Goal: Ask a question: Seek information or help from site administrators or community

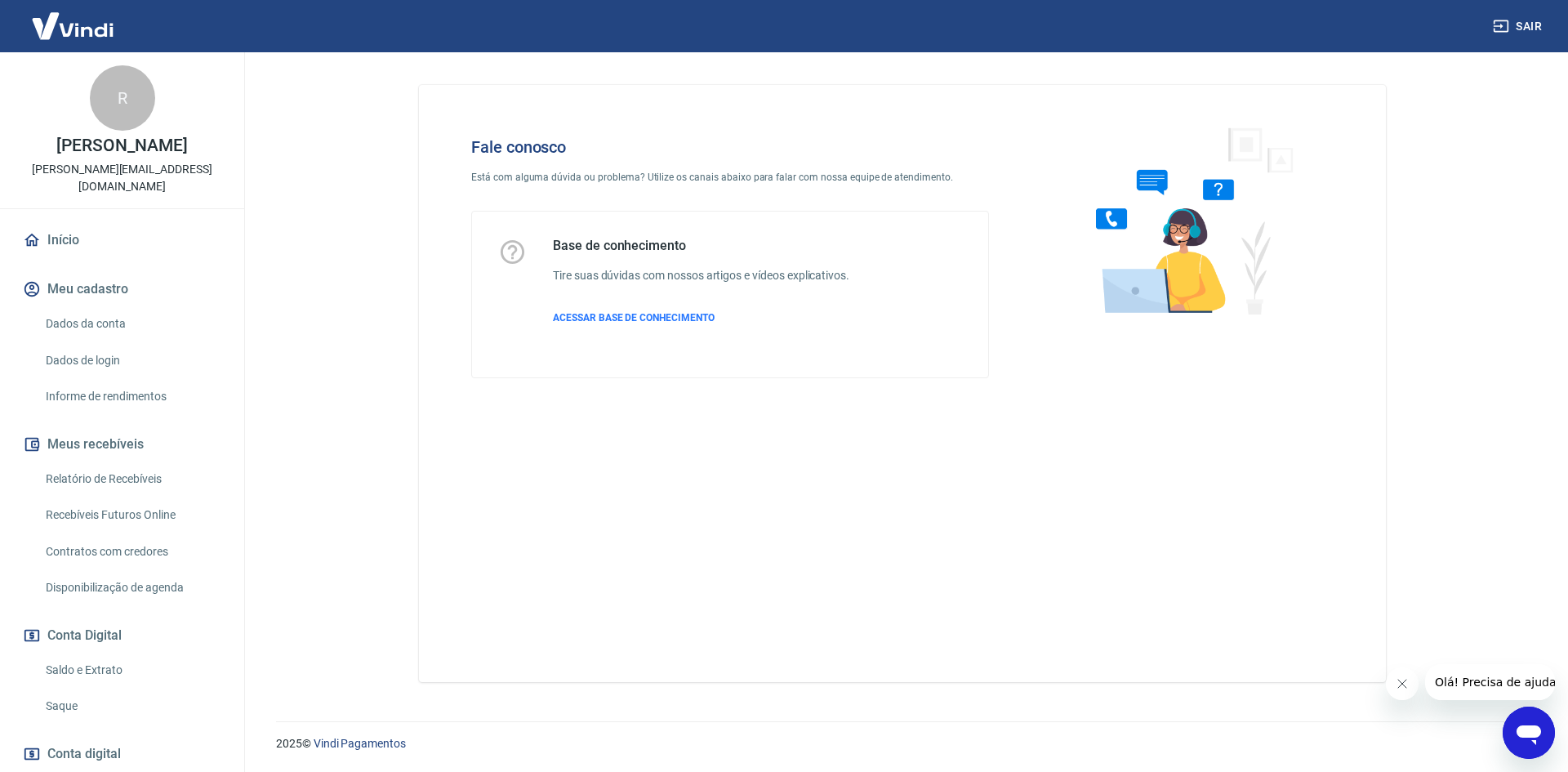
click at [1528, 731] on icon "Abrir janela de mensagens" at bounding box center [1529, 735] width 24 height 20
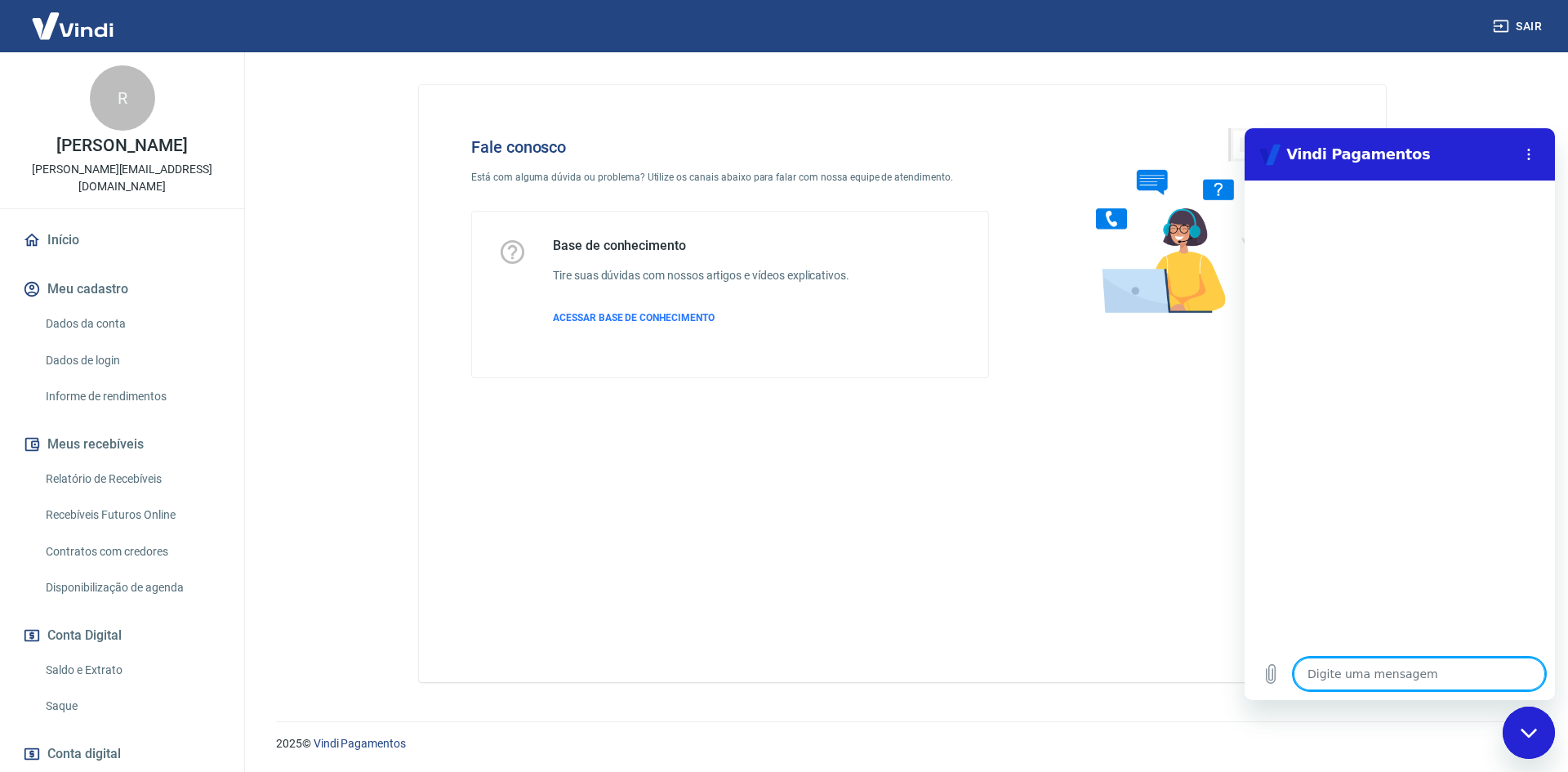
type textarea "f"
type textarea "x"
type textarea "fa"
type textarea "x"
type textarea "fal"
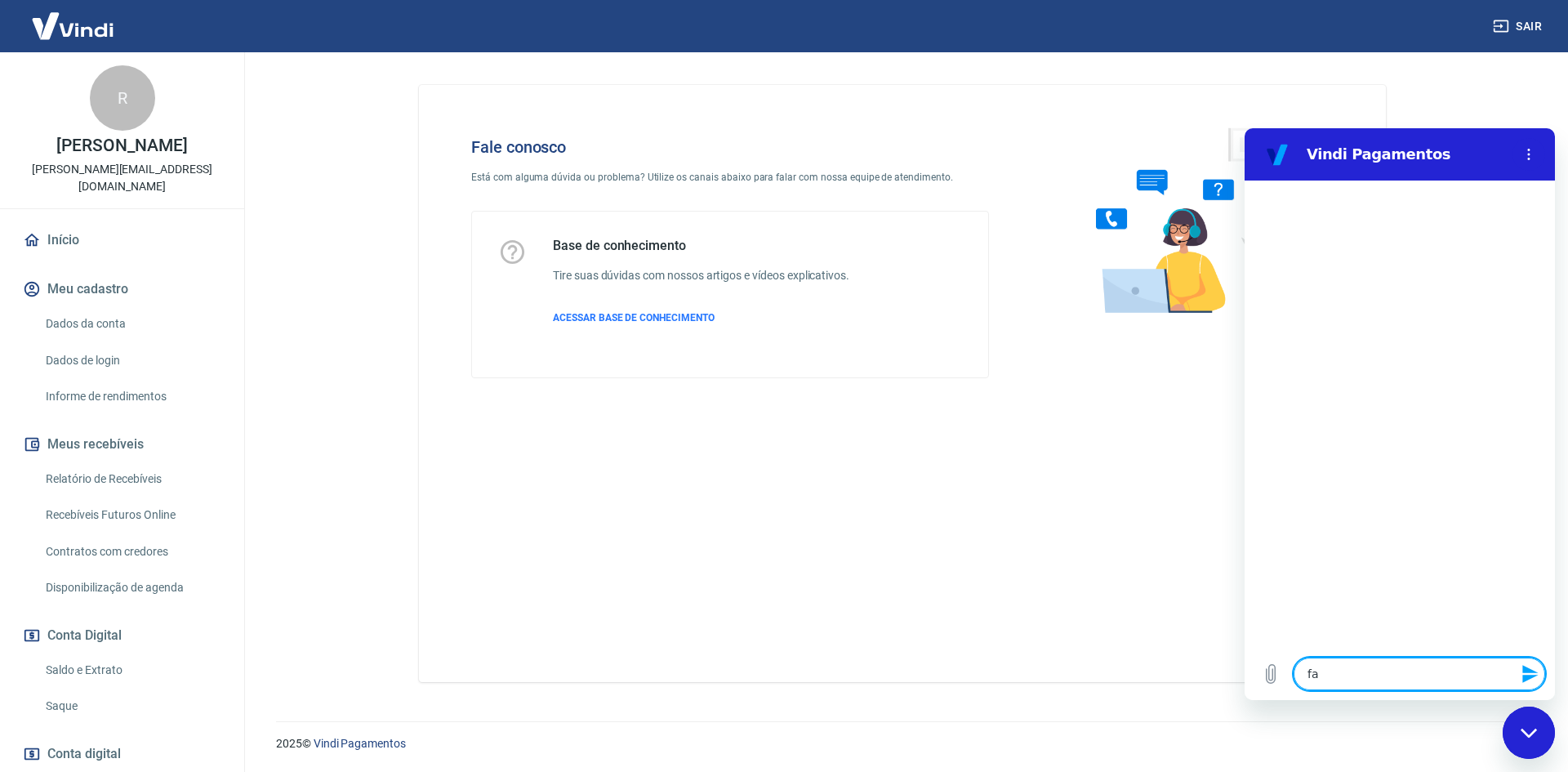
type textarea "x"
type textarea "fala"
type textarea "x"
type textarea "falar"
type textarea "x"
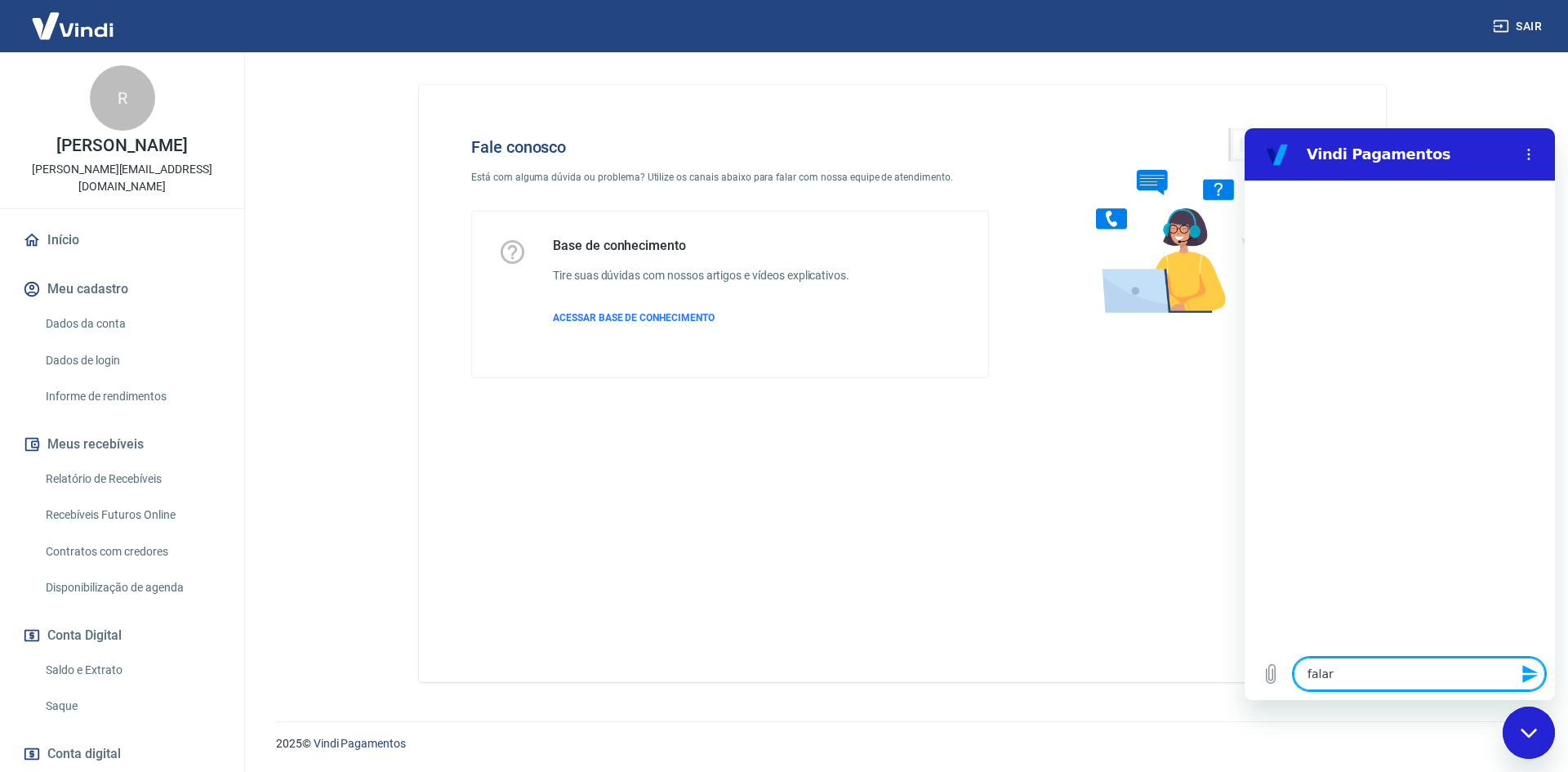
type textarea "falar"
type textarea "x"
type textarea "falar a"
type textarea "x"
type textarea "falar at"
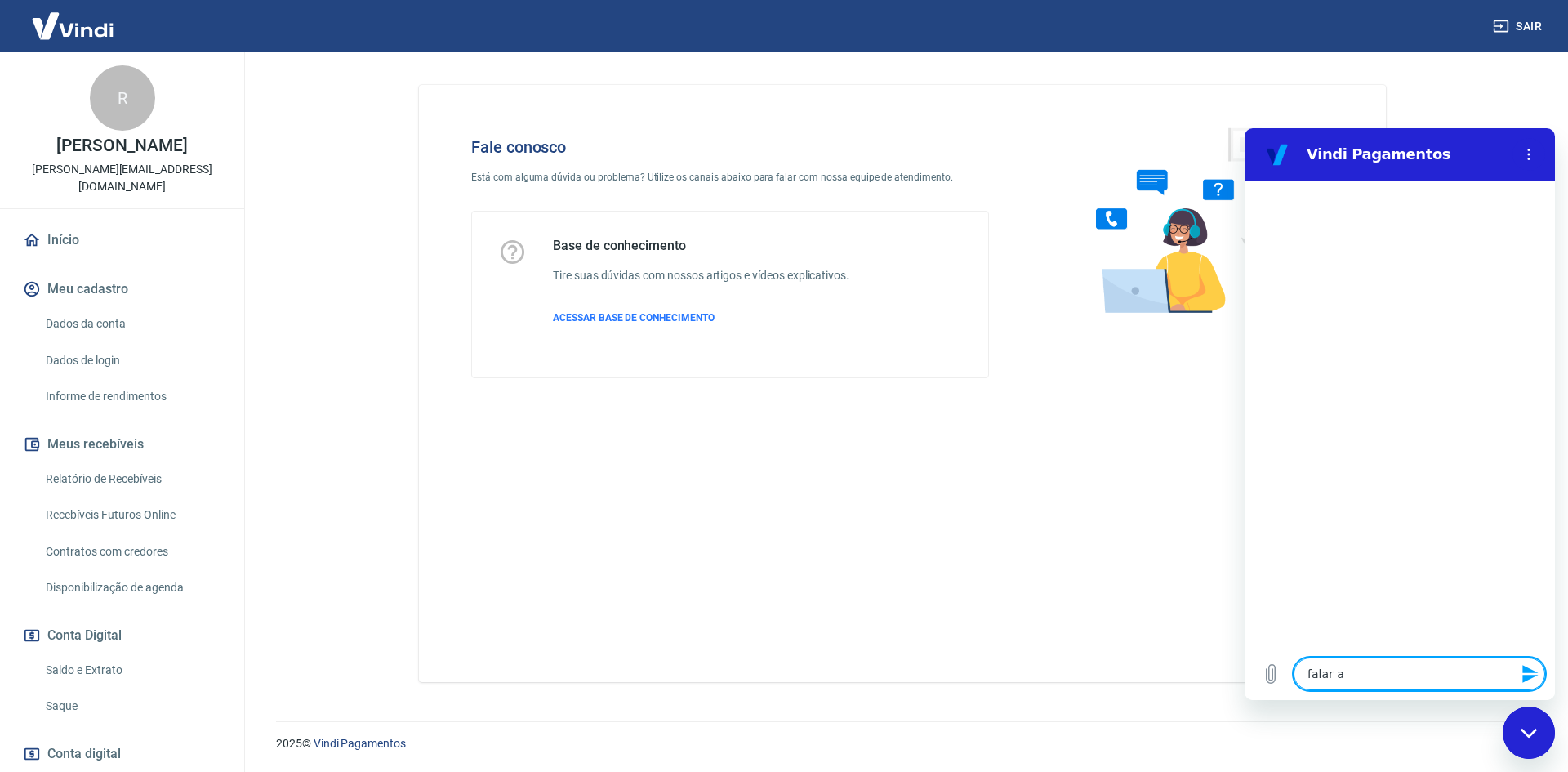
type textarea "x"
type textarea "falar ate"
type textarea "x"
type textarea "falar aten"
type textarea "x"
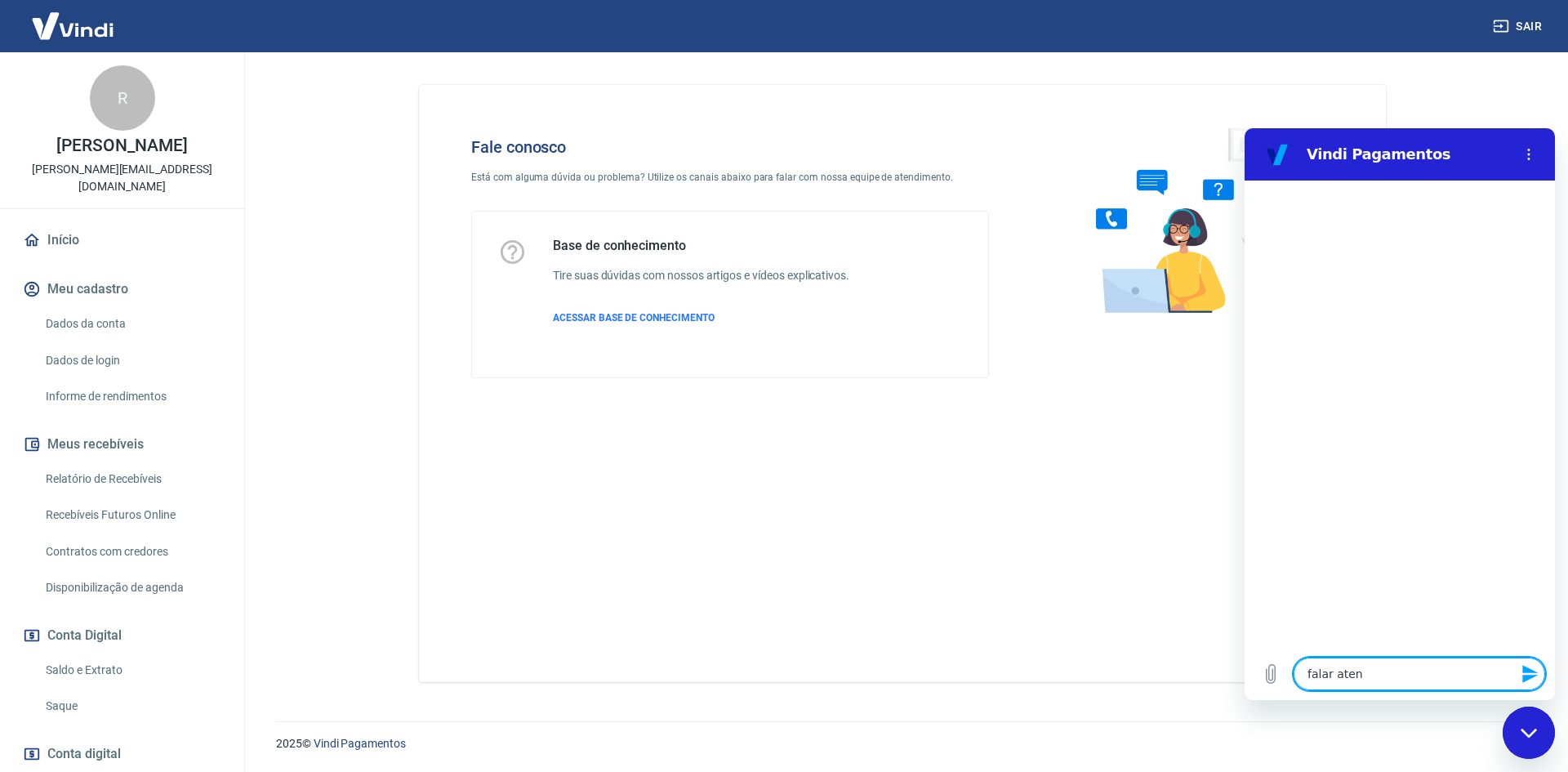
type textarea "falar atend"
type textarea "x"
type textarea "falar atende"
type textarea "x"
type textarea "falar atender"
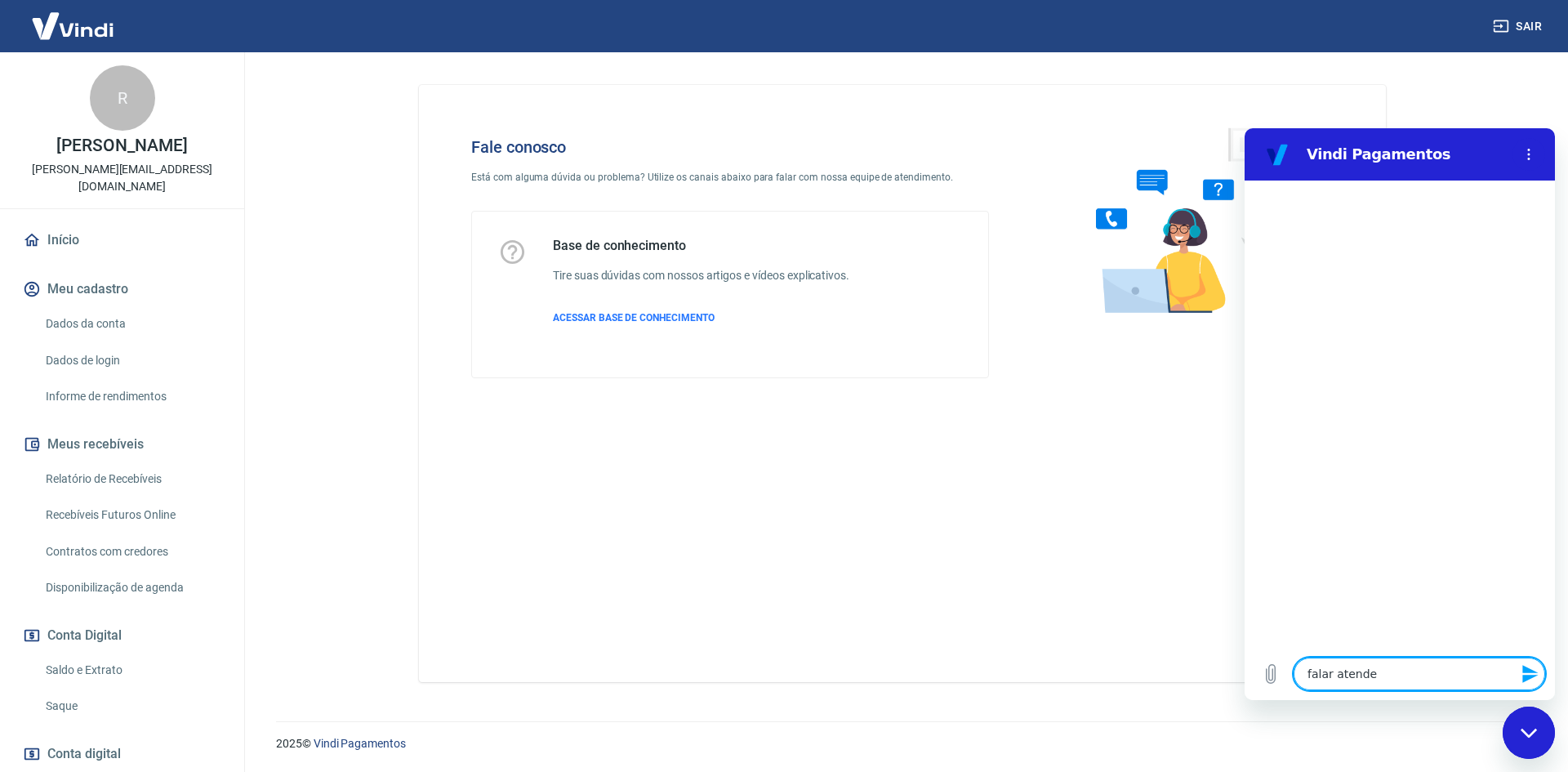
type textarea "x"
type textarea "falar atende"
type textarea "x"
type textarea "falar atenden"
type textarea "x"
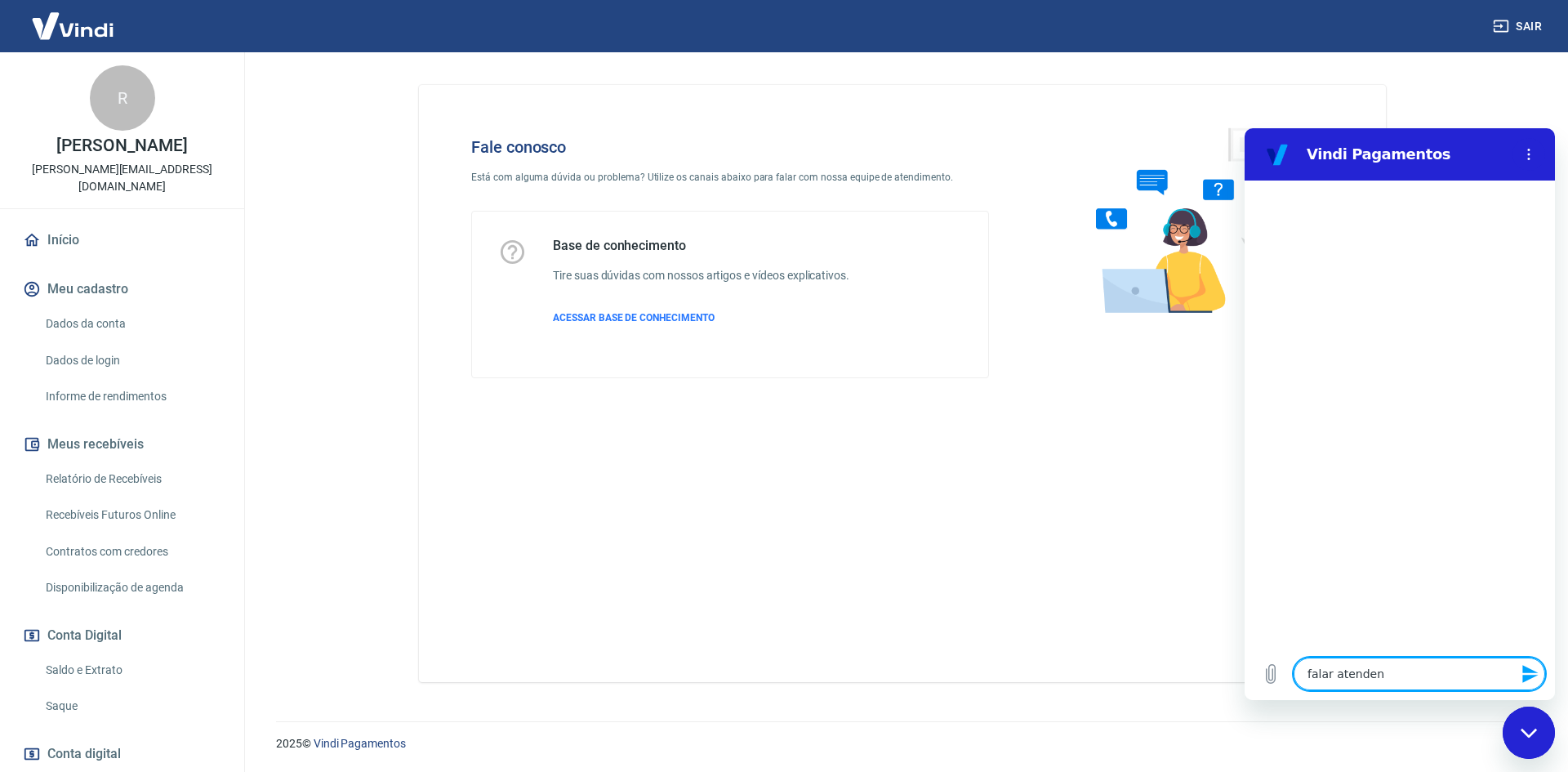
type textarea "falar atendent"
type textarea "x"
type textarea "falar atendente"
type textarea "x"
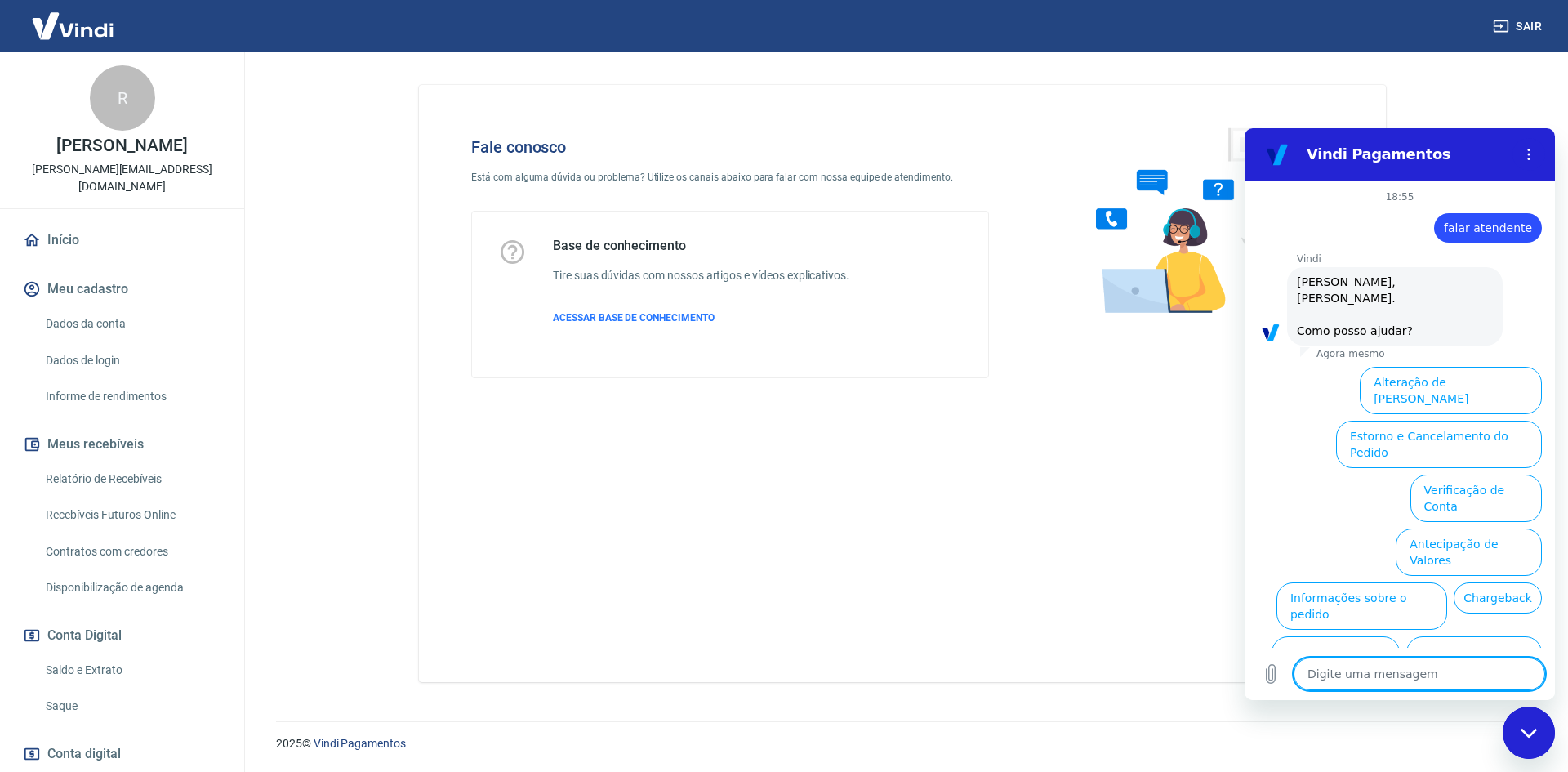
scroll to position [38, 0]
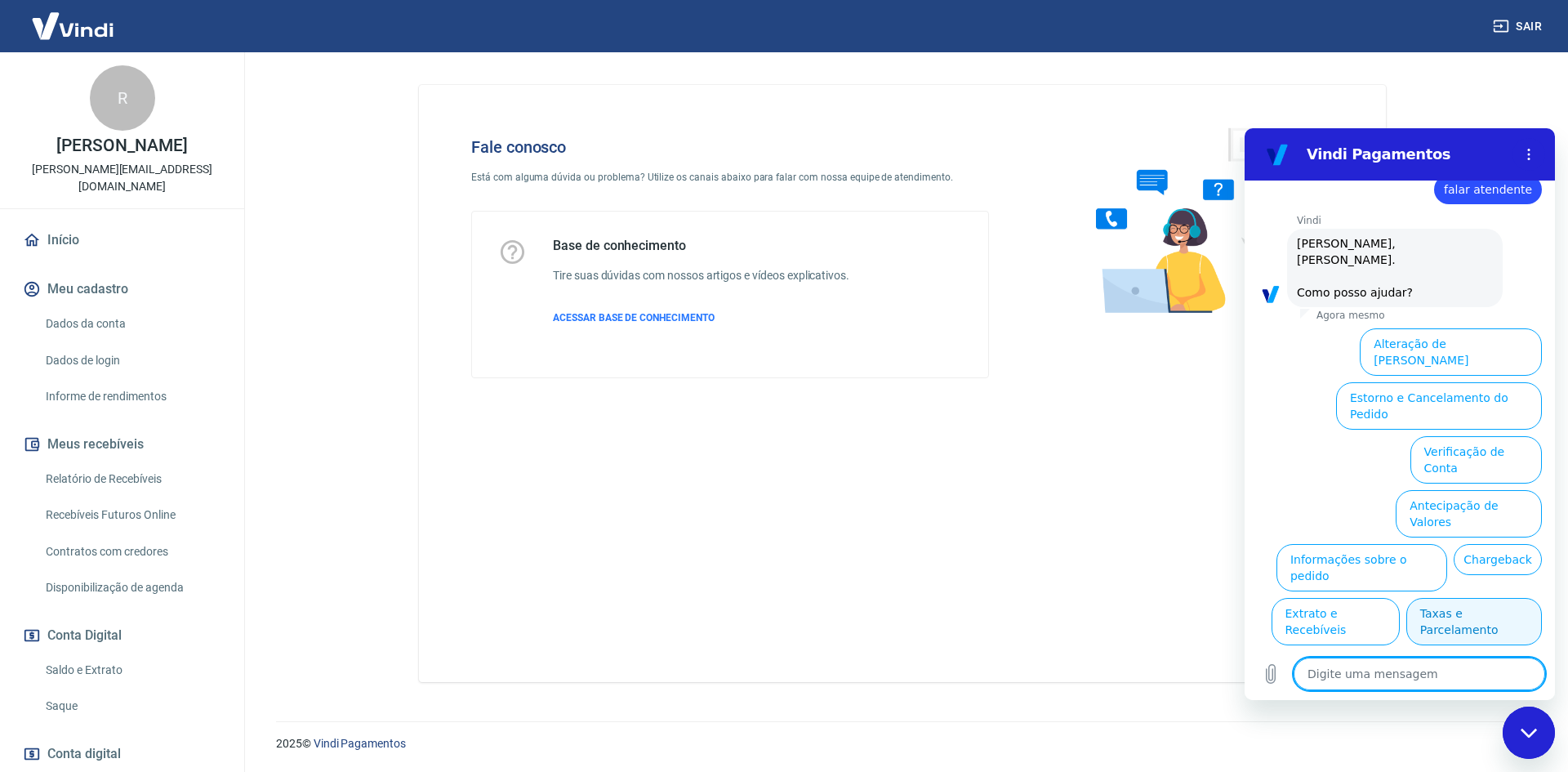
click at [1471, 598] on button "Taxas e Parcelamento" at bounding box center [1473, 621] width 136 height 48
click at [1471, 550] on div "18:55 diz: falar atendente Enviado · Agora mesmo [PERSON_NAME] diz: [PERSON_NAM…" at bounding box center [1400, 414] width 311 height 467
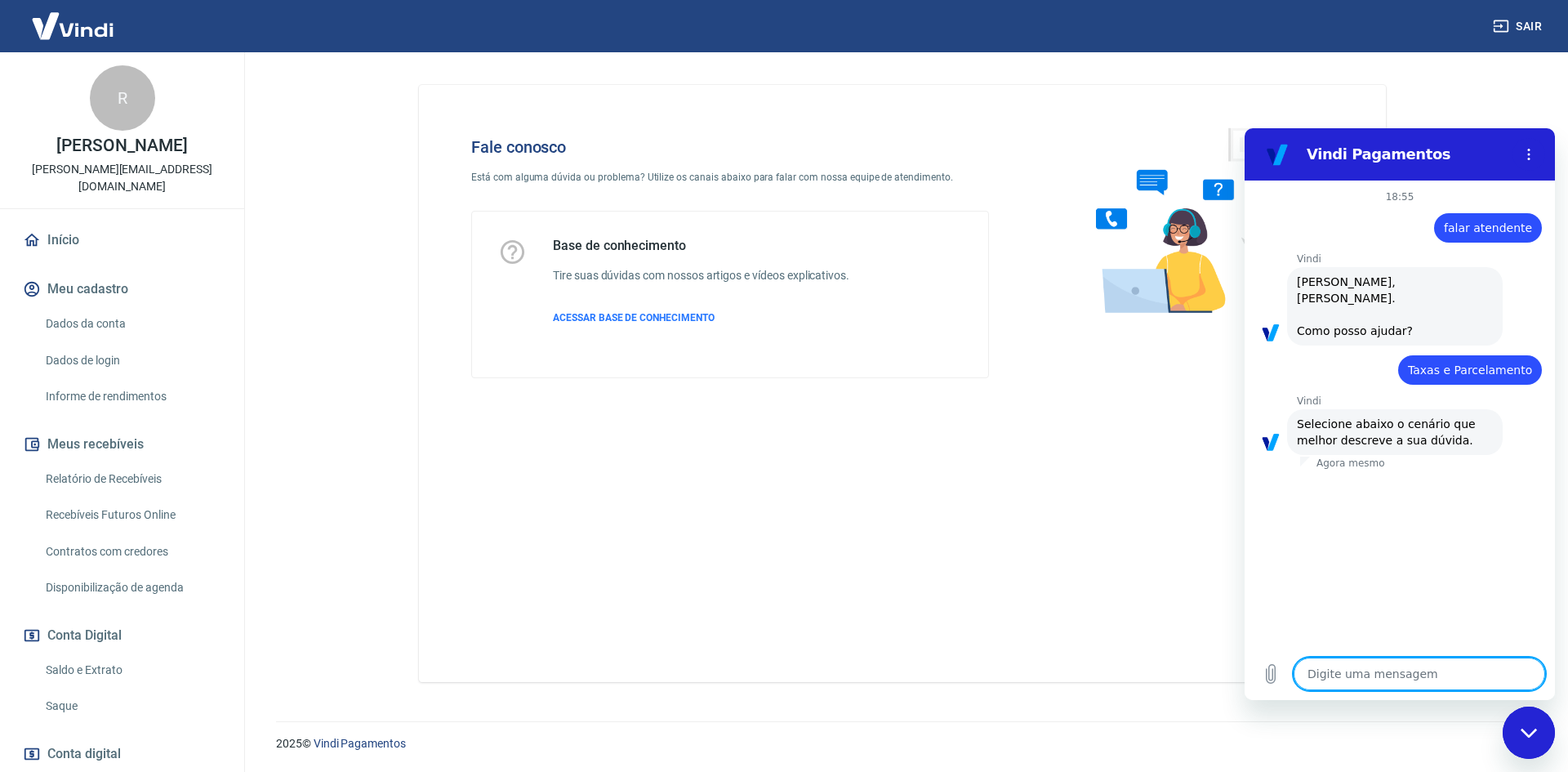
scroll to position [30, 0]
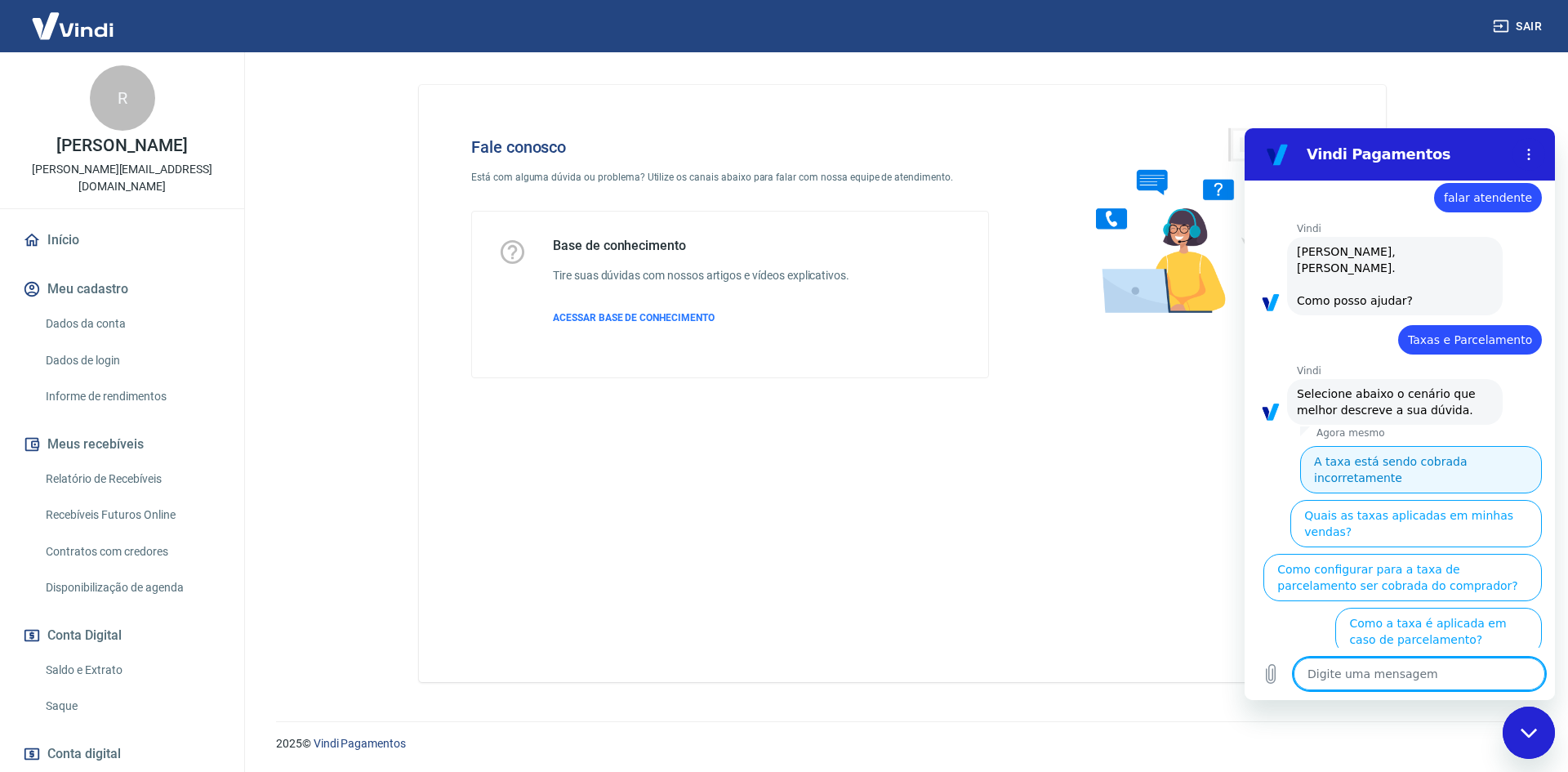
click at [1452, 455] on button "A taxa está sendo cobrada incorretamente" at bounding box center [1421, 469] width 242 height 48
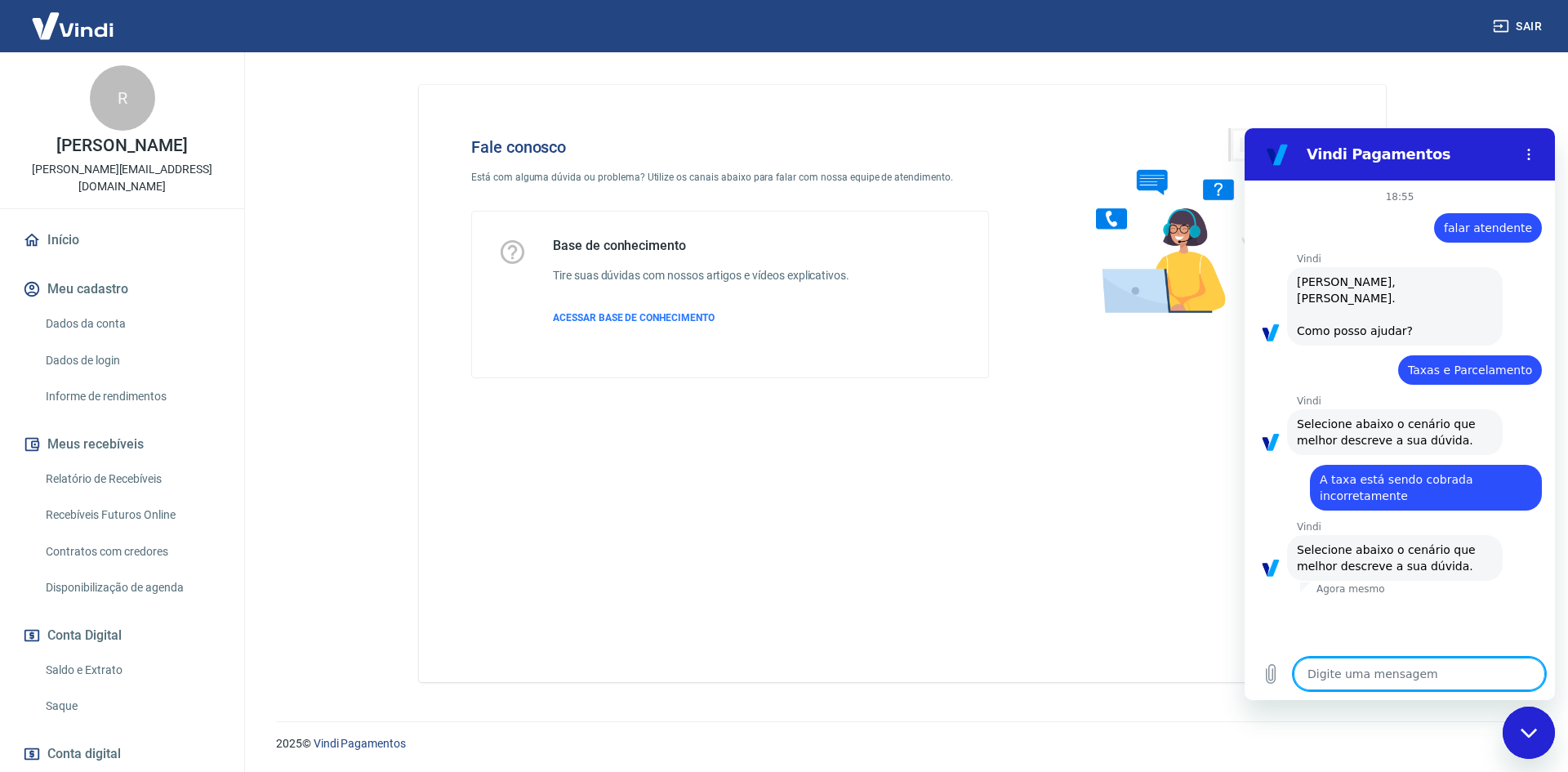
scroll to position [10, 0]
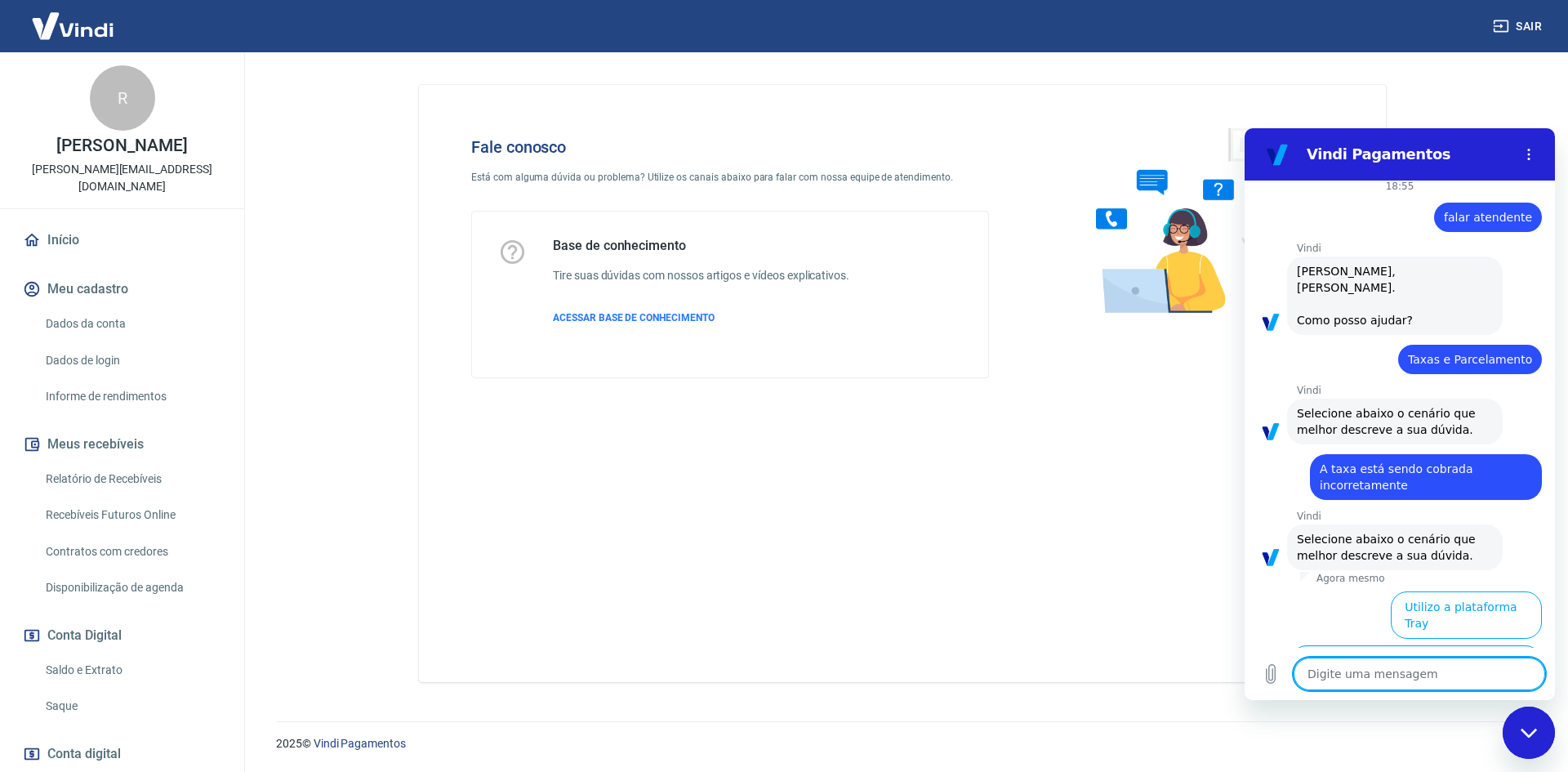
click at [1438, 645] on button "Utilizo apenas a Vindi ou outras plataformas" at bounding box center [1416, 668] width 252 height 48
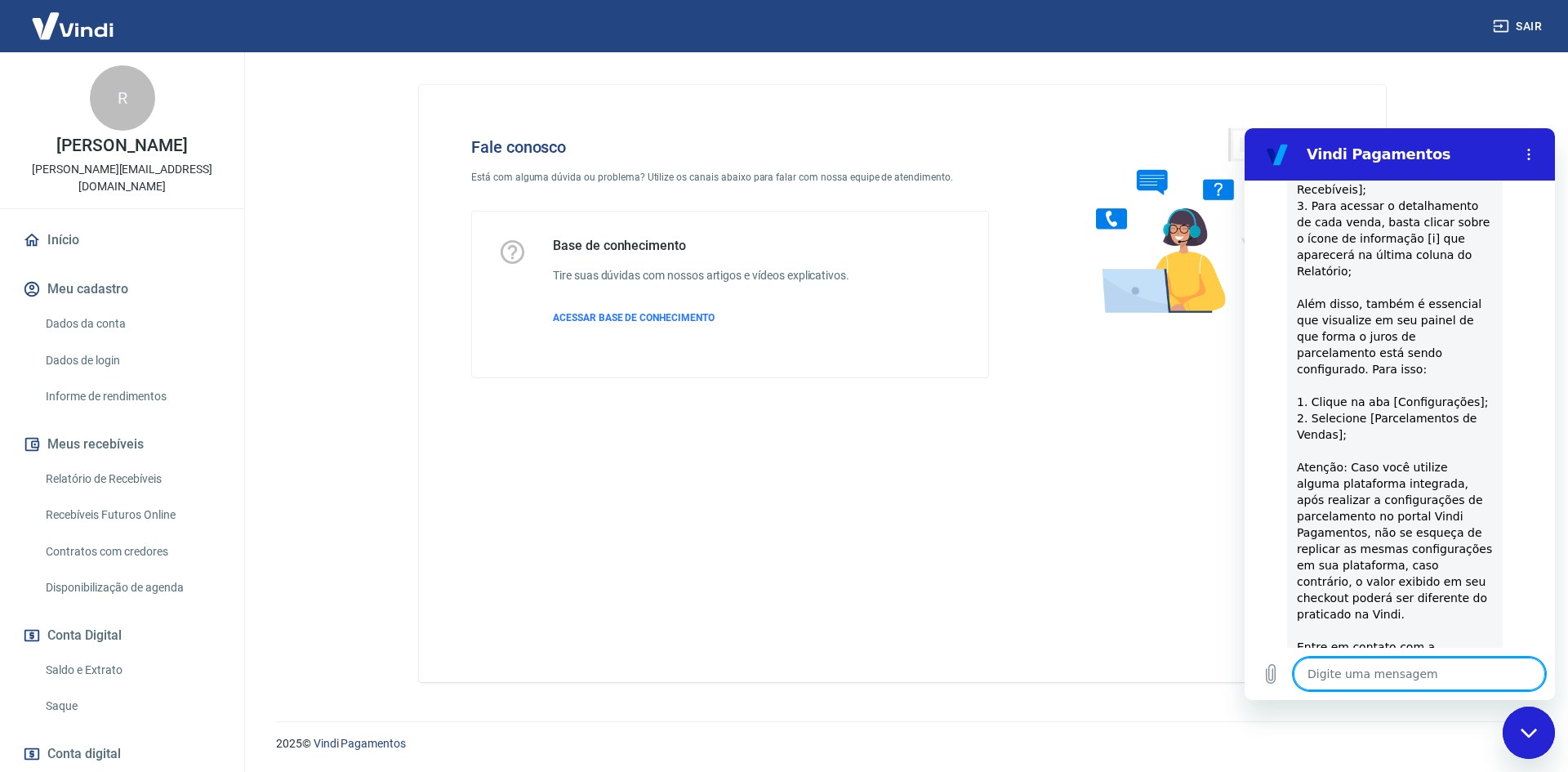
scroll to position [876, 0]
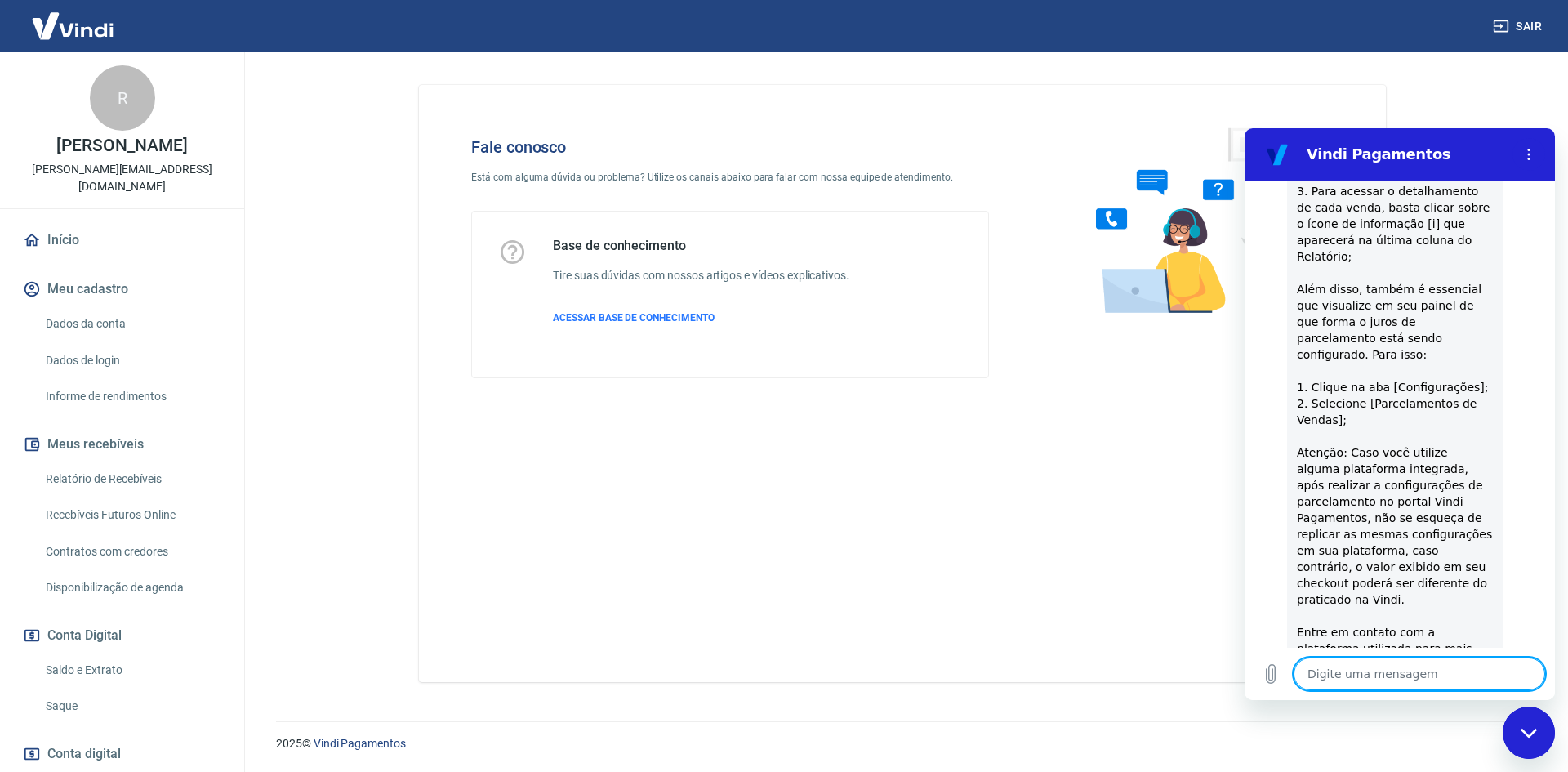
type textarea "x"
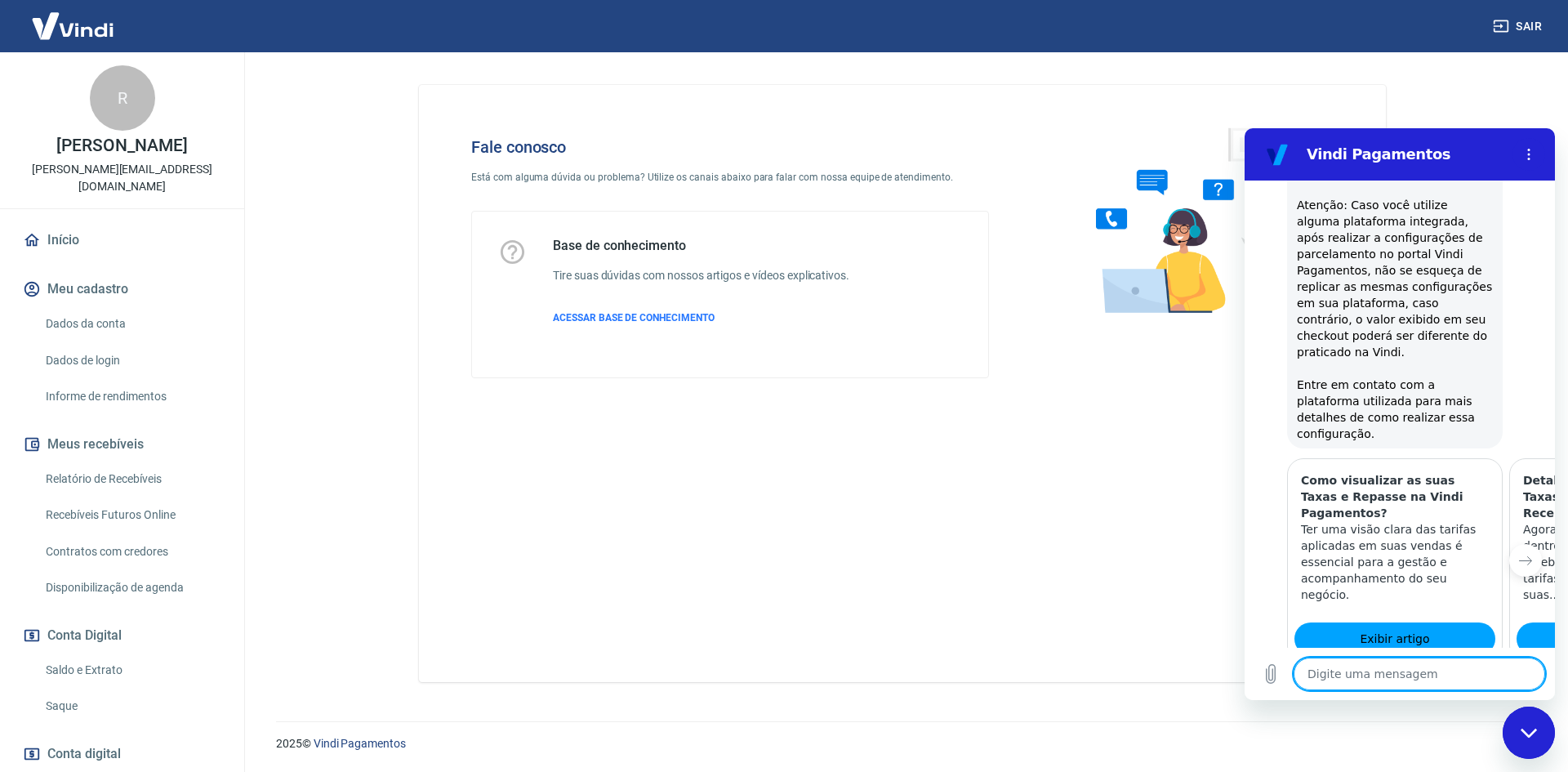
scroll to position [1154, 0]
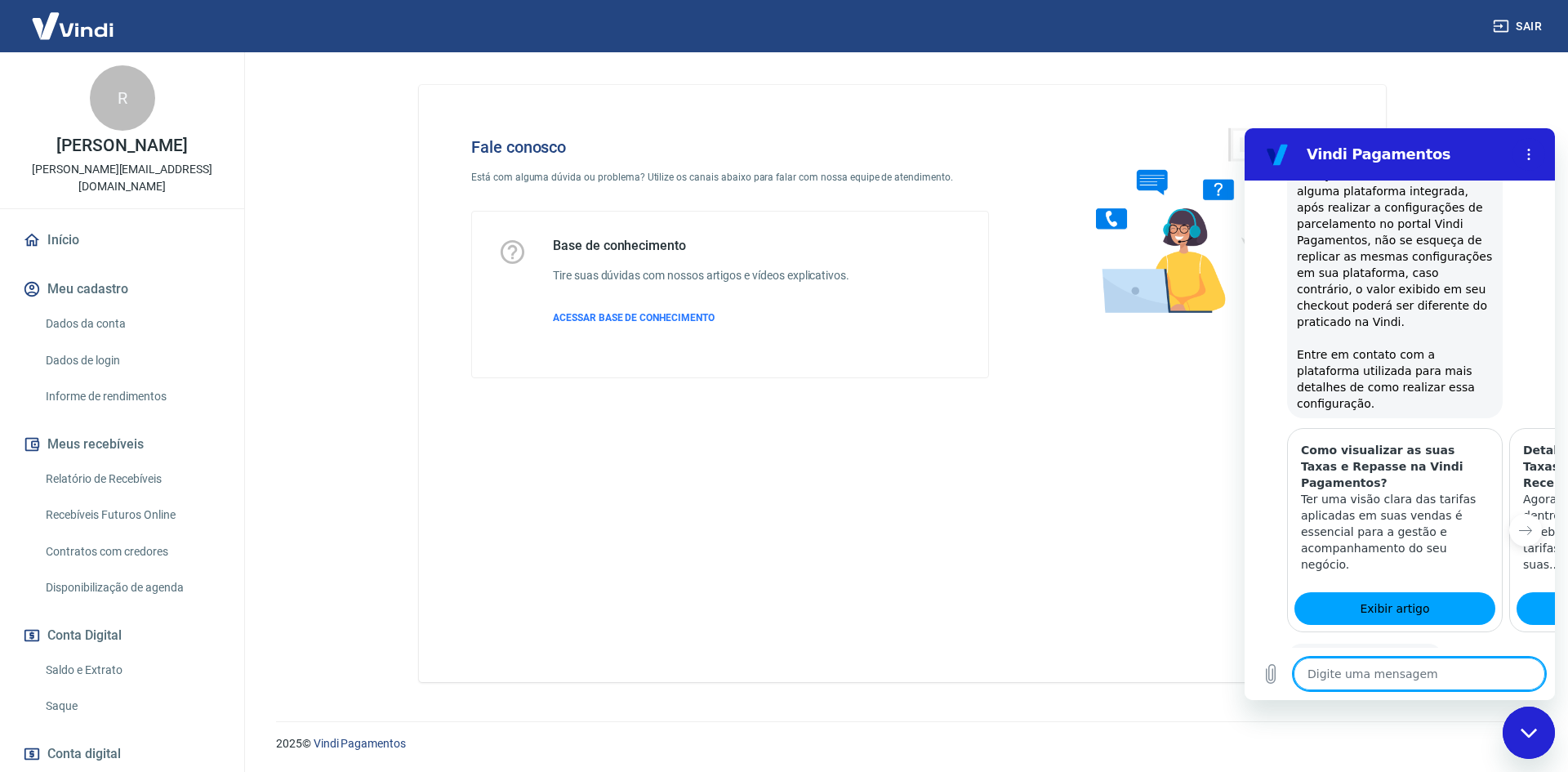
type textarea "f"
type textarea "x"
type textarea "fa"
type textarea "x"
type textarea "fal"
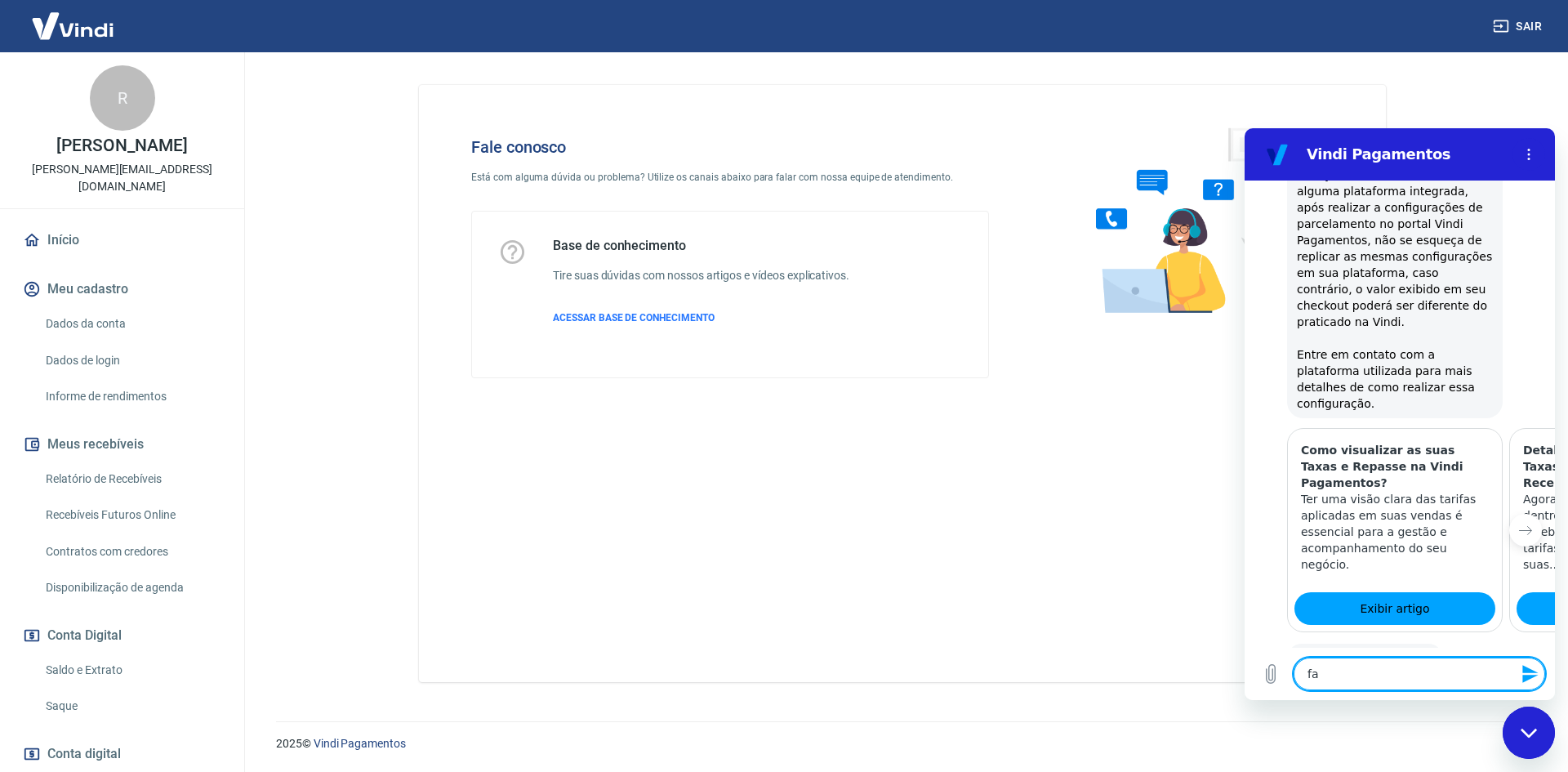
type textarea "x"
type textarea "falr"
type textarea "x"
type textarea "fal"
type textarea "x"
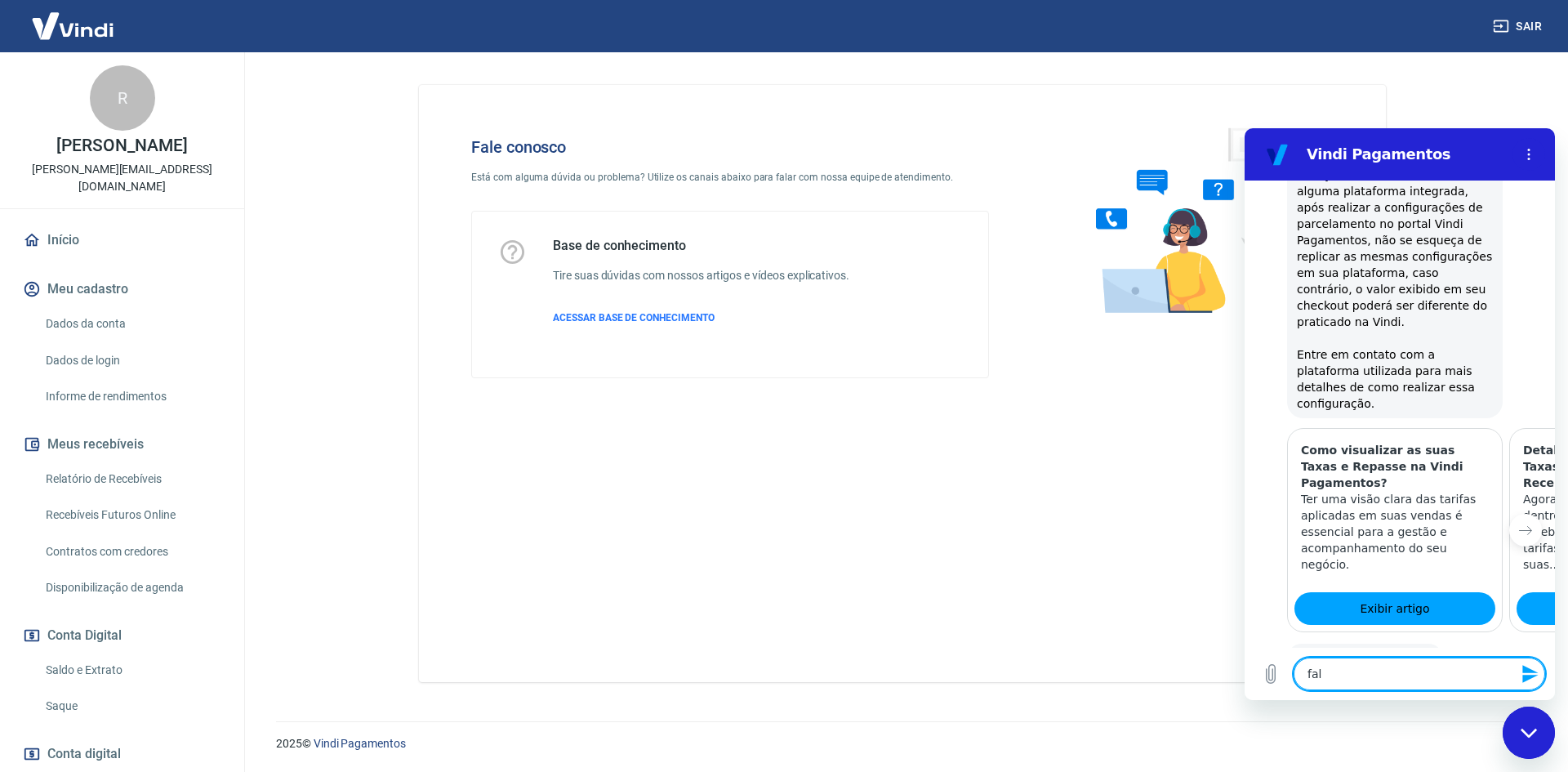
type textarea "fala"
type textarea "x"
type textarea "falar"
type textarea "x"
type textarea "falar"
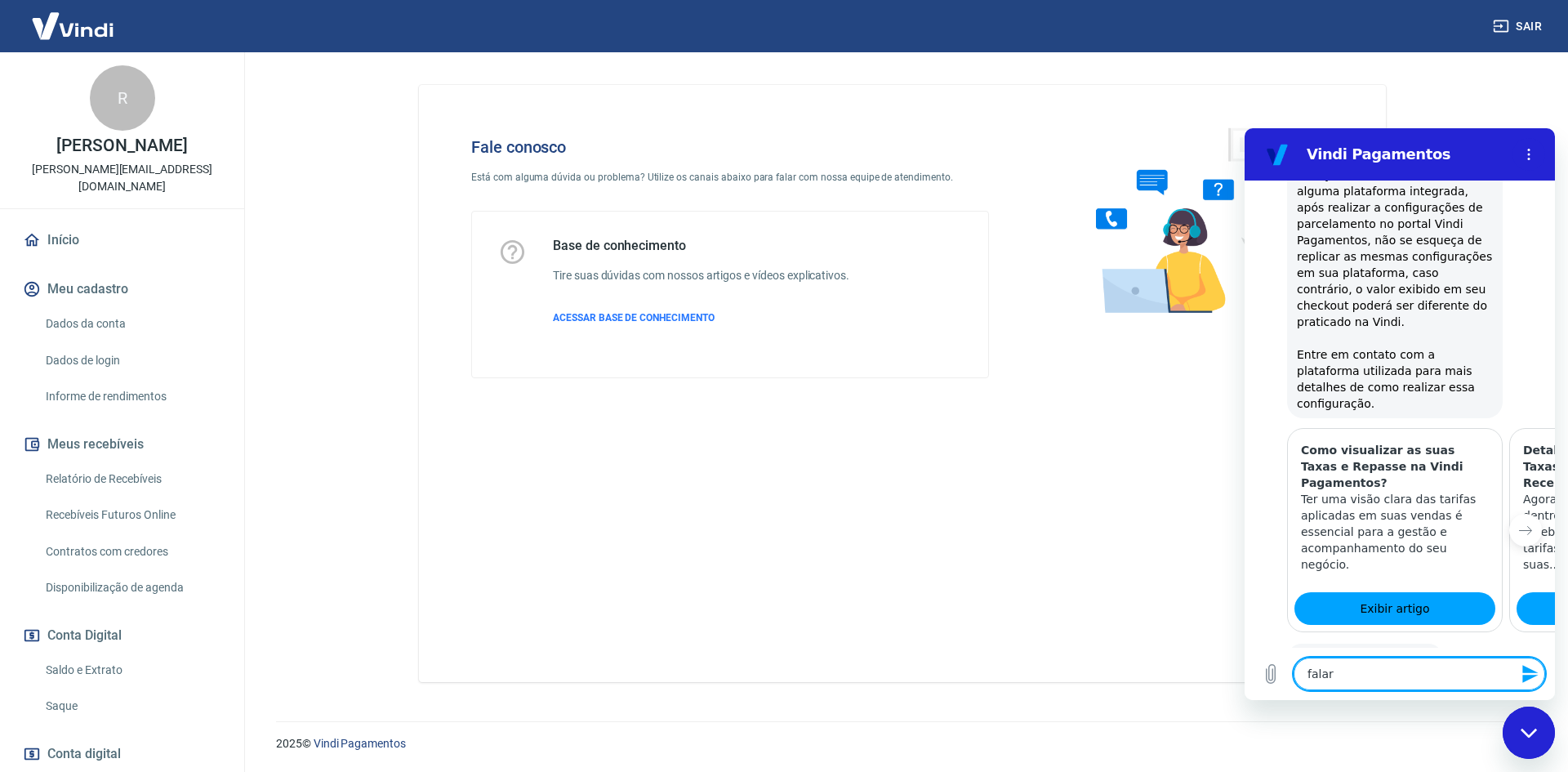
type textarea "x"
type textarea "falar a"
type textarea "x"
type textarea "falar at"
type textarea "x"
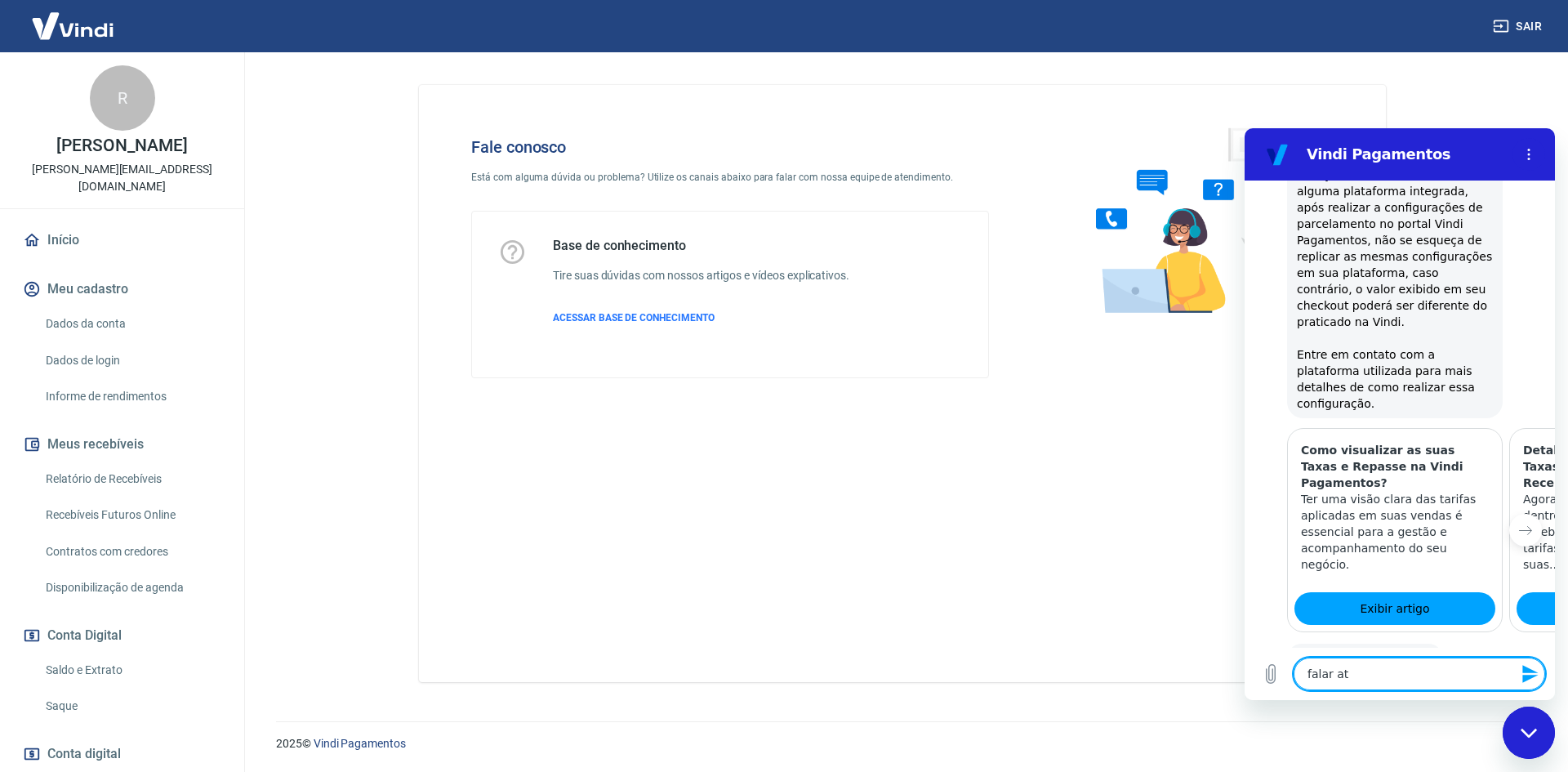
type textarea "falar ate"
type textarea "x"
type textarea "falar aten"
type textarea "x"
type textarea "falar atend"
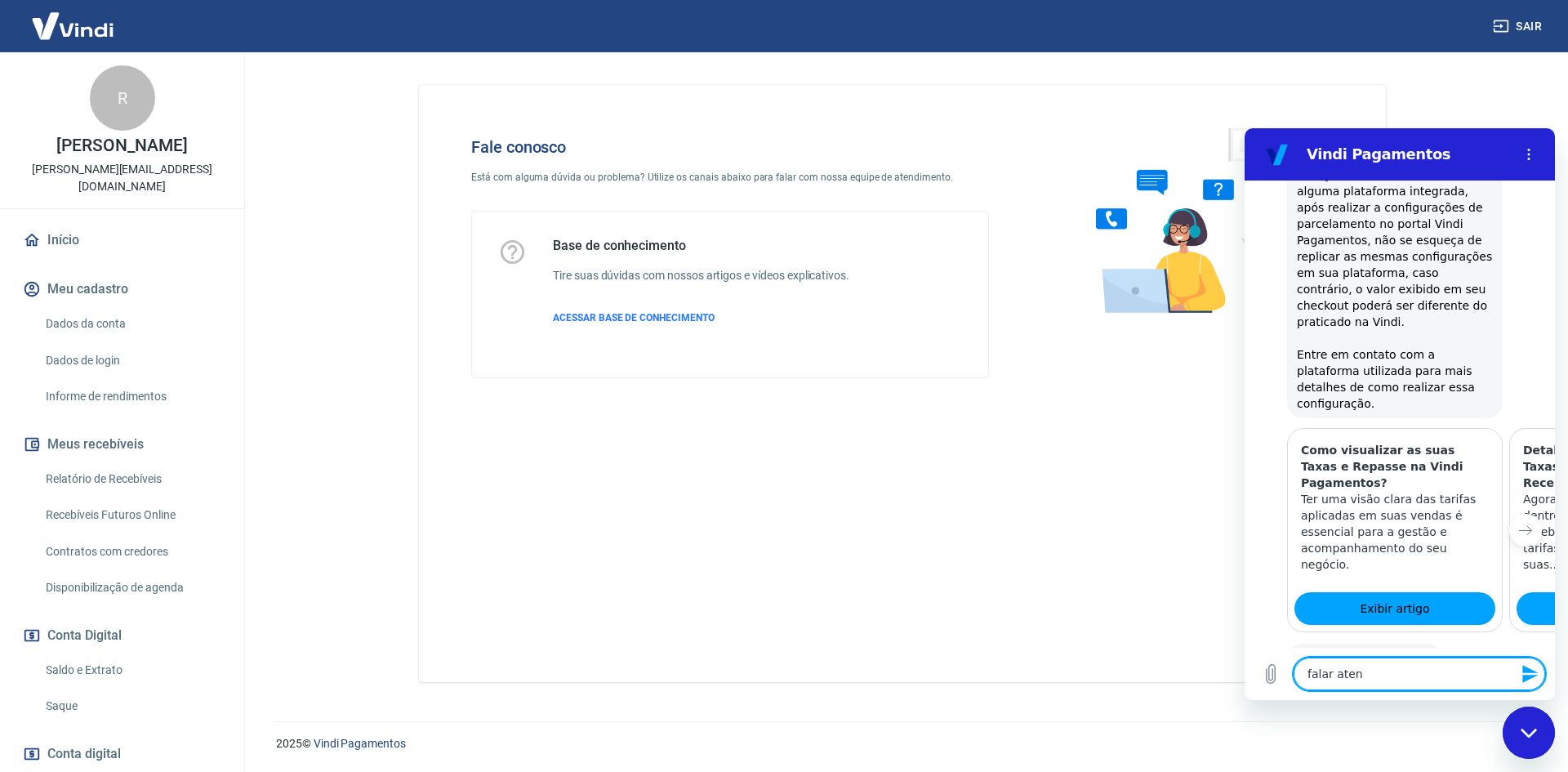
type textarea "x"
type textarea "falar atende"
type textarea "x"
type textarea "falar atenden"
type textarea "x"
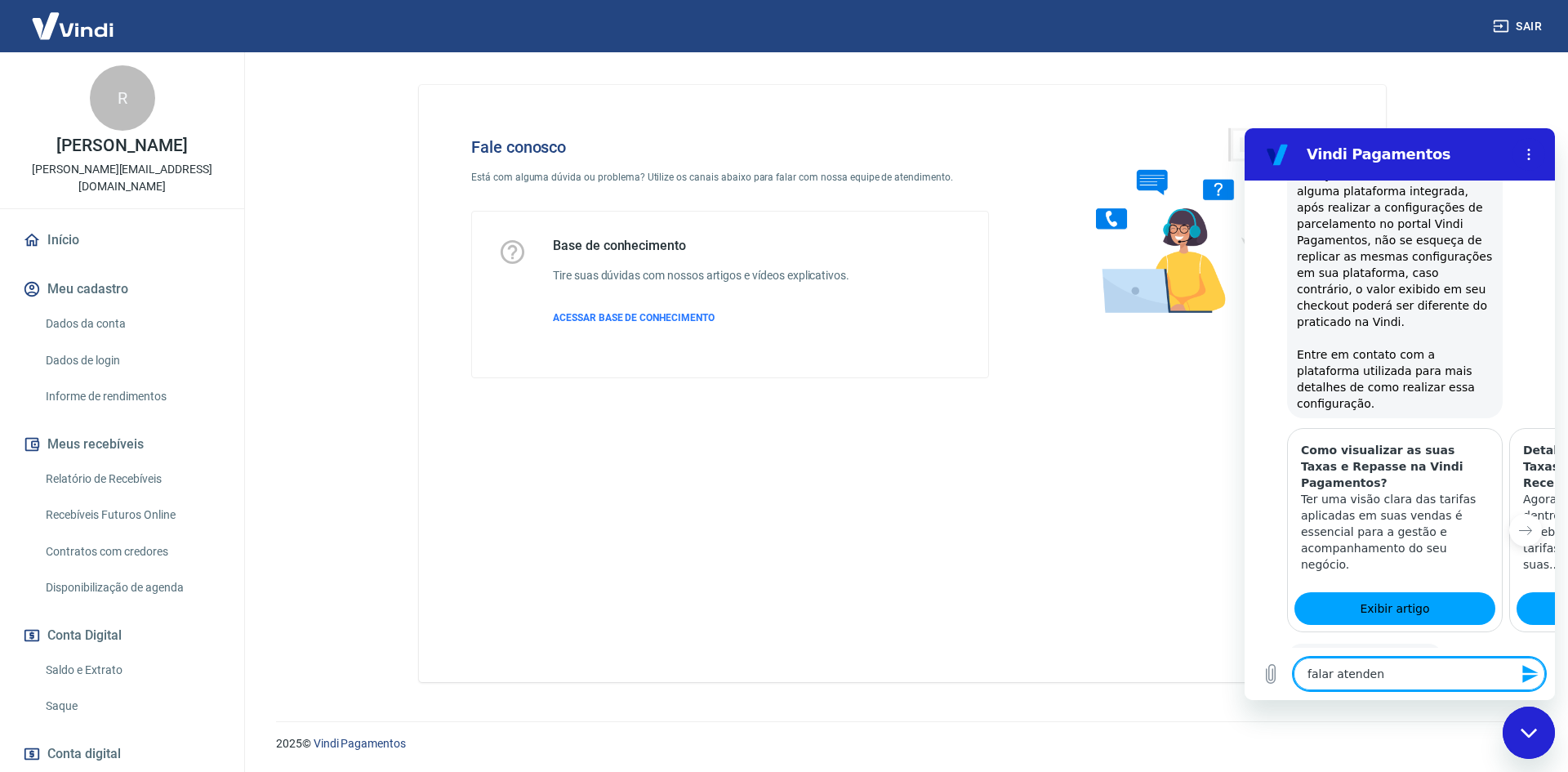
type textarea "falar atendent"
type textarea "x"
type textarea "falar atendente"
type textarea "x"
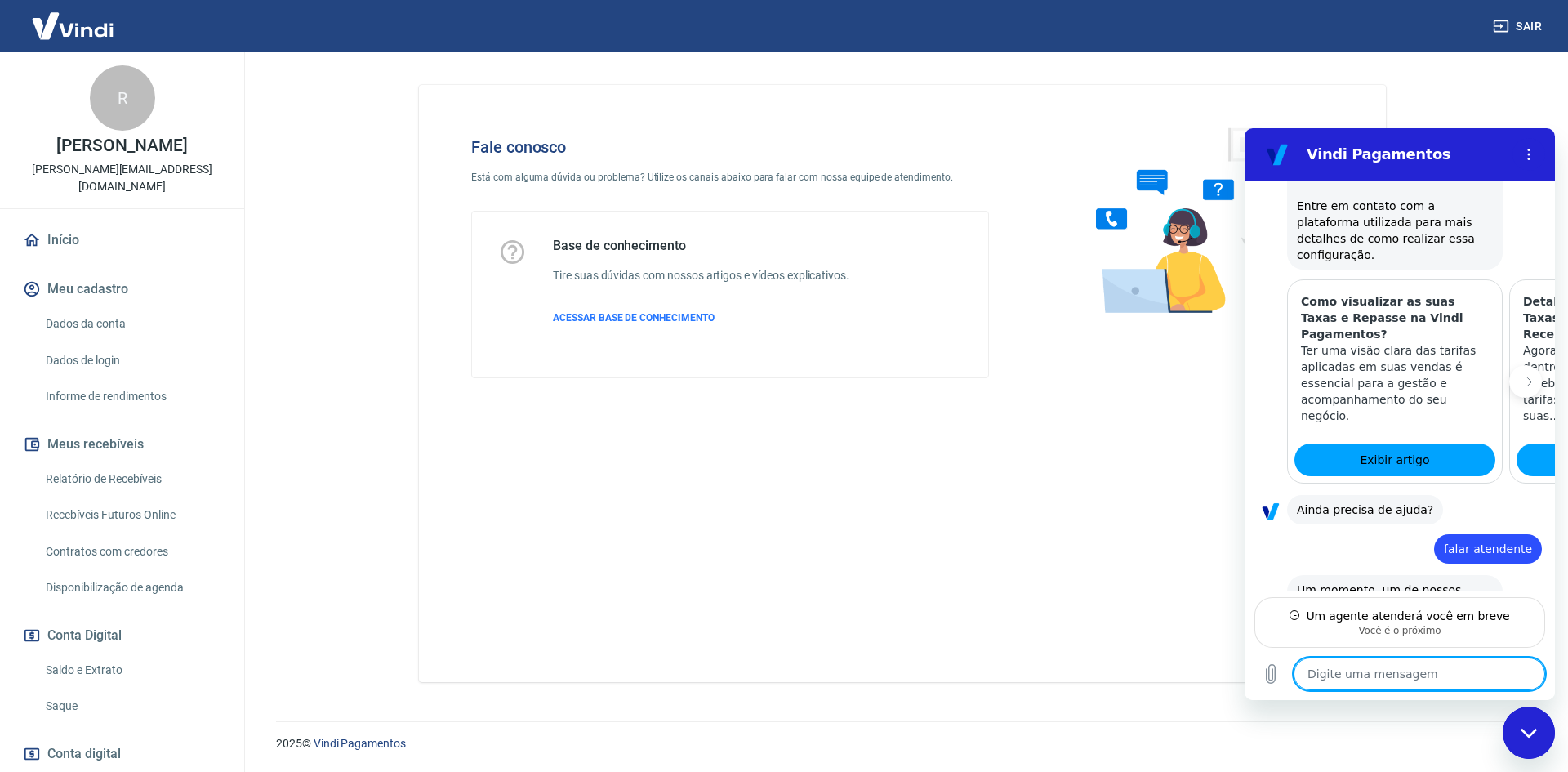
scroll to position [1301, 0]
type textarea "x"
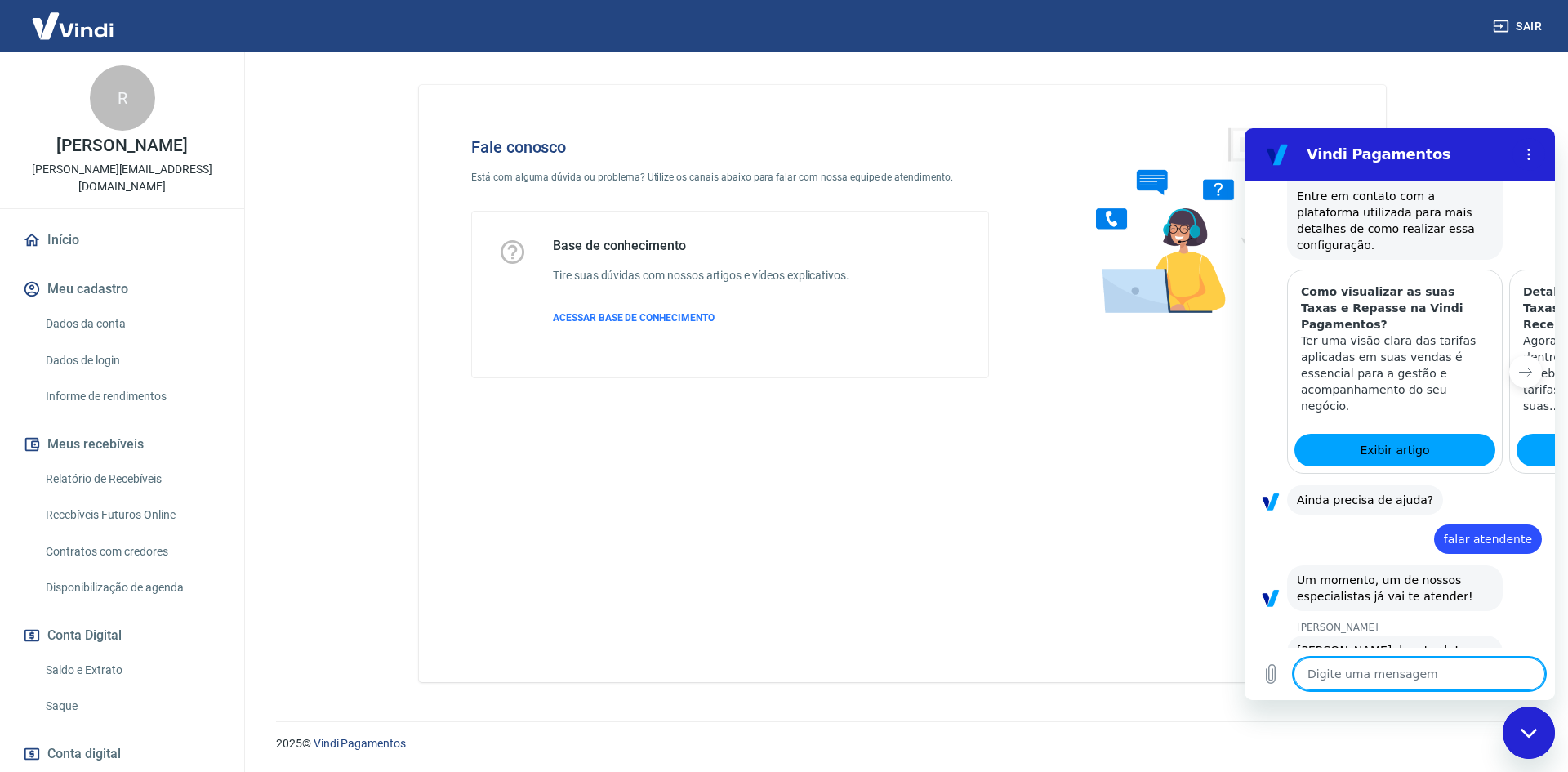
scroll to position [1316, 0]
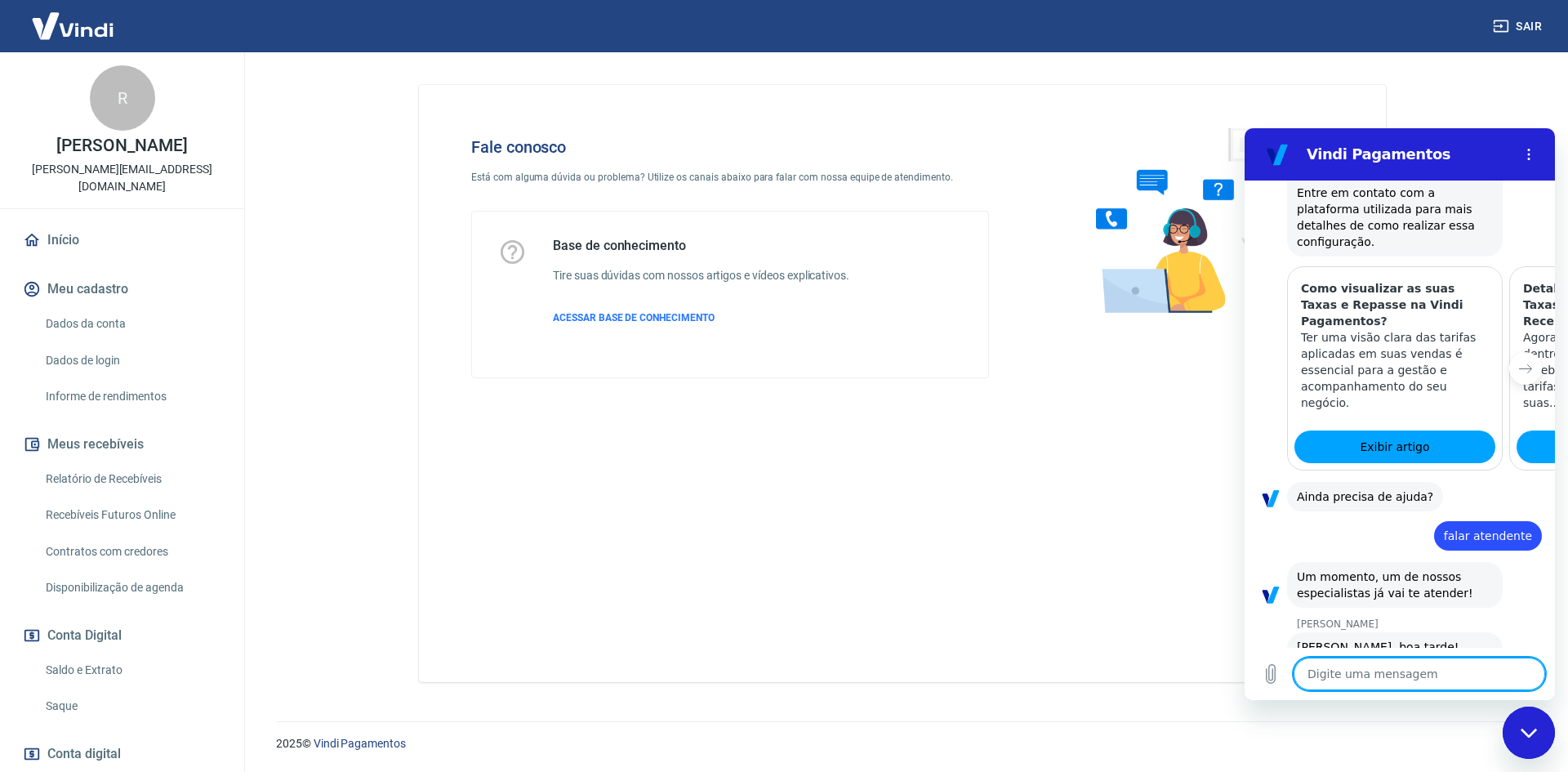
type textarea "N"
type textarea "x"
type textarea "NA"
type textarea "x"
type textarea "NAn"
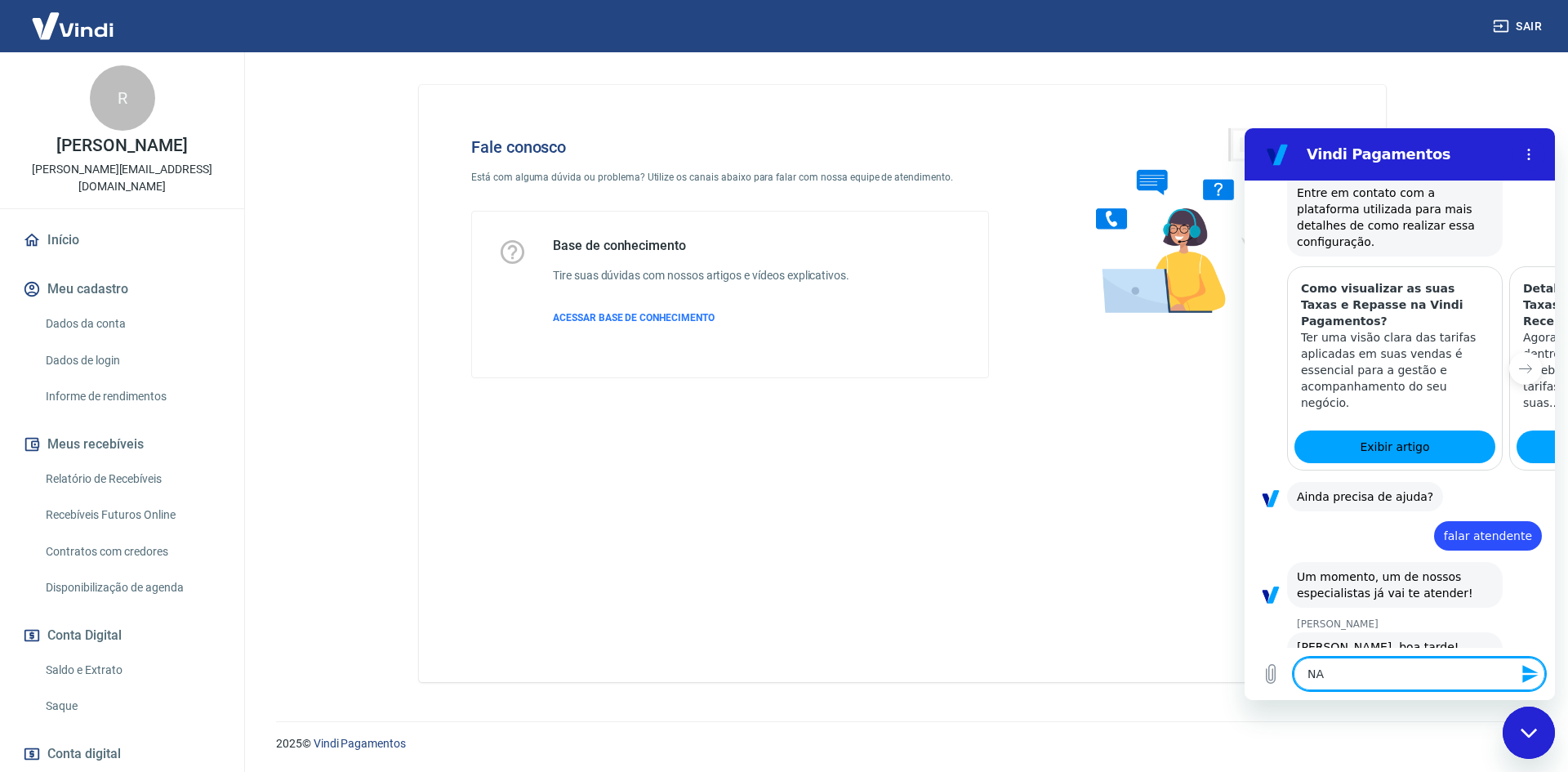
type textarea "x"
type textarea "NAni"
type textarea "x"
type textarea "NAn"
type textarea "x"
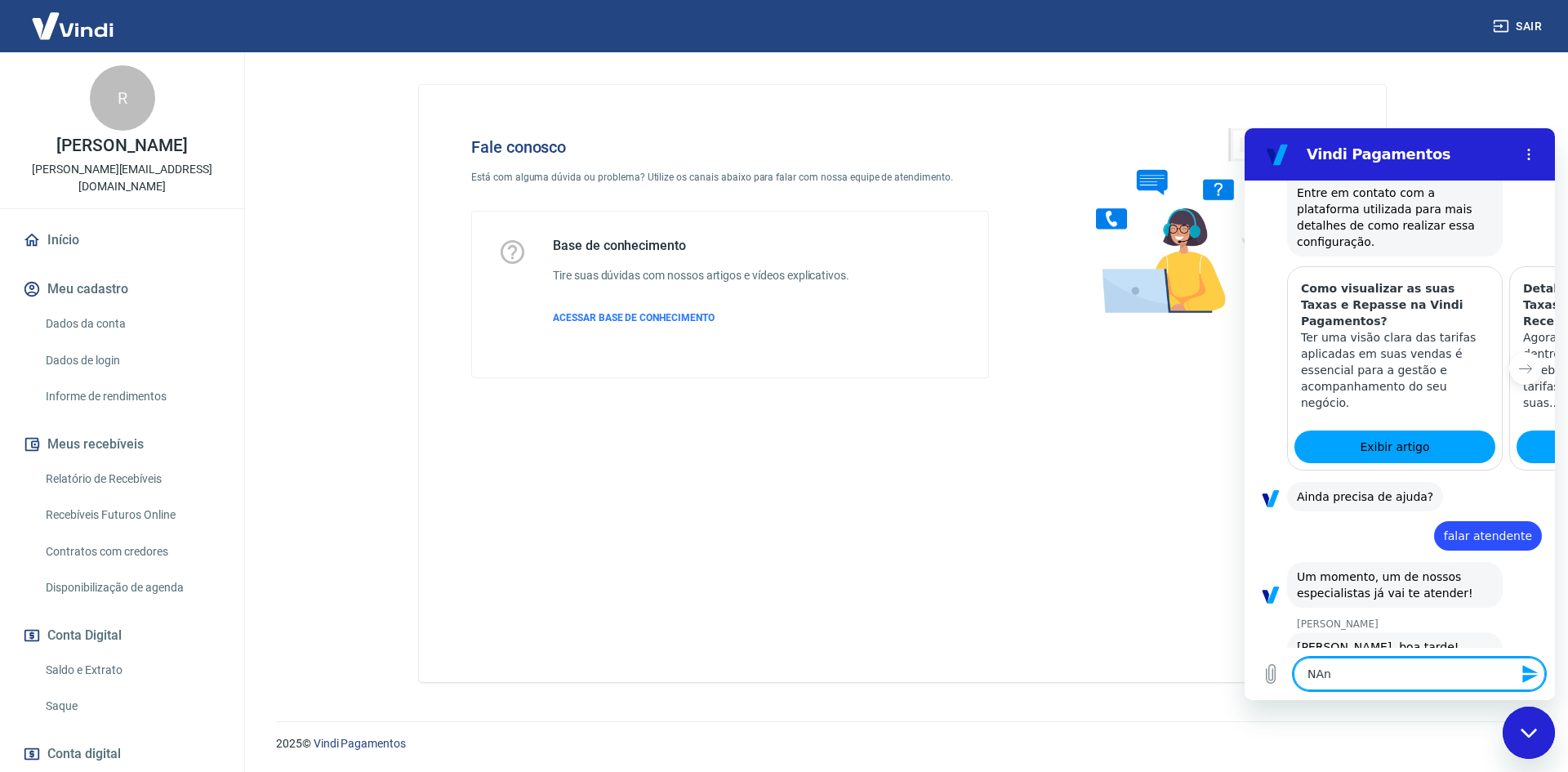
type textarea "NA"
type textarea "x"
type textarea "N"
type textarea "x"
type textarea "Na"
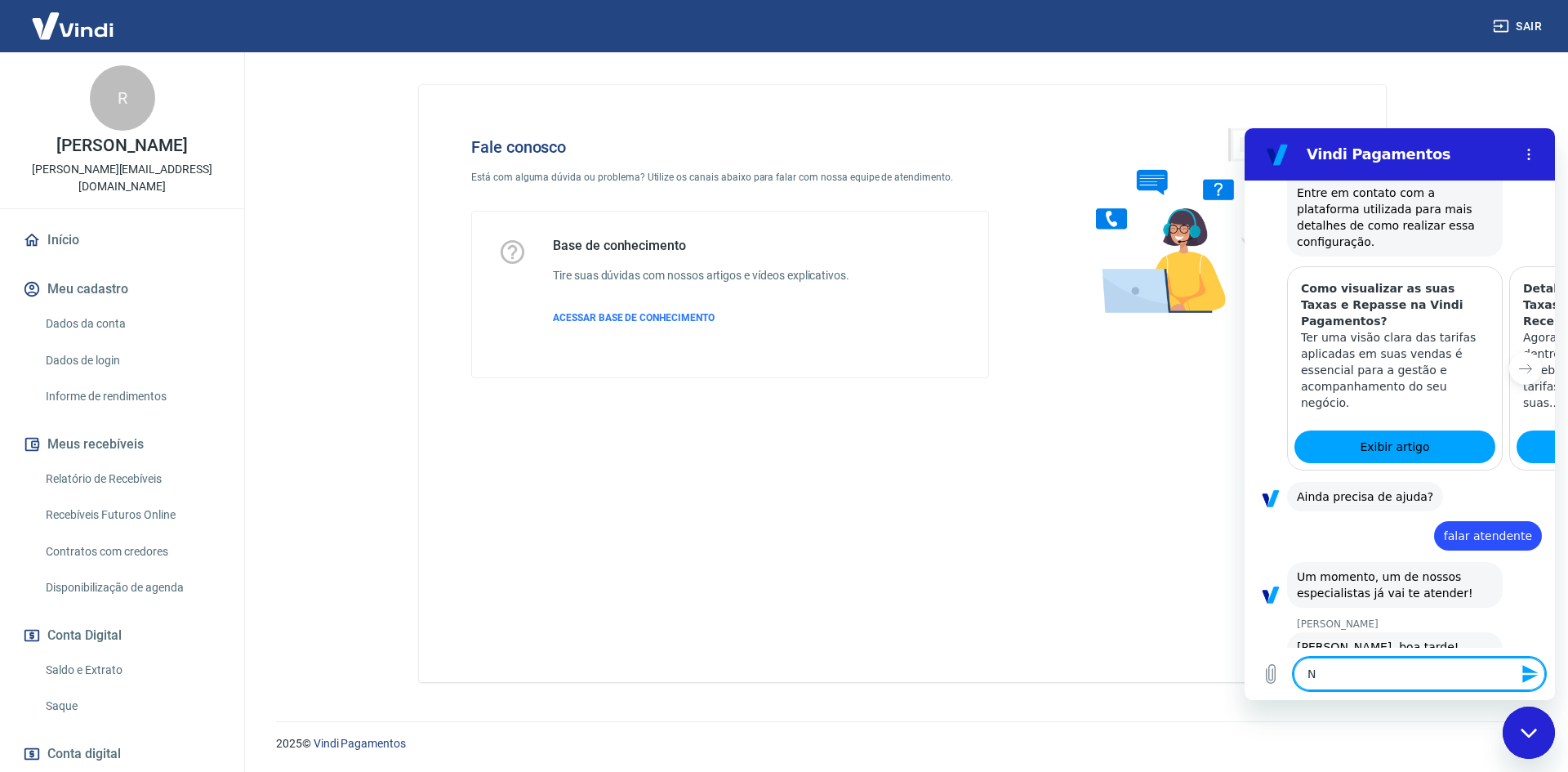
type textarea "x"
type textarea "Nan"
type textarea "x"
type textarea "Nani"
type textarea "x"
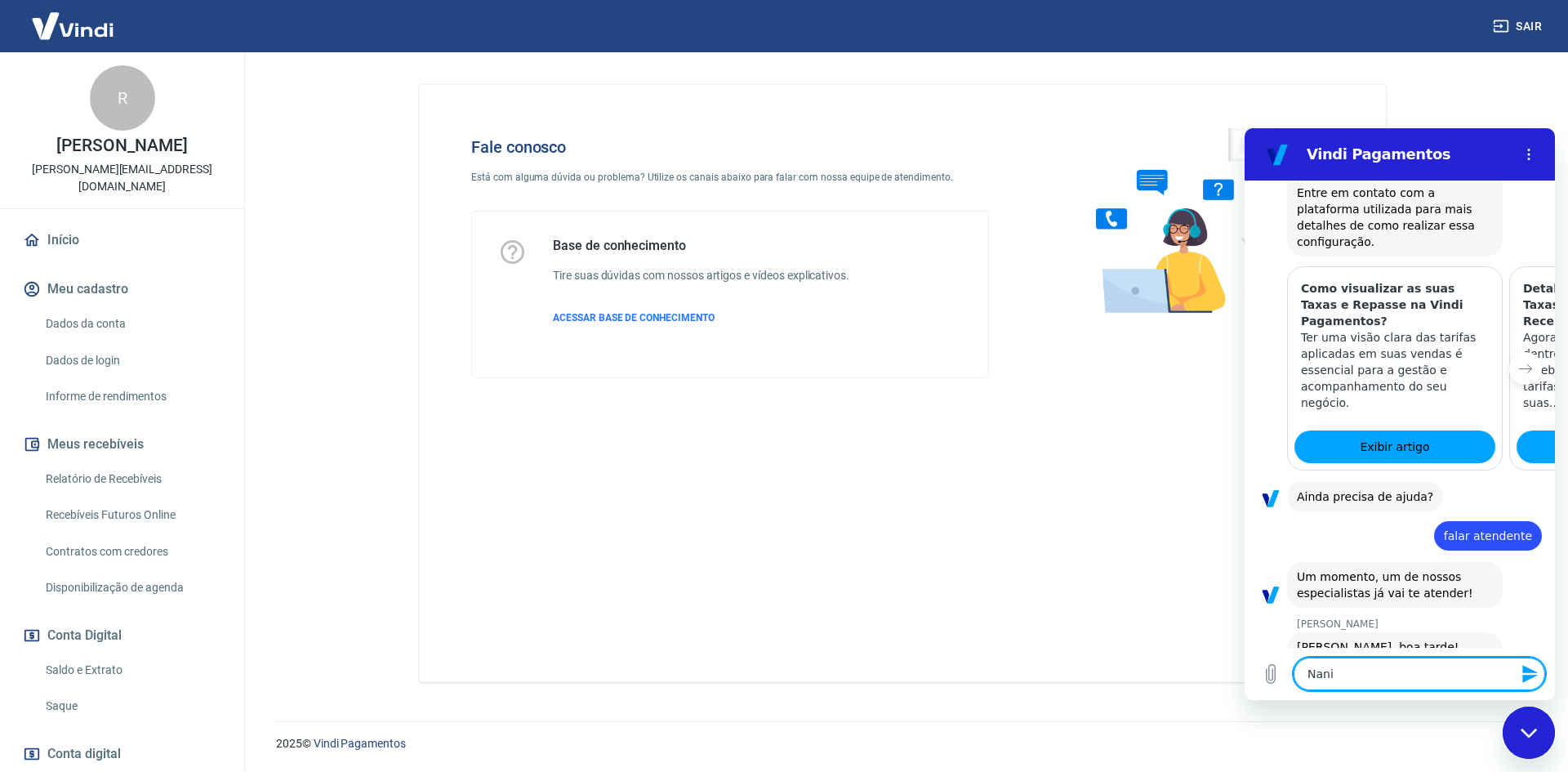
type textarea "Nani,"
type textarea "x"
type textarea "Nani,"
type textarea "x"
type textarea "Nani, b"
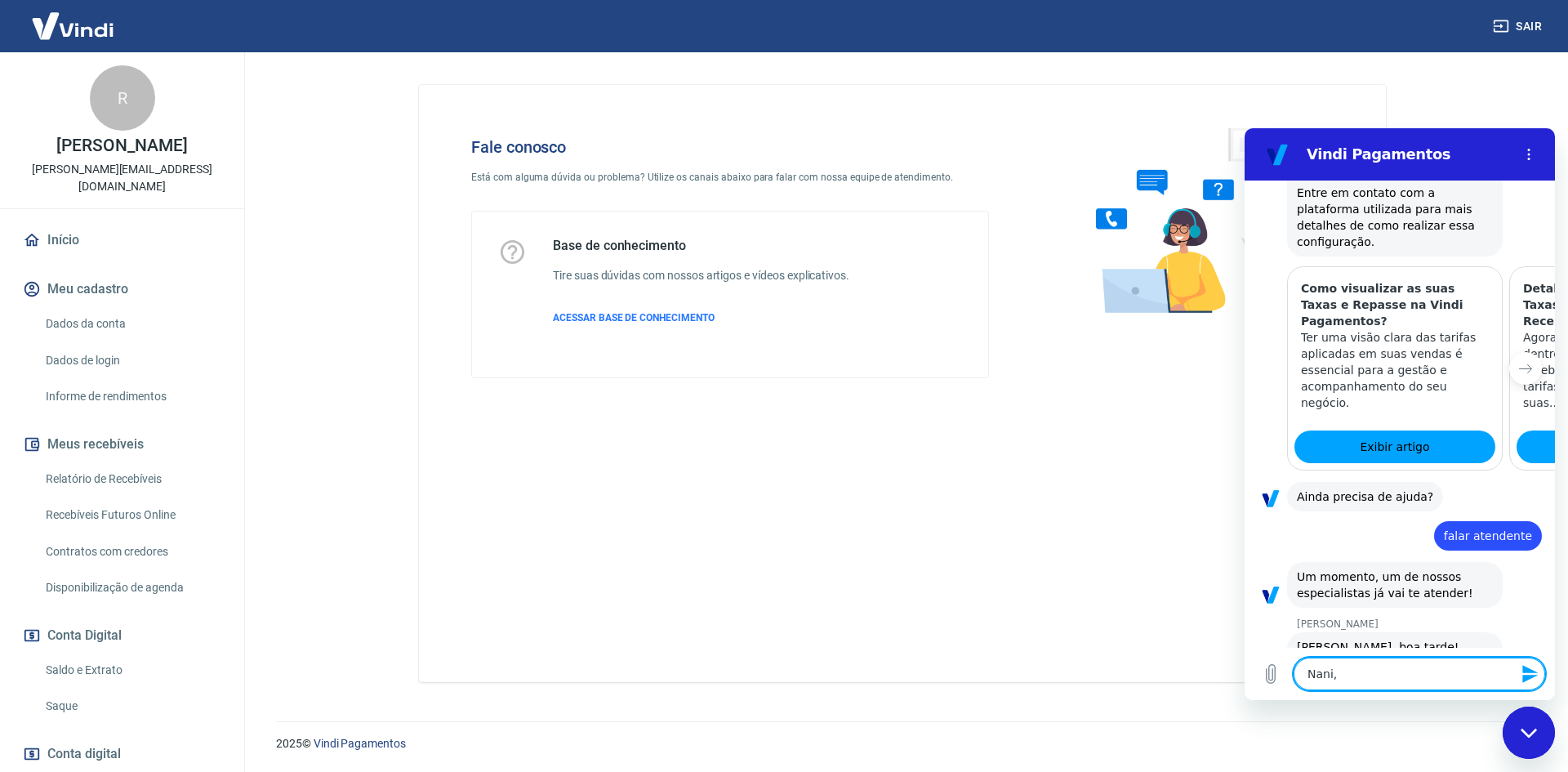
type textarea "x"
type textarea "Nani, bo"
type textarea "x"
type textarea "Nani, boa"
type textarea "x"
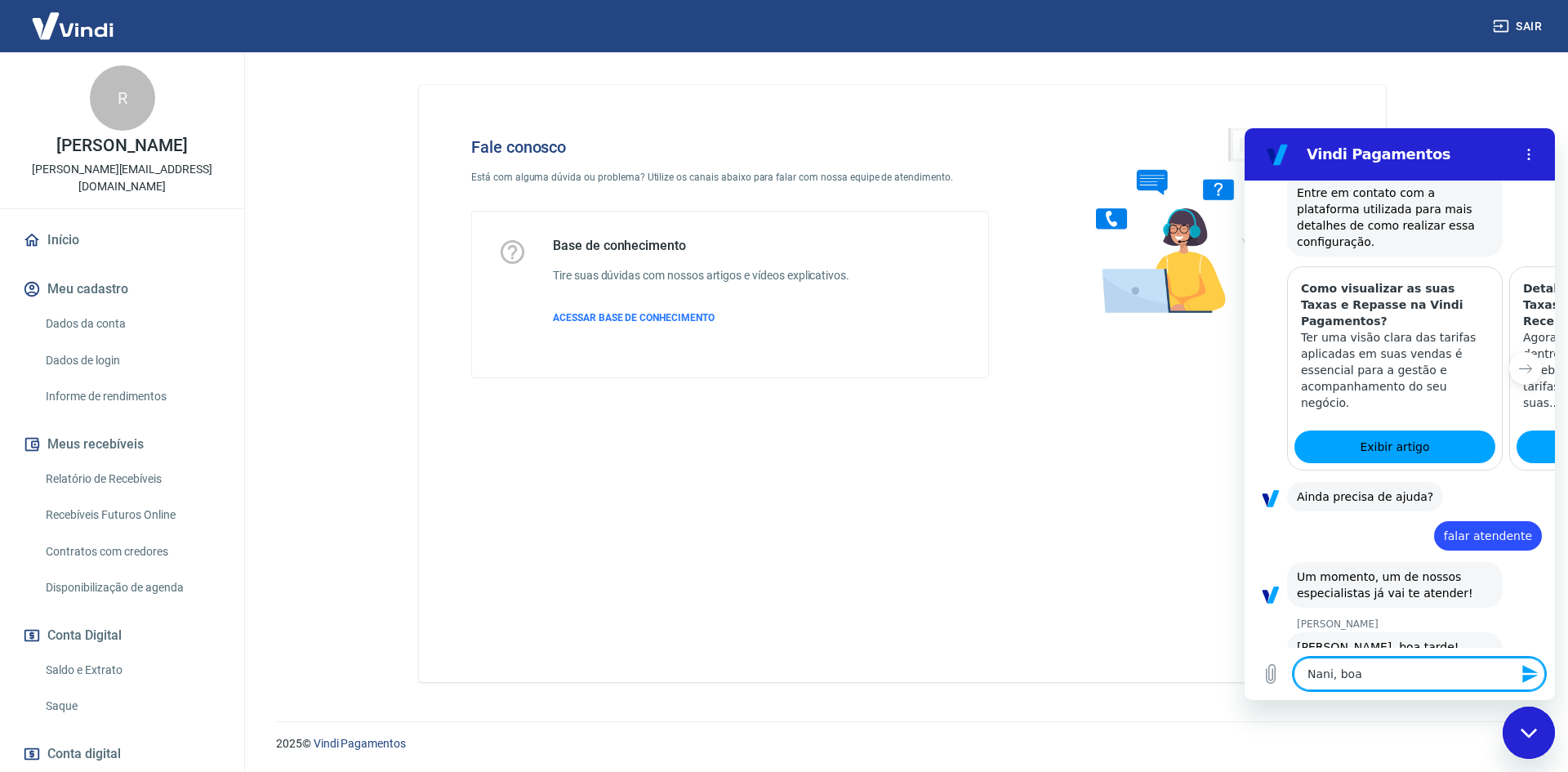
type textarea "Nani, boa"
type textarea "x"
type textarea "Nani, boa t"
type textarea "x"
type textarea "Nani, boa ta"
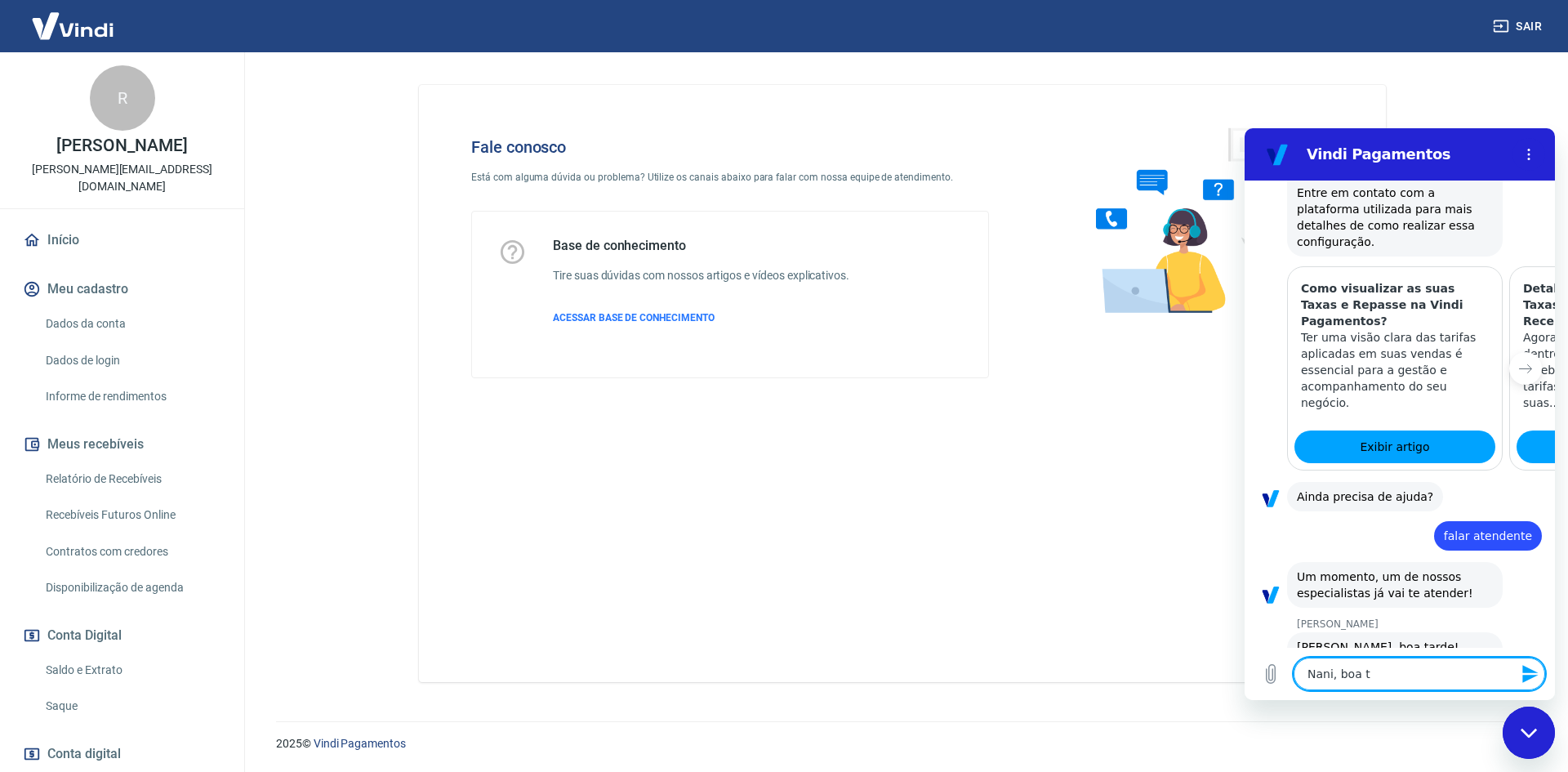
type textarea "x"
type textarea "Nani, boa tar"
type textarea "x"
type textarea "Nani, boa tare"
type textarea "x"
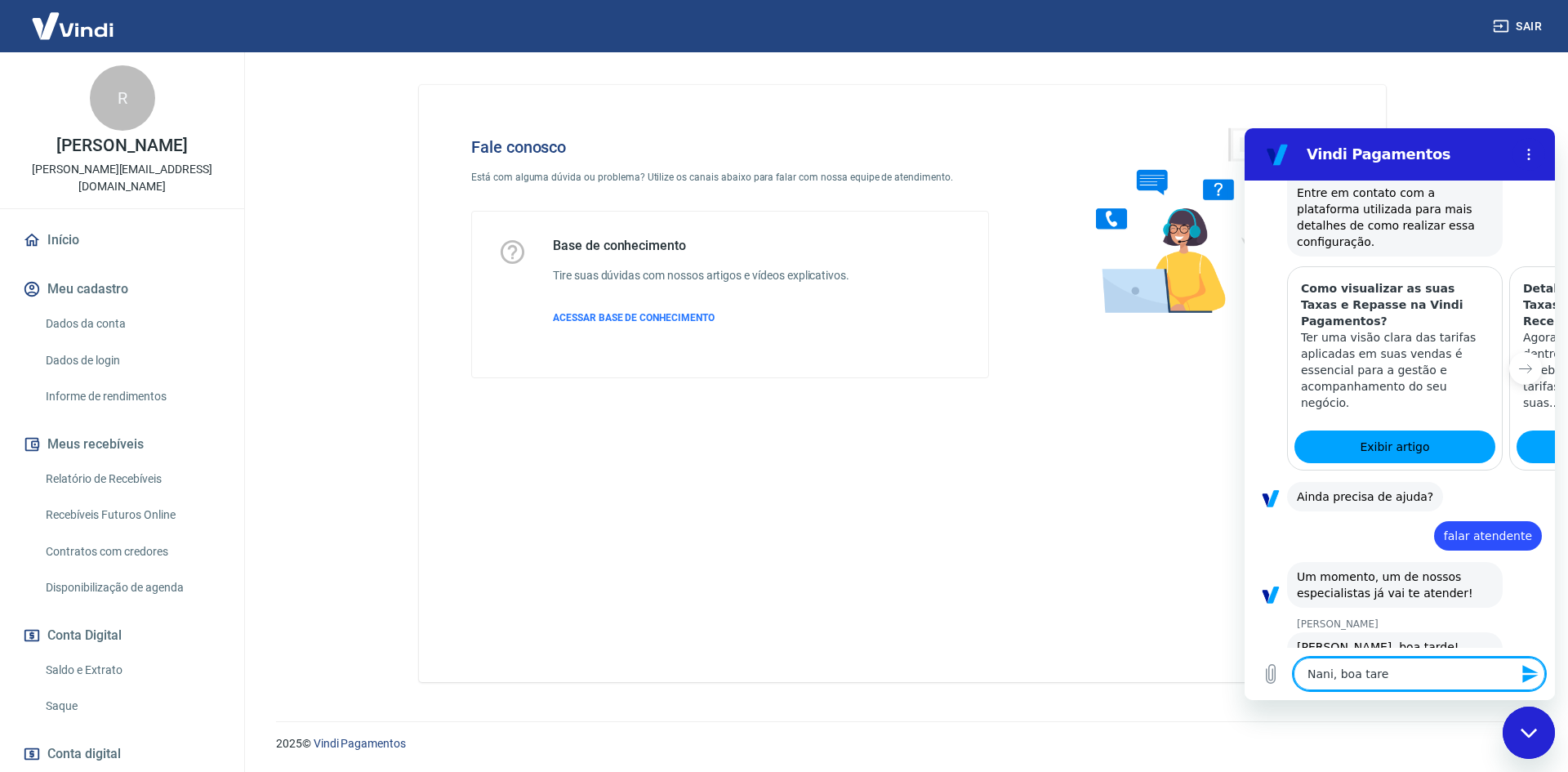
type textarea "Nani, boa tar"
type textarea "x"
type textarea "Nani, boa tard"
type textarea "x"
type textarea "Nani, boa tarde"
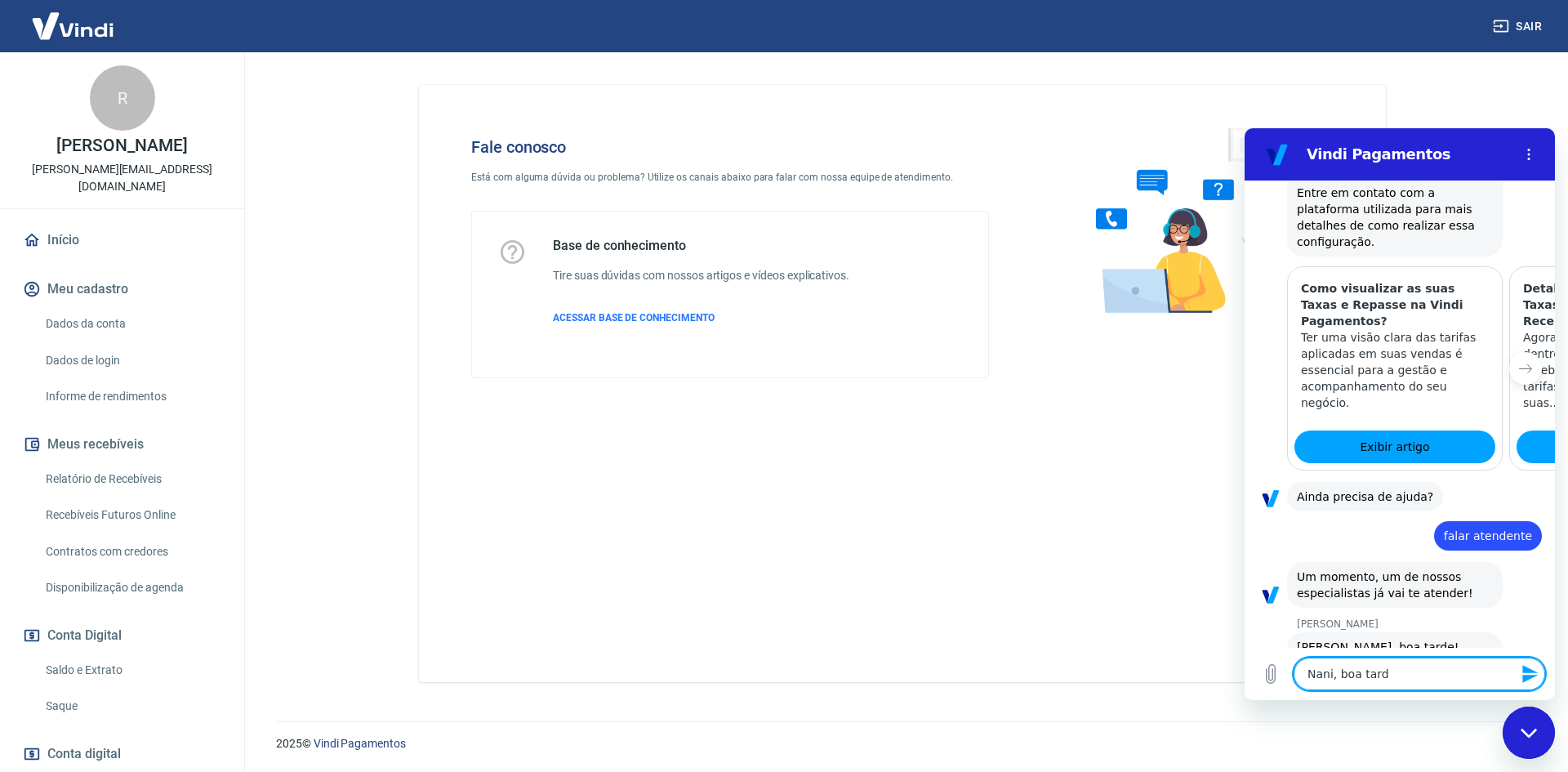
type textarea "x"
type textarea "Nani, boa tarde!"
type textarea "x"
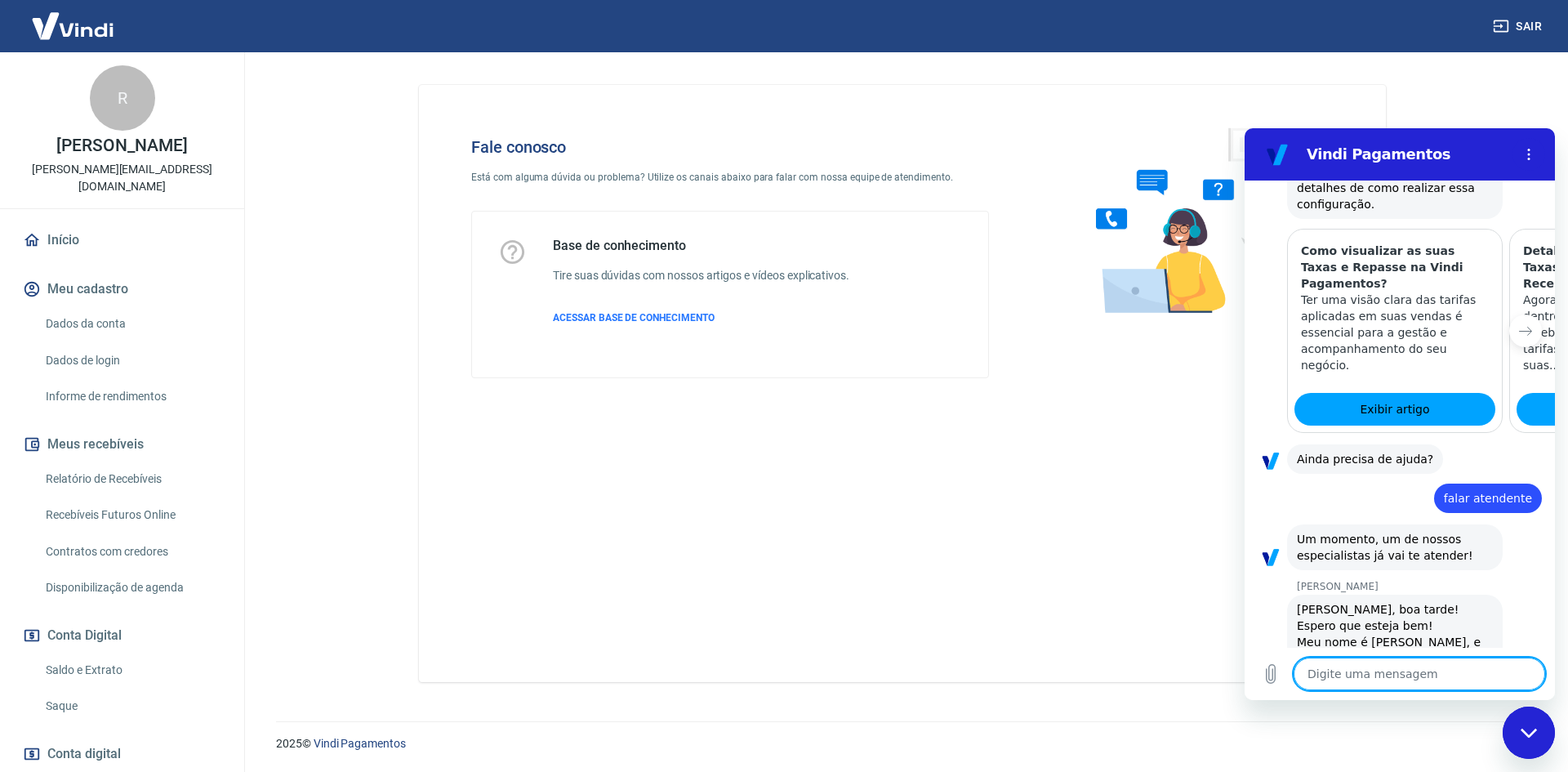
type textarea "x"
type textarea "E"
type textarea "x"
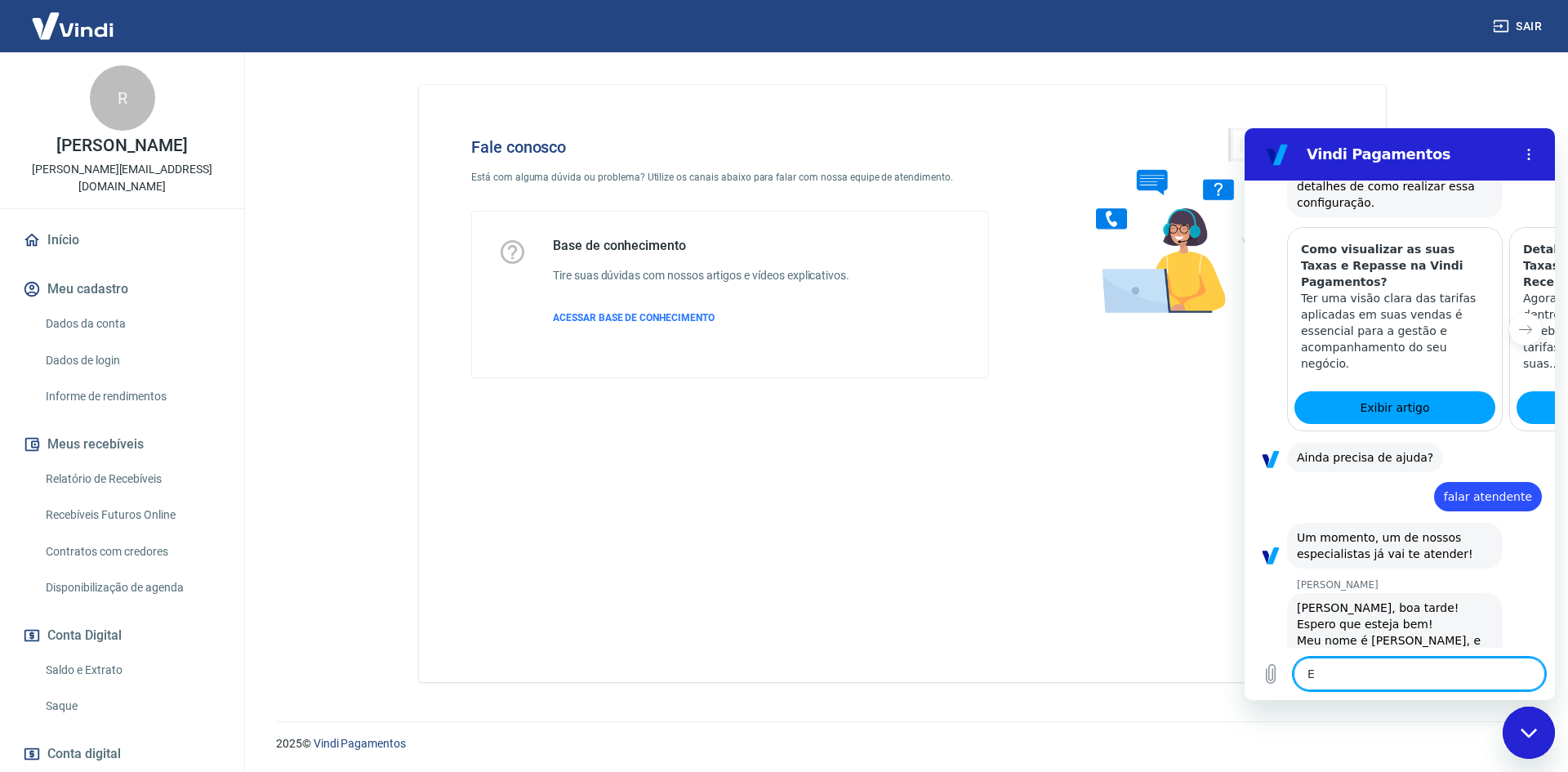
type textarea "Es"
type textarea "x"
type textarea "Est"
type textarea "x"
type textarea "Esto"
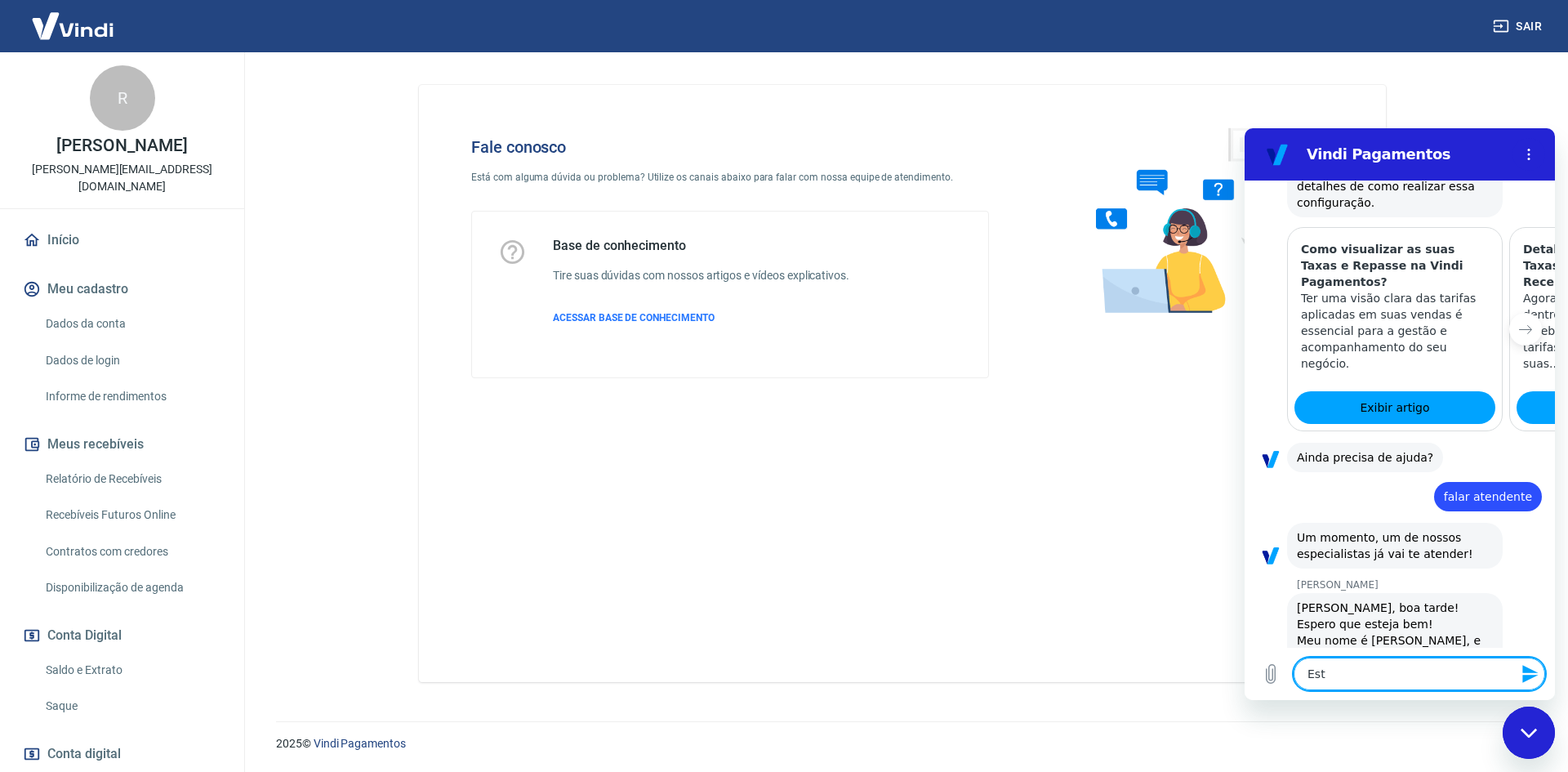
type textarea "x"
type textarea "Estou"
type textarea "x"
type textarea "Estou"
type textarea "x"
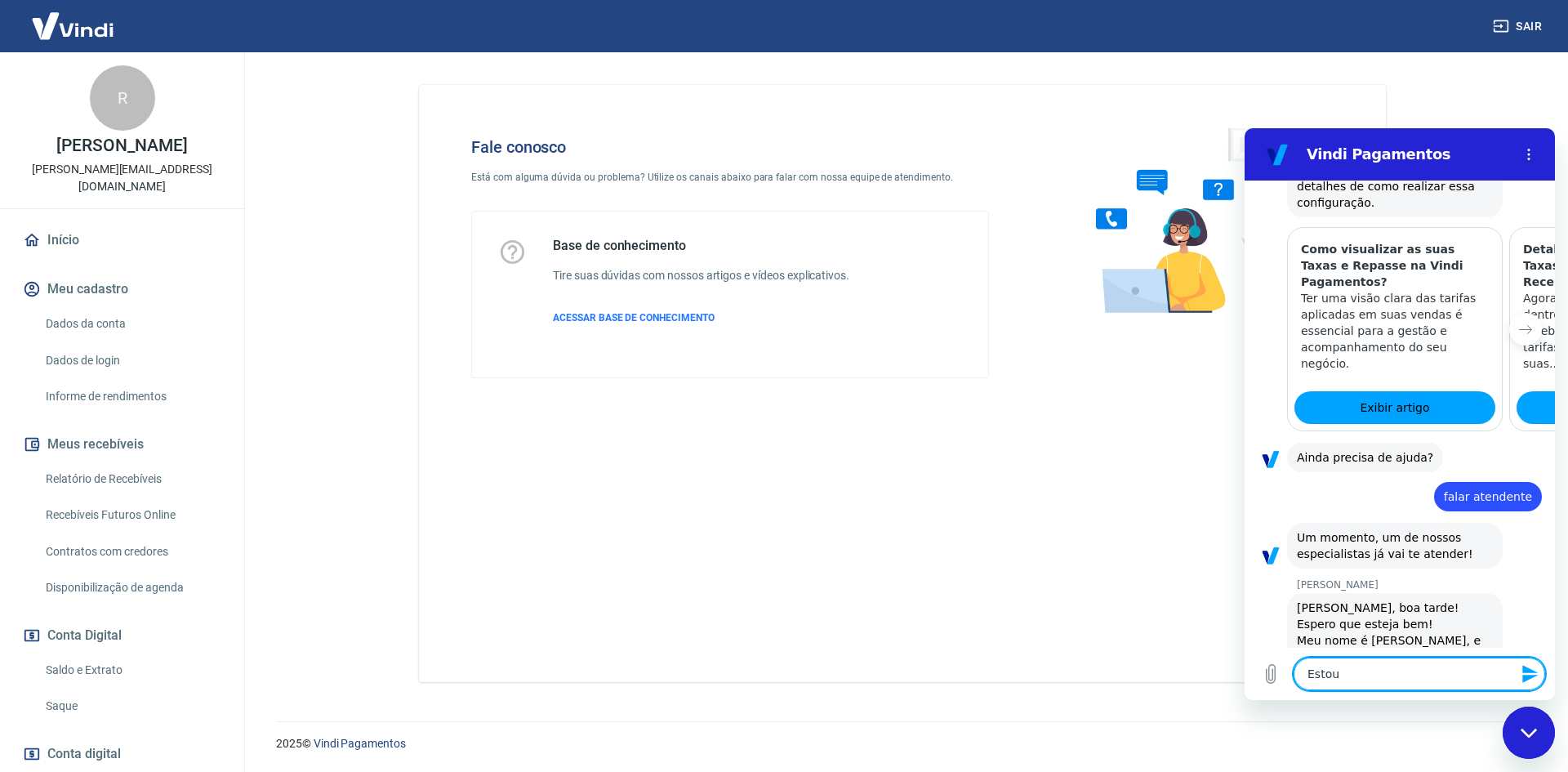
type textarea "Estou t"
type textarea "x"
type textarea "Estou te"
type textarea "x"
type textarea "Estou ten"
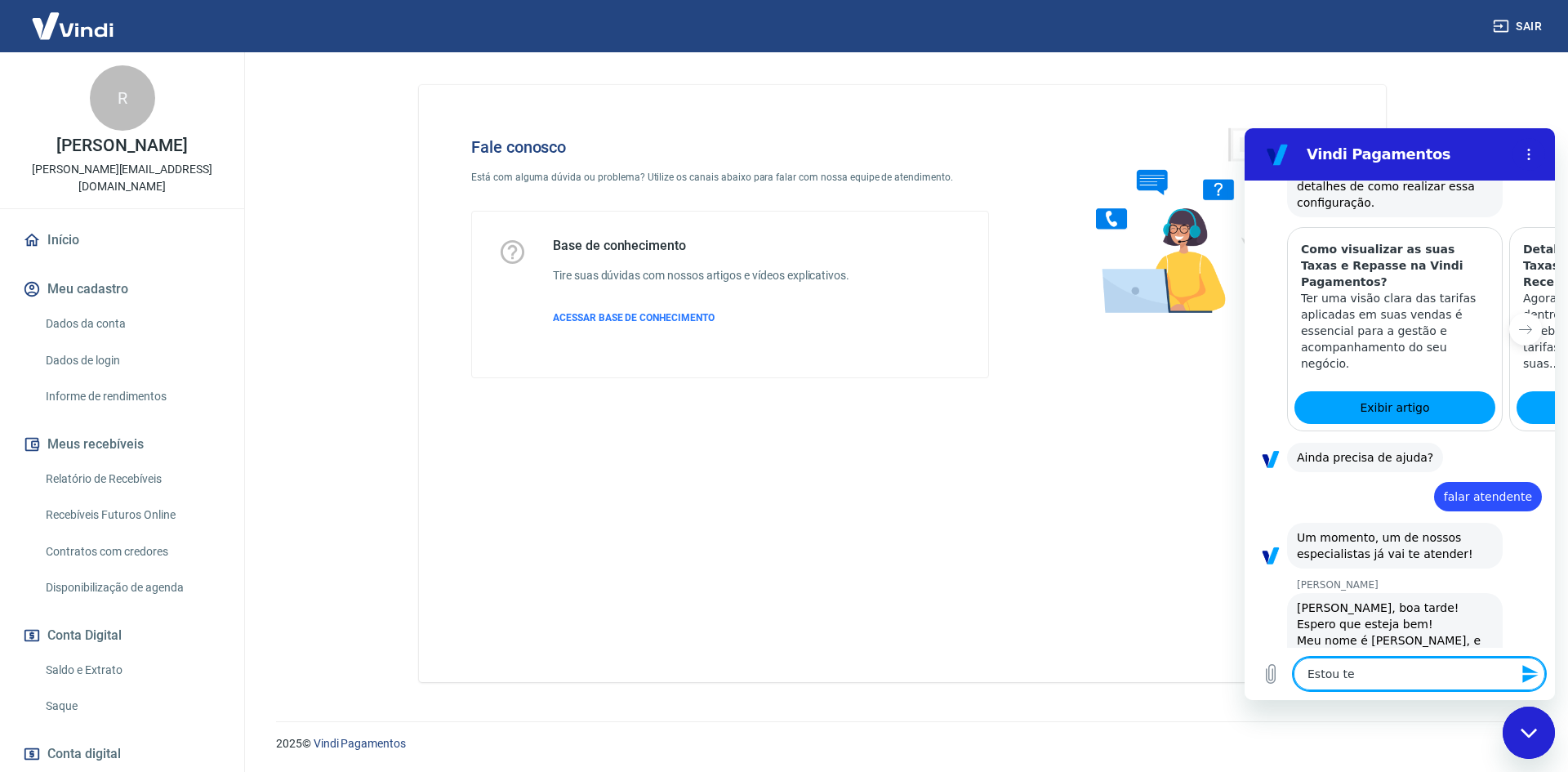
type textarea "x"
type textarea "Estou tent"
type textarea "x"
type textarea "Estou tenta"
type textarea "x"
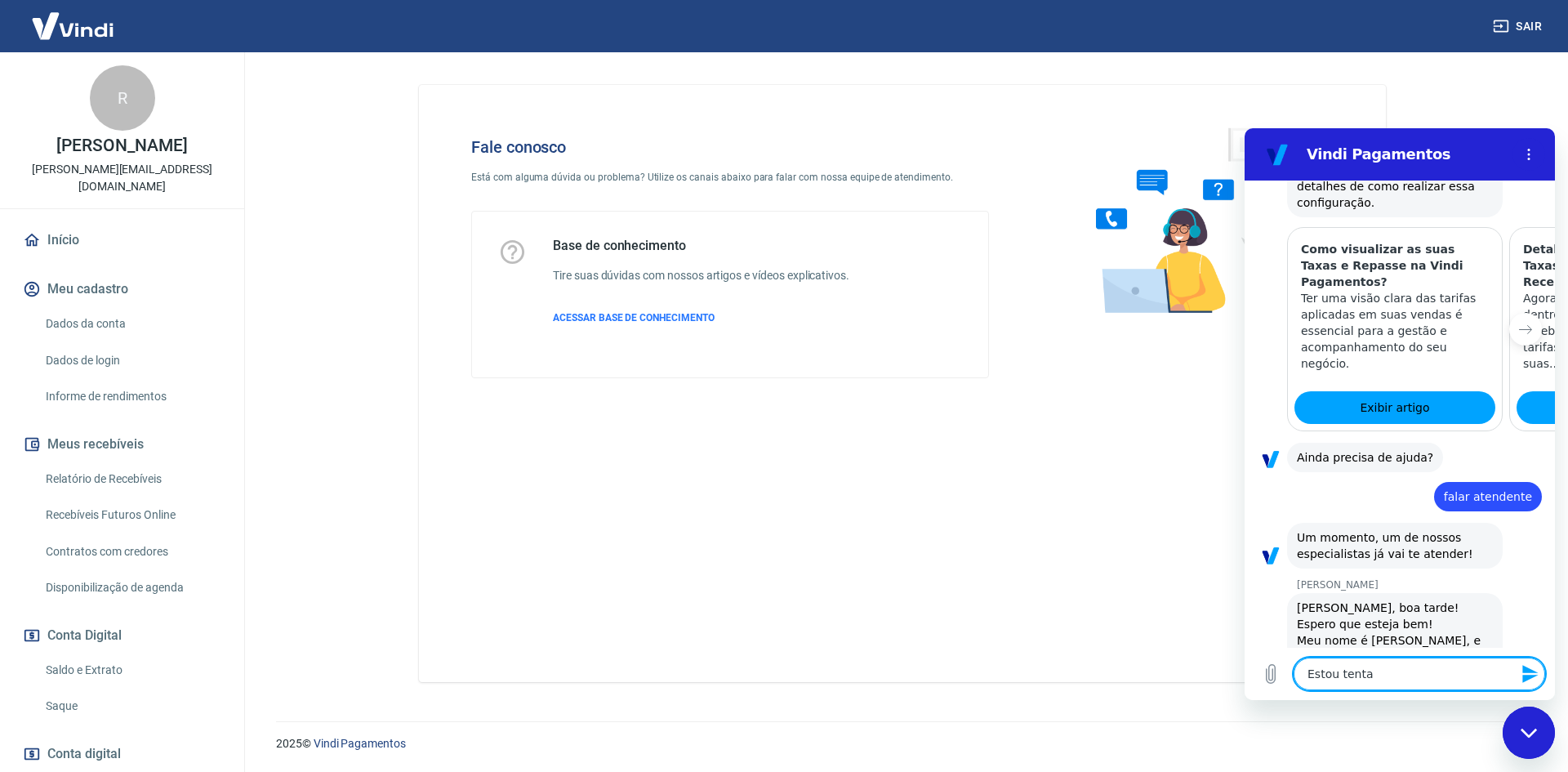
type textarea "Estou tentan"
type textarea "x"
type textarea "Estou tentand"
type textarea "x"
type textarea "Estou tentando"
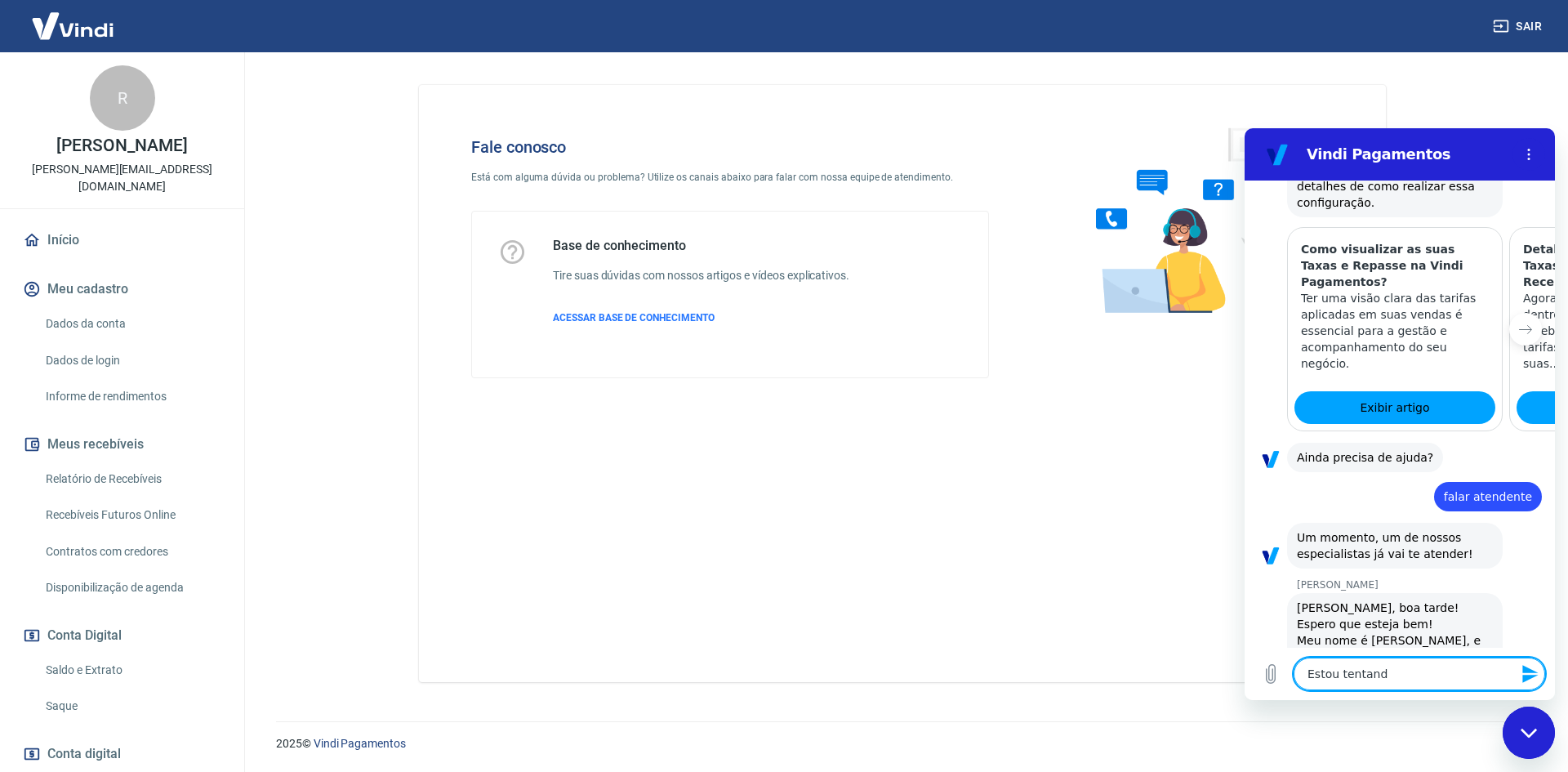
type textarea "x"
type textarea "Estou tentando"
type textarea "x"
type textarea "Estou tentando r"
type textarea "x"
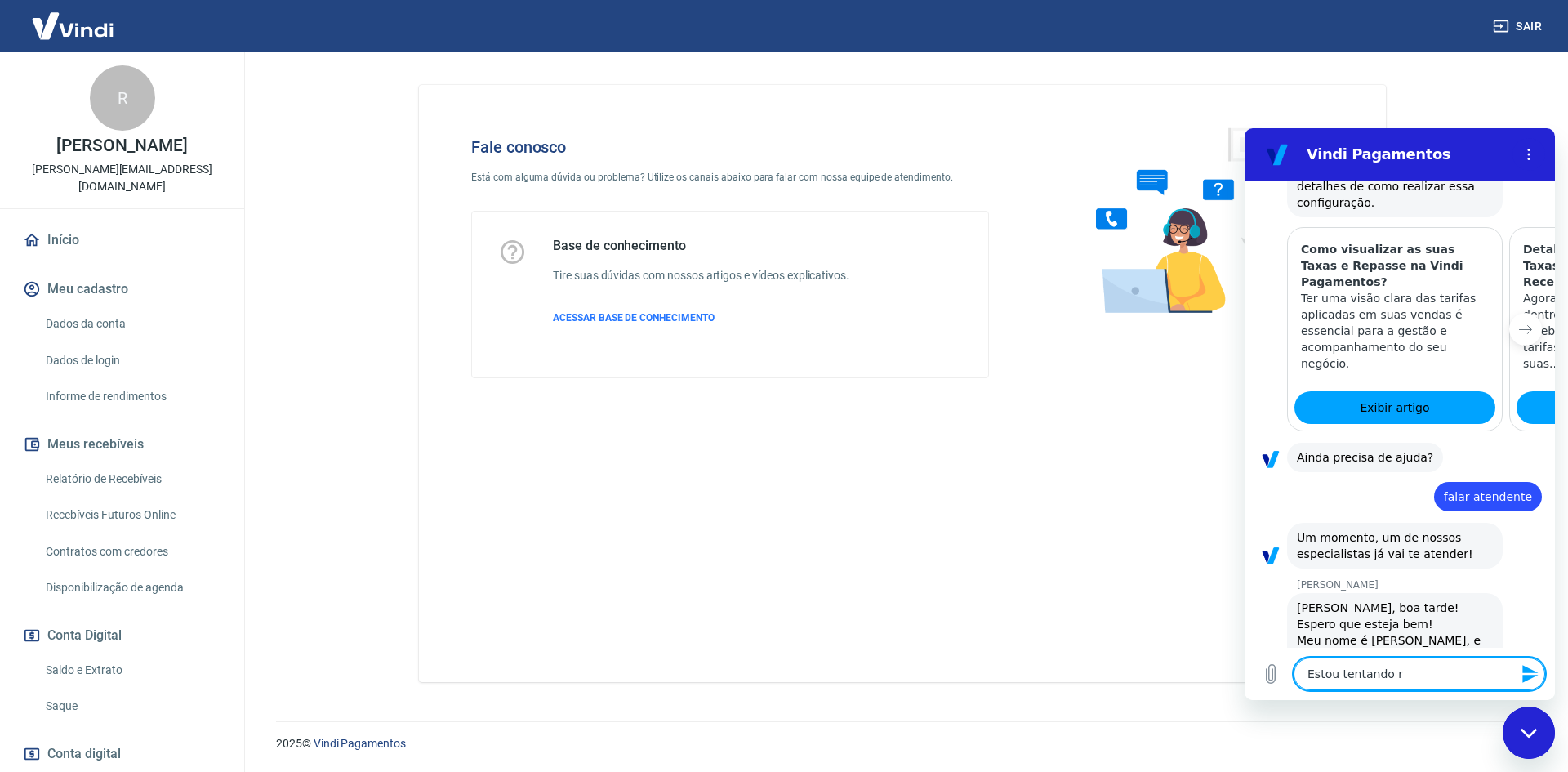
type textarea "Estou tentando re"
type textarea "x"
type textarea "Estou tentando res"
type textarea "x"
type textarea "Estou tentando reso"
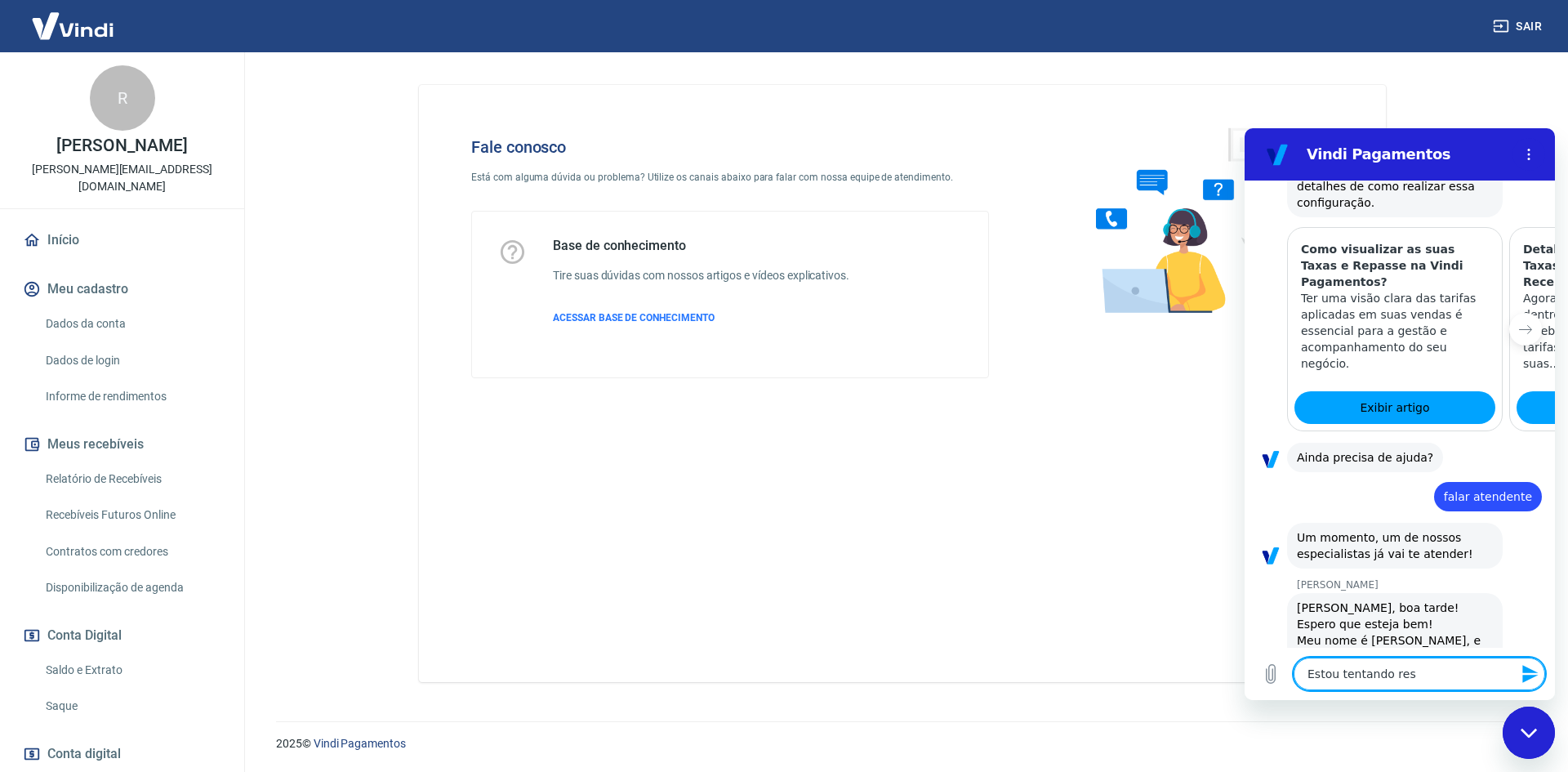
type textarea "x"
type textarea "Estou tentando resol"
type textarea "x"
type textarea "Estou tentando resolv"
type textarea "x"
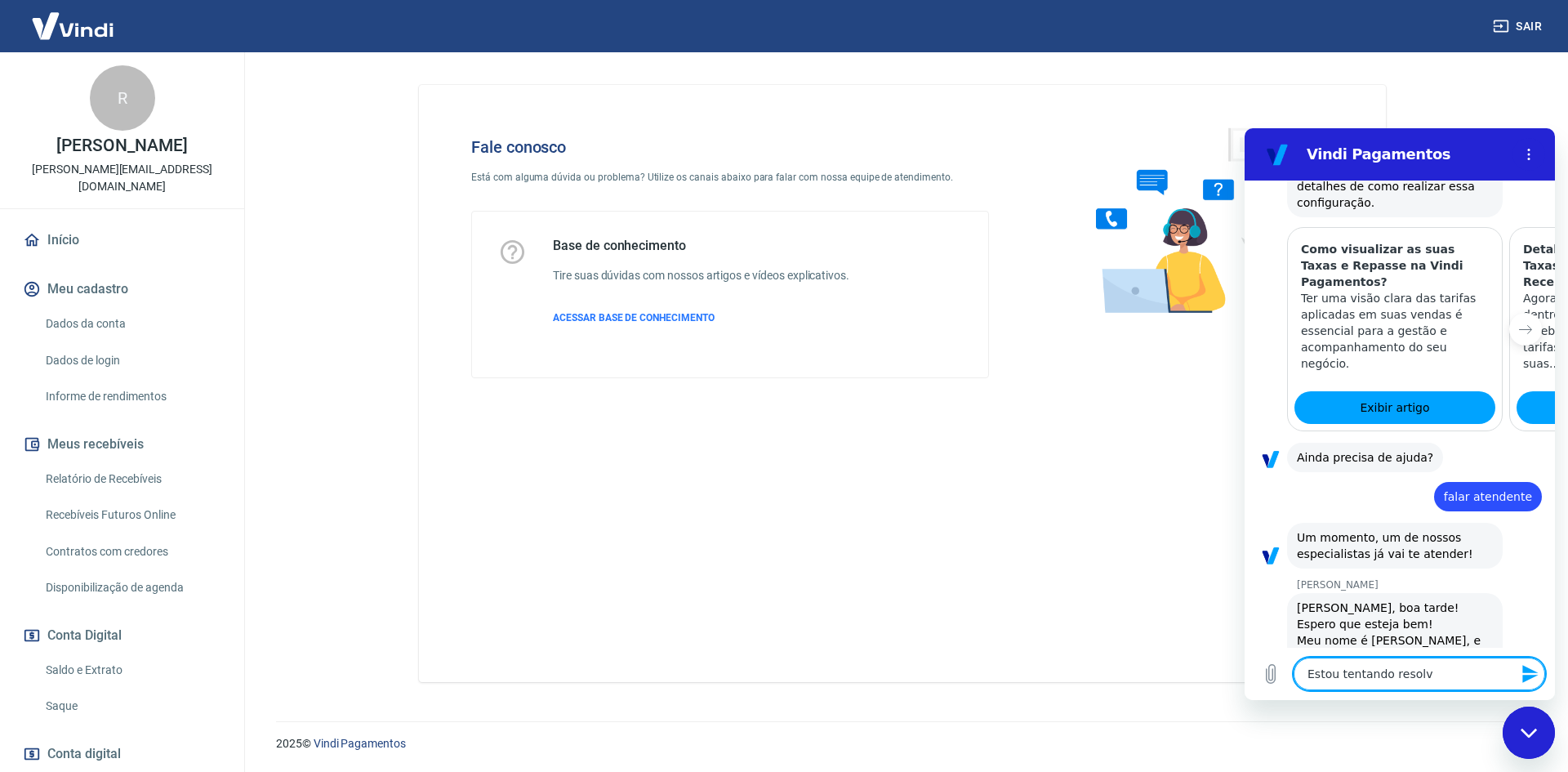
type textarea "Estou tentando resolve"
type textarea "x"
type textarea "Estou tentando resolver"
type textarea "x"
type textarea "Estou tentando resolver"
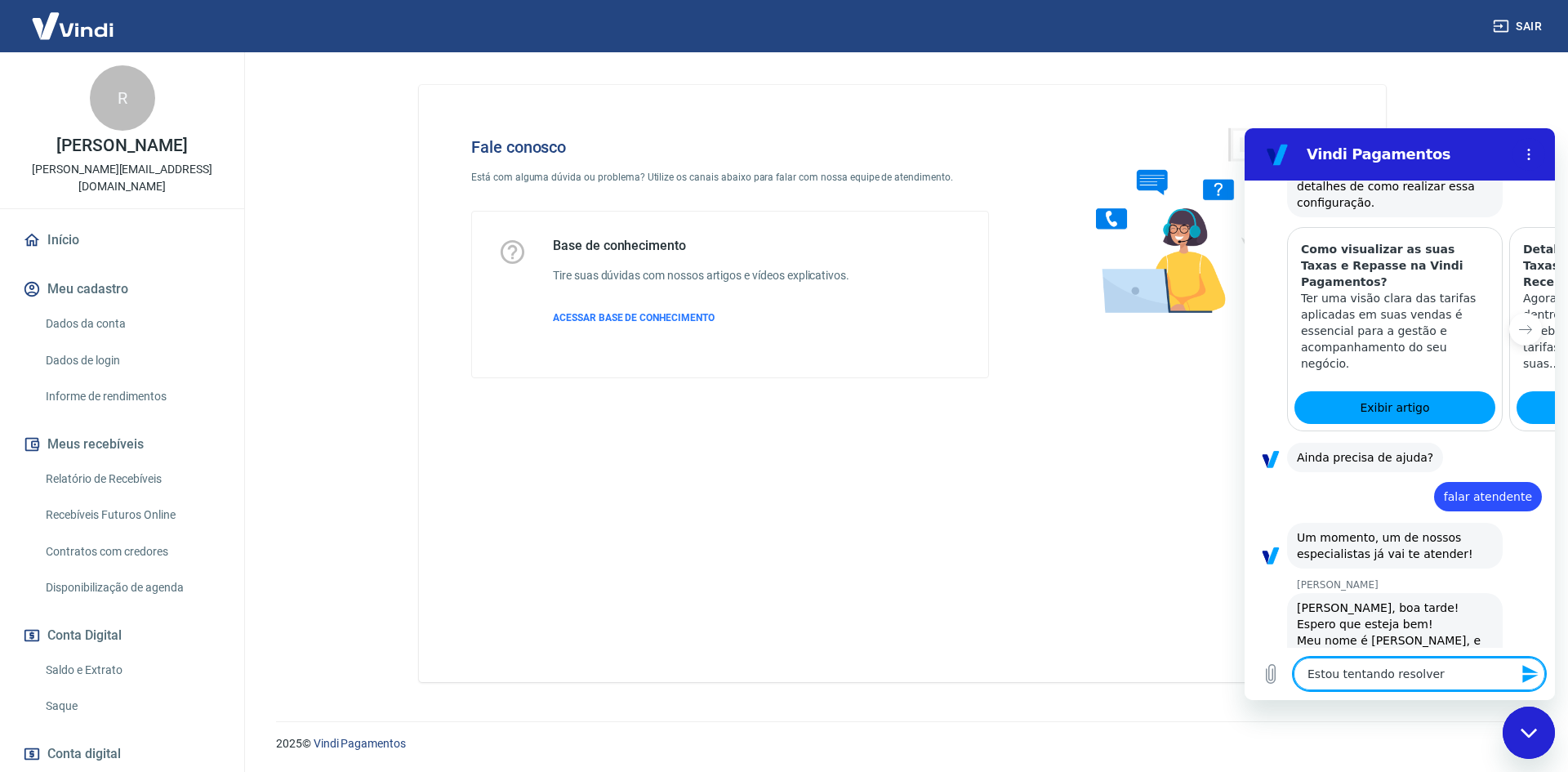
type textarea "x"
type textarea "Estou tentando resolver a"
type textarea "x"
type textarea "Estou tentando resolver al"
type textarea "x"
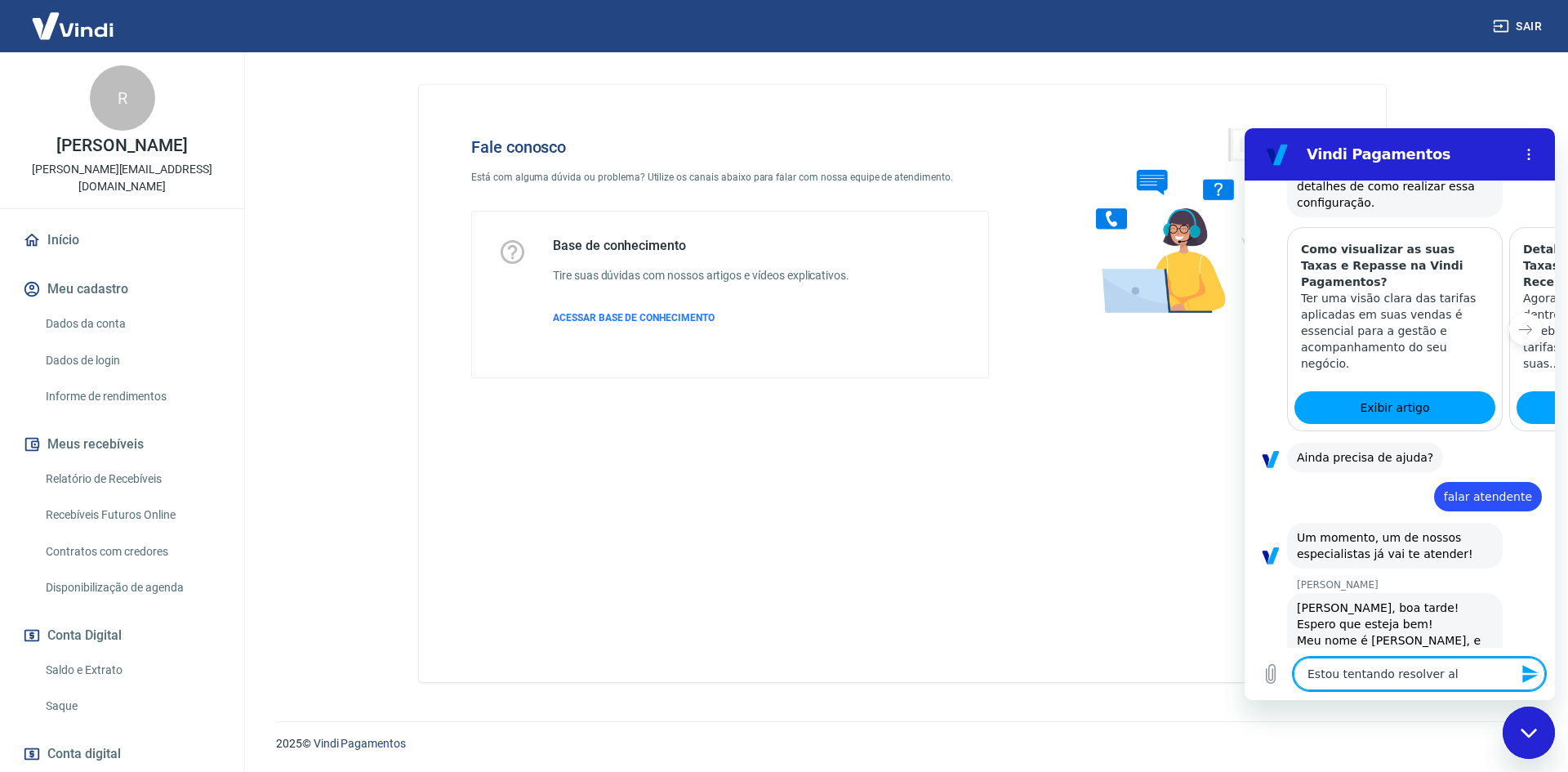
type textarea "Estou tentando resolver alg"
type textarea "x"
type textarea "Estou tentando resolver algu"
type textarea "x"
type textarea "Estou tentando resolver algum"
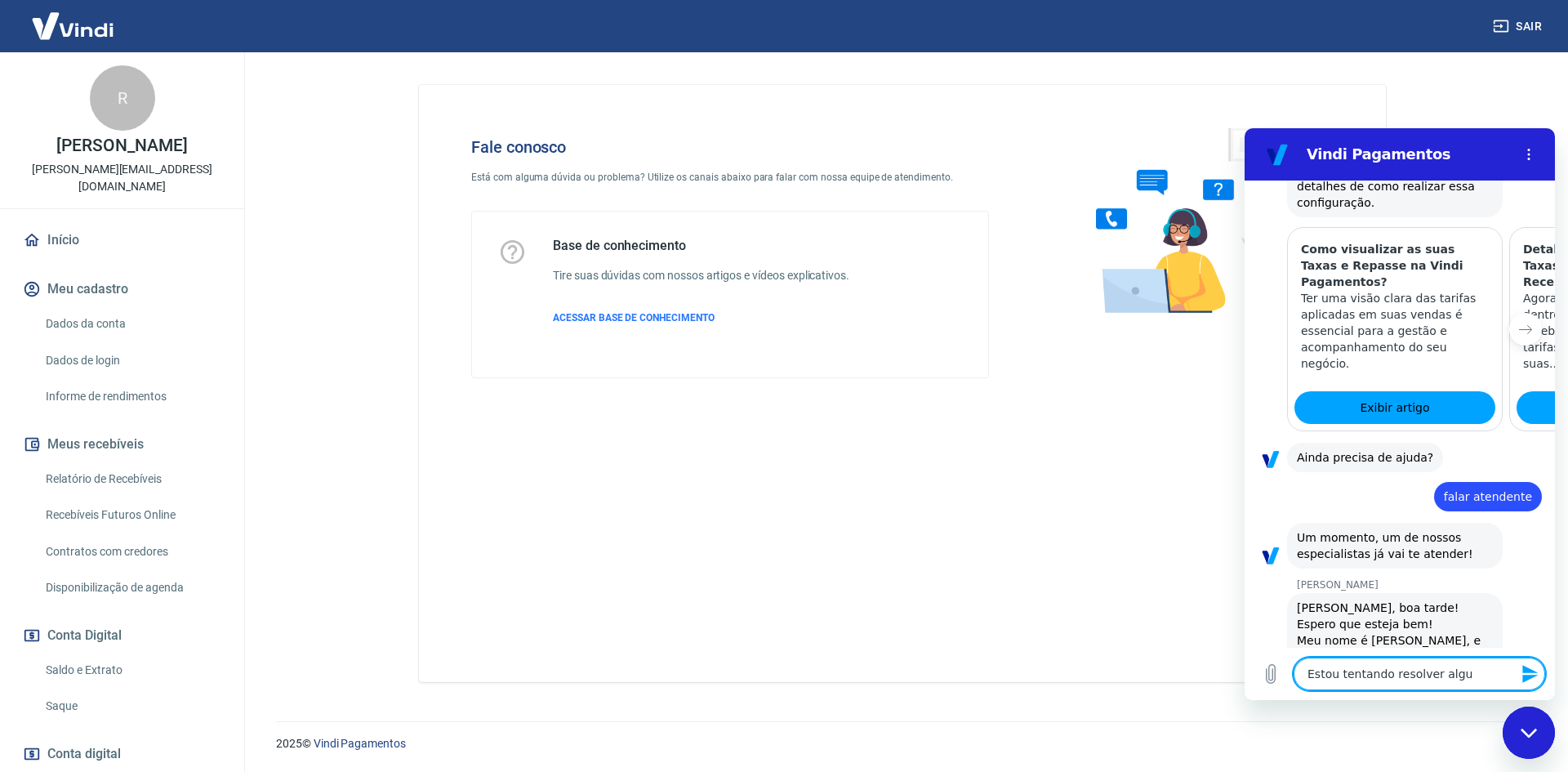
type textarea "x"
type textarea "Estou tentando resolver algum"
type textarea "x"
type textarea "Estou tentando resolver algum p"
type textarea "x"
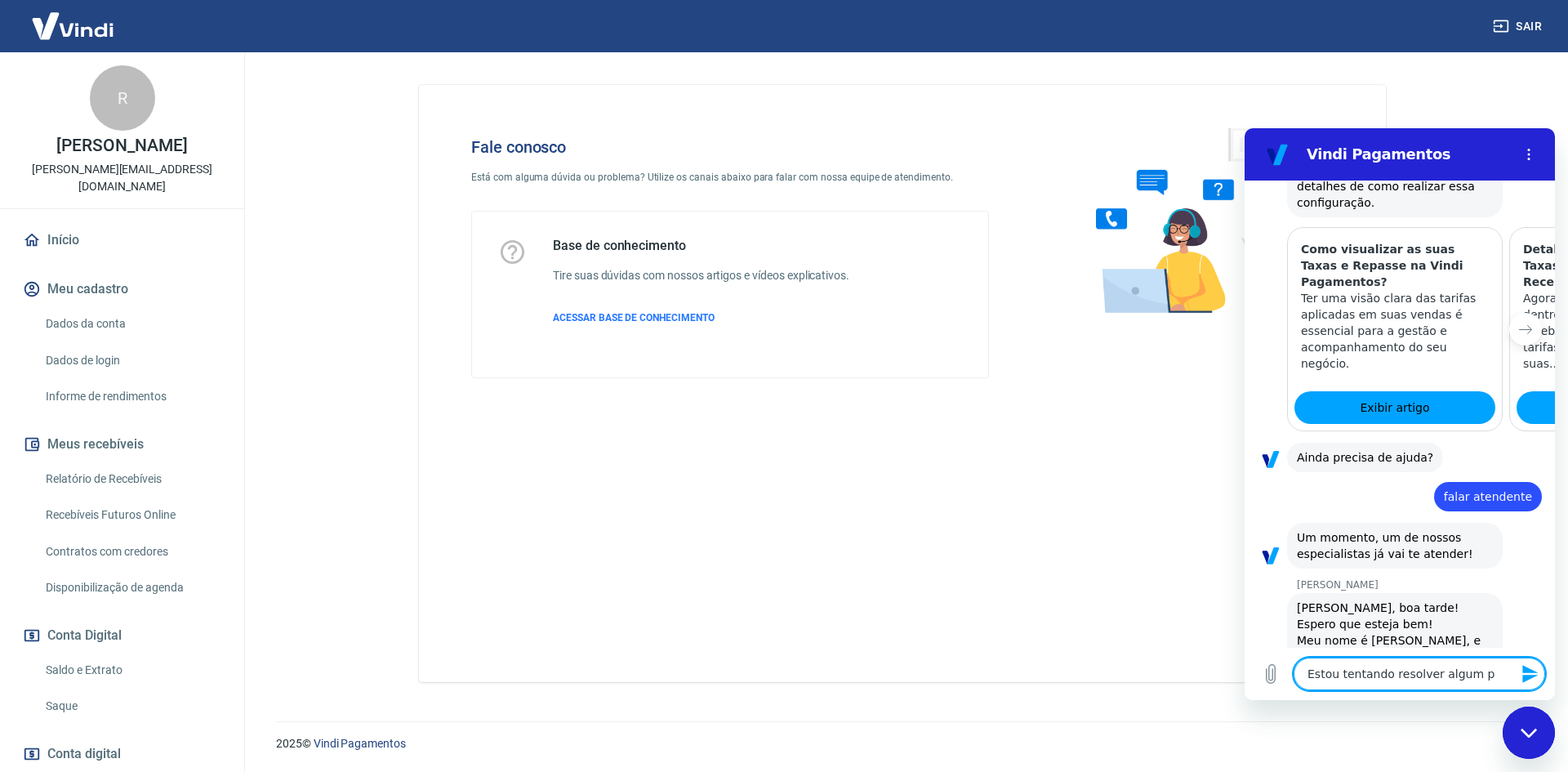
type textarea "Estou tentando resolver algum po"
type textarea "x"
type textarea "Estou tentando resolver algum pon"
type textarea "x"
type textarea "Estou tentando resolver algum pont"
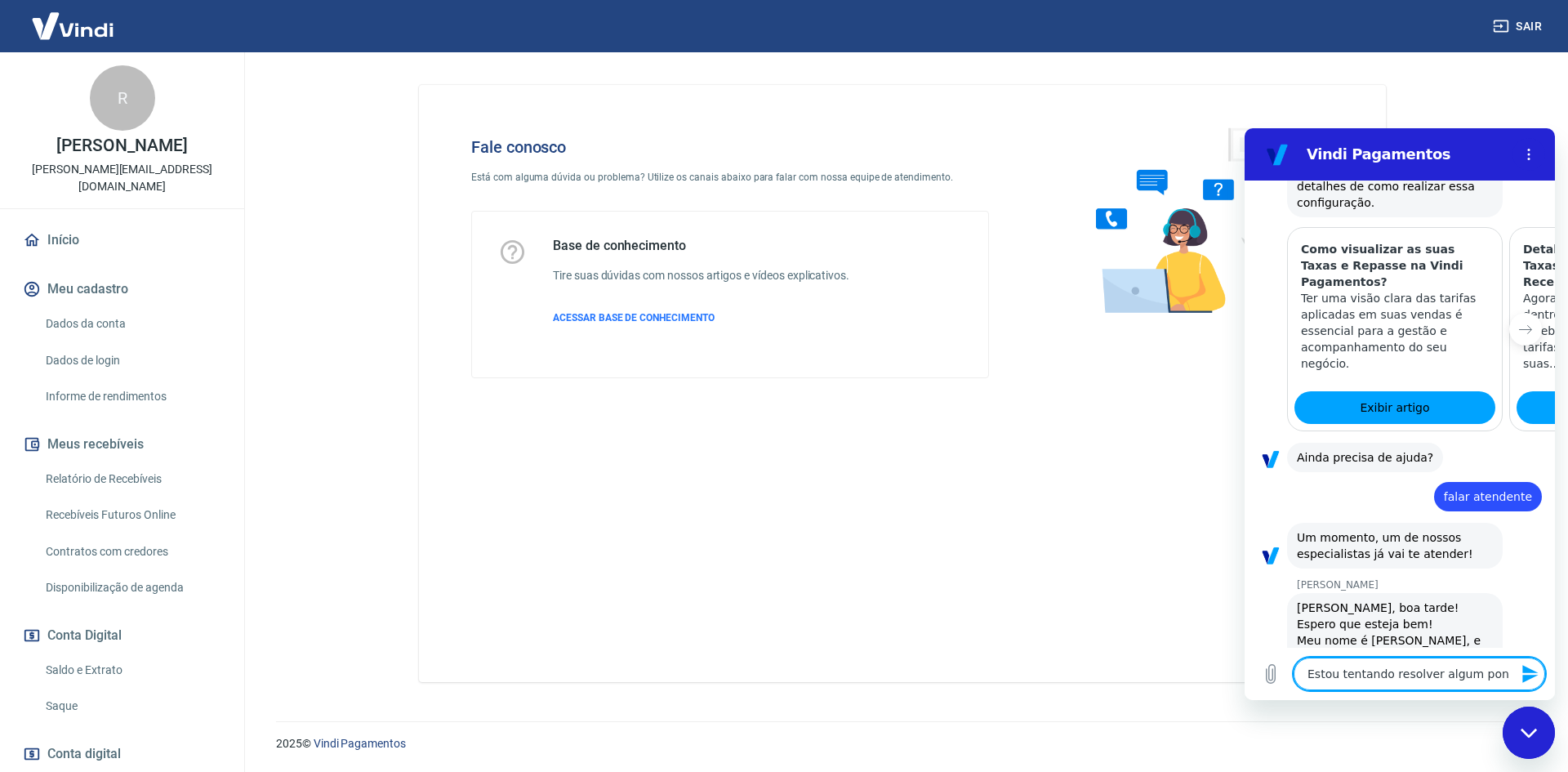
type textarea "x"
type textarea "Estou tentando resolver algum ponto"
type textarea "x"
type textarea "Estou tentando resolver algum pontos"
type textarea "x"
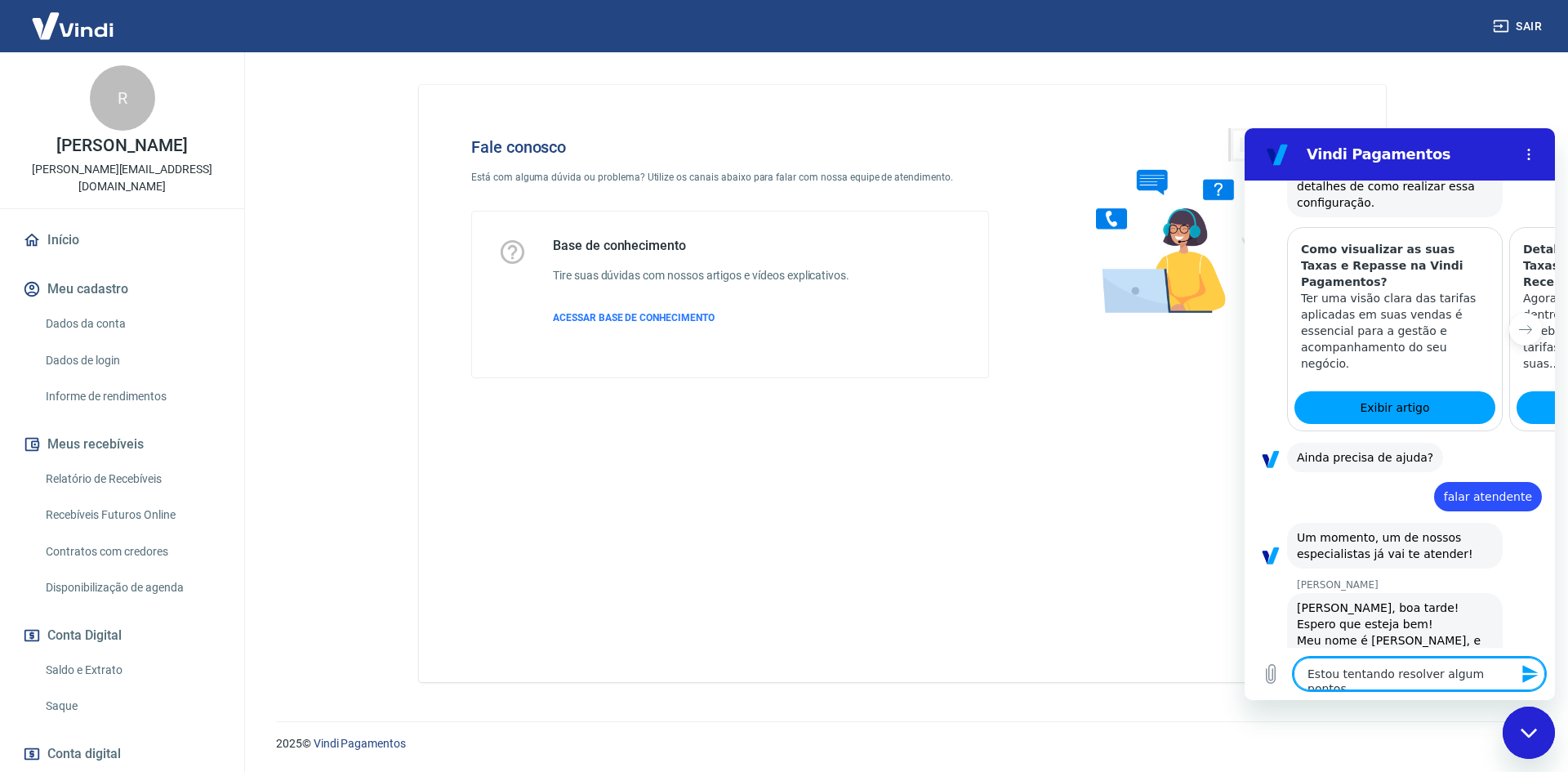
type textarea "Estou tentando resolver algum pontos"
type textarea "x"
type textarea "Estou tentando resolver algum pontos c"
type textarea "x"
type textarea "Estou tentando resolver algum pontos co"
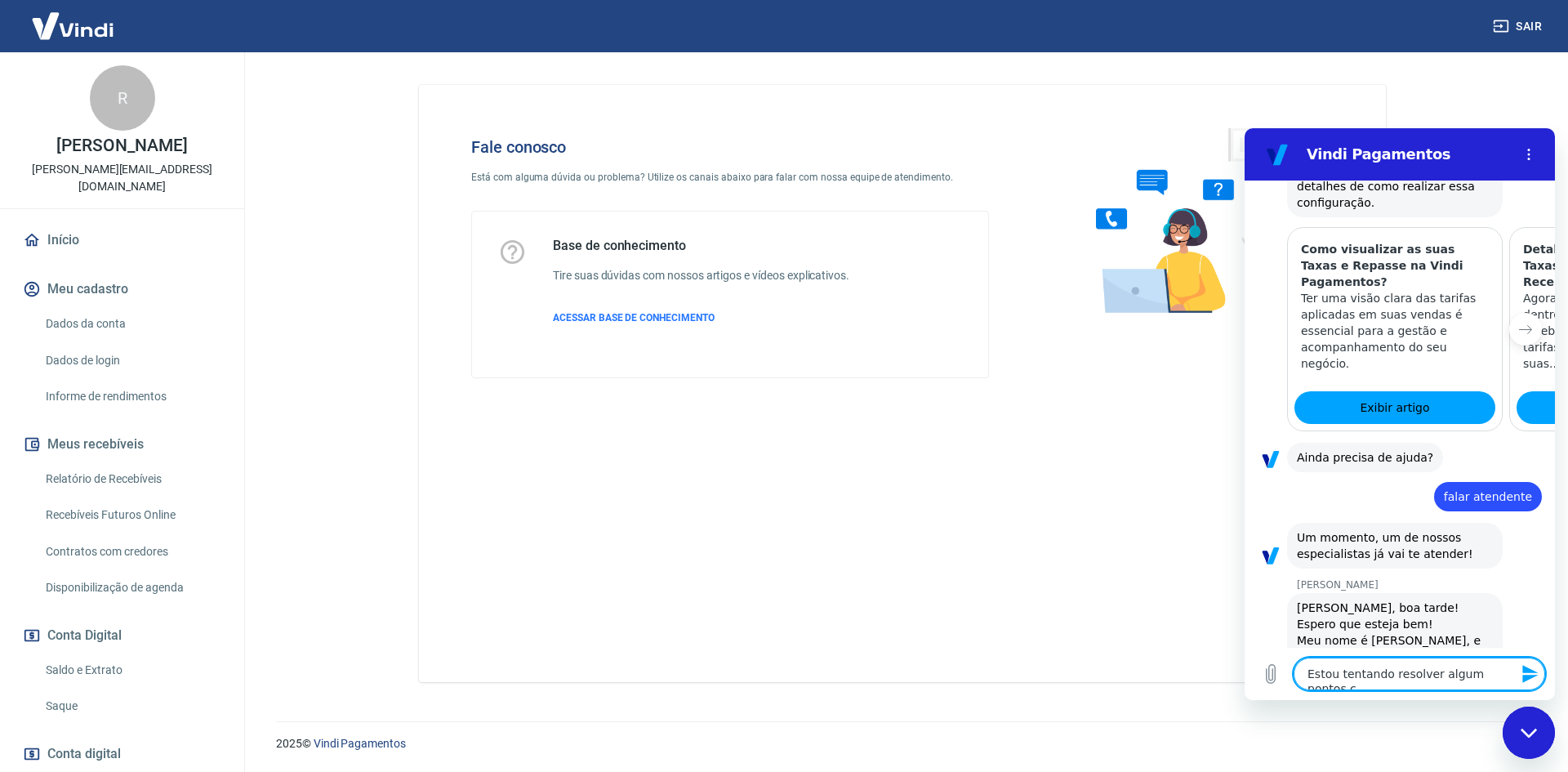
type textarea "x"
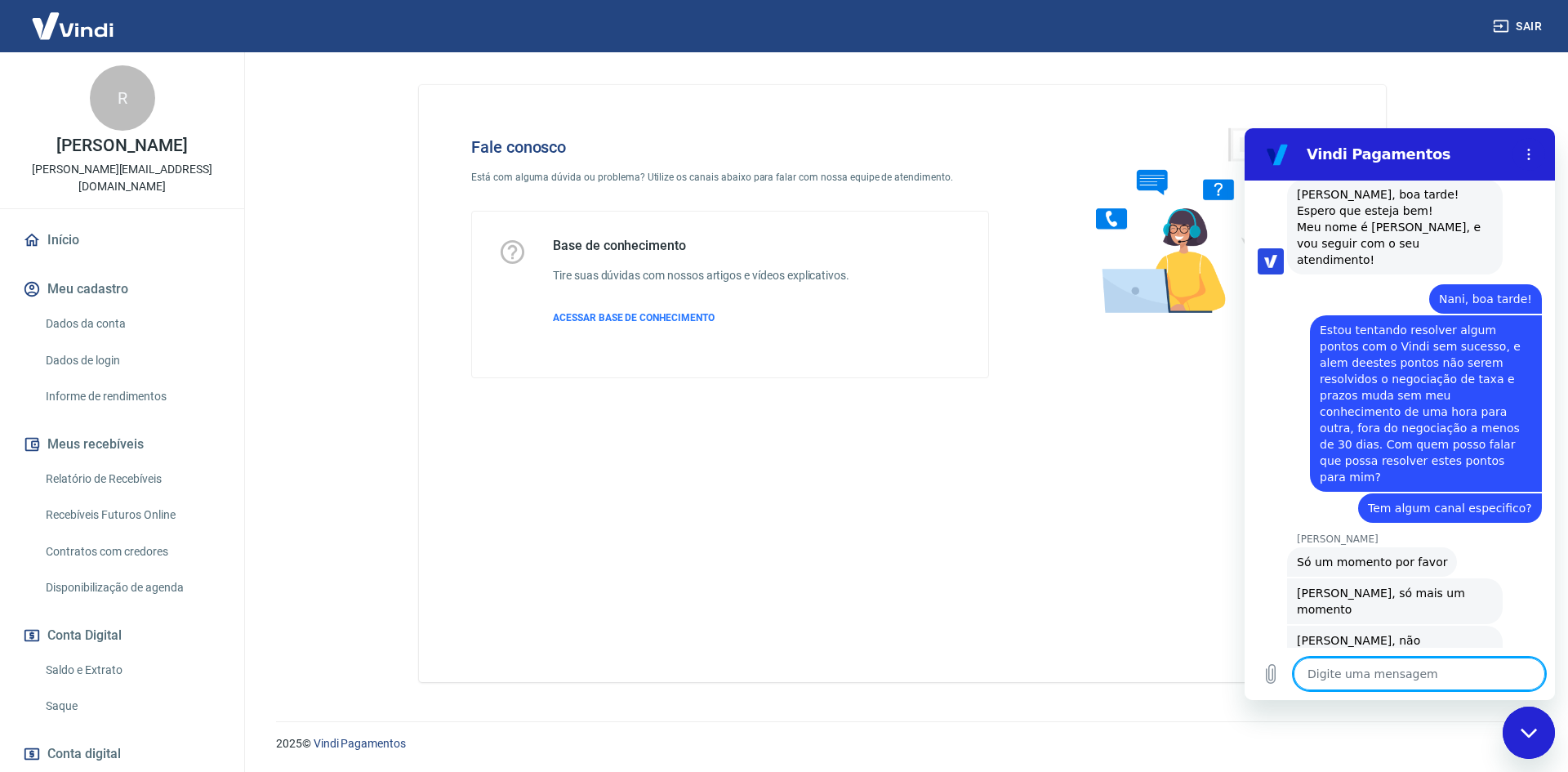
scroll to position [1799, 0]
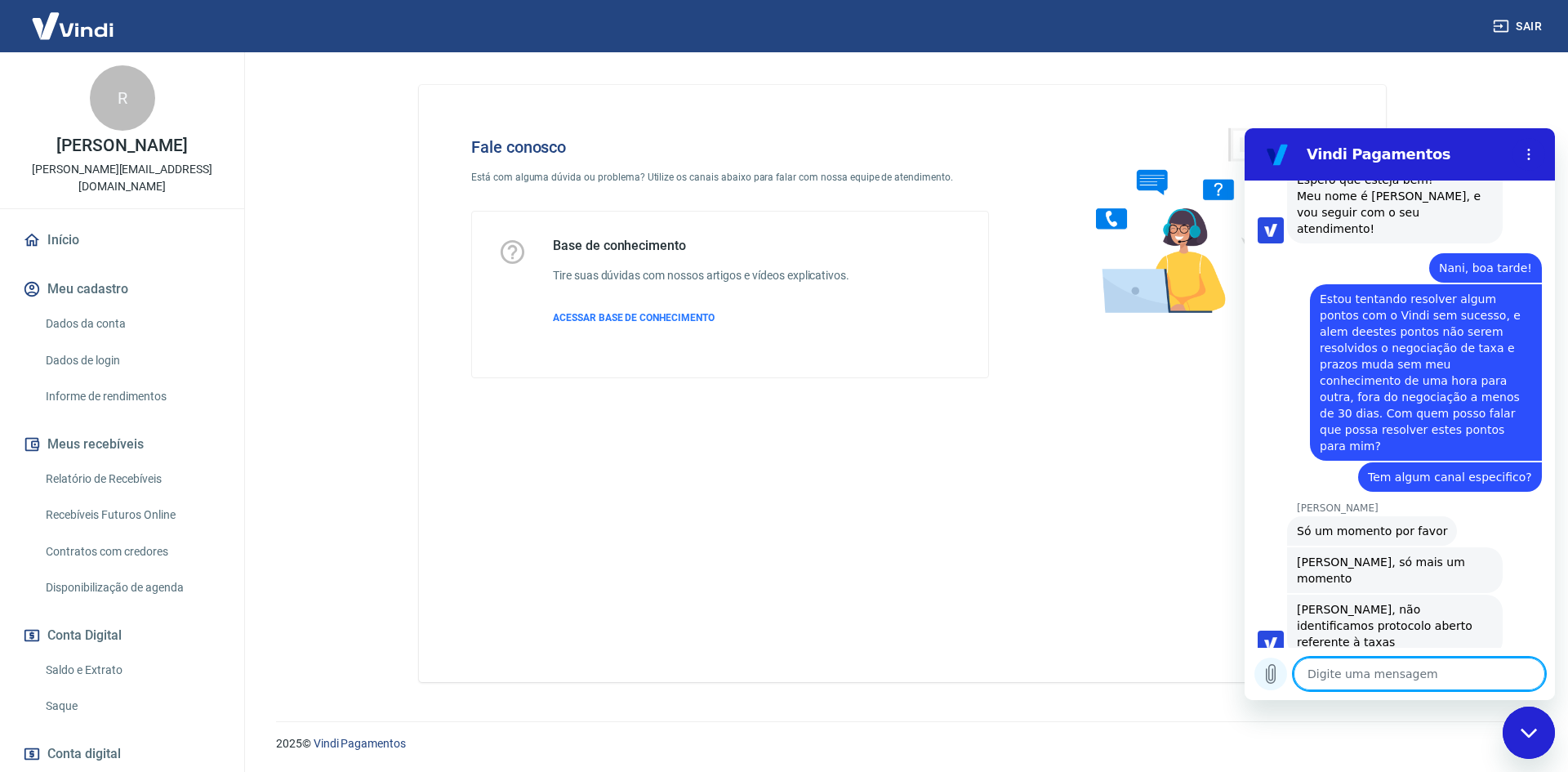
click at [1267, 675] on icon "Carregar arquivo" at bounding box center [1271, 674] width 9 height 19
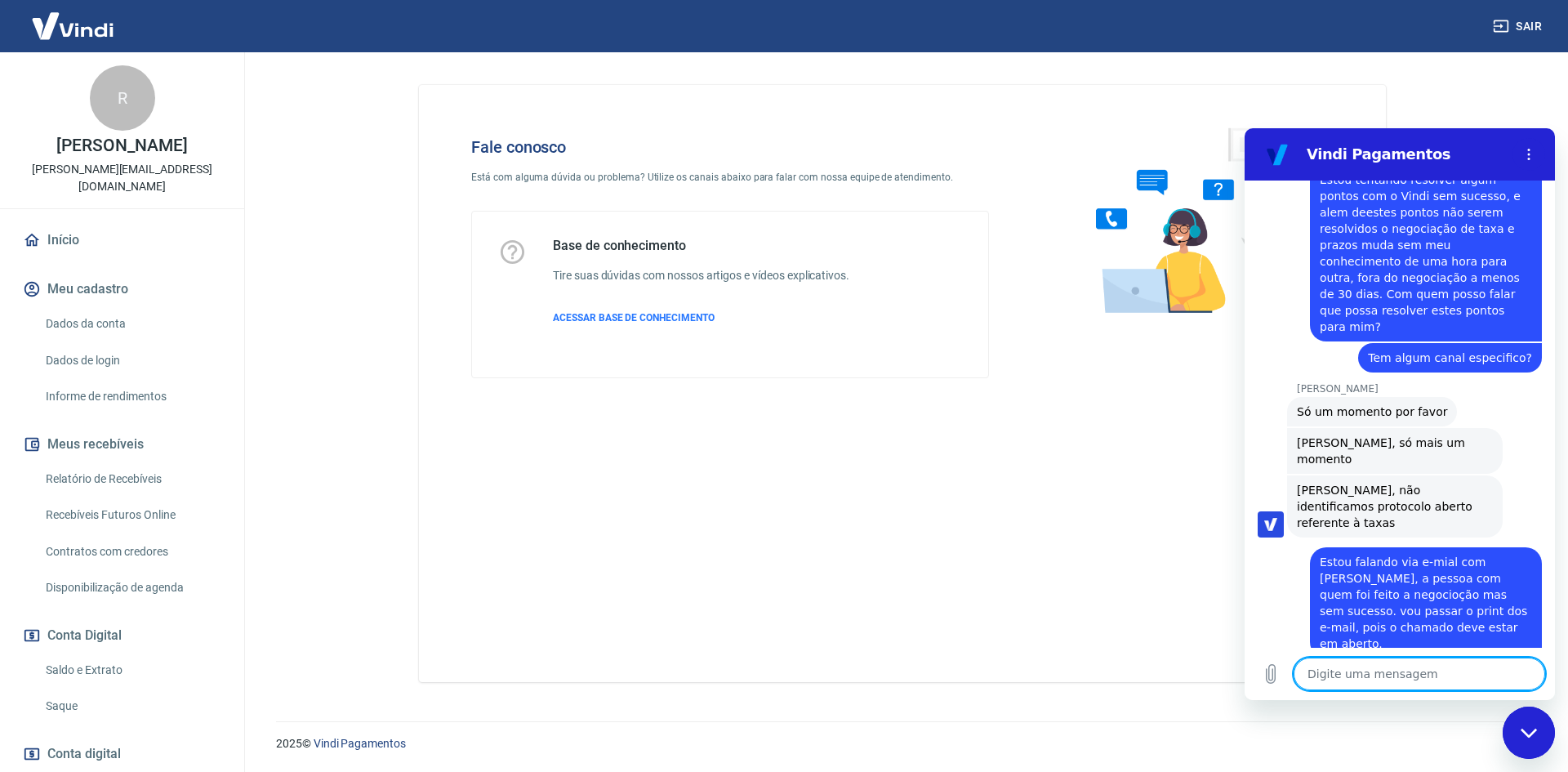
scroll to position [1919, 0]
click at [1270, 672] on icon "Carregar arquivo" at bounding box center [1270, 673] width 20 height 20
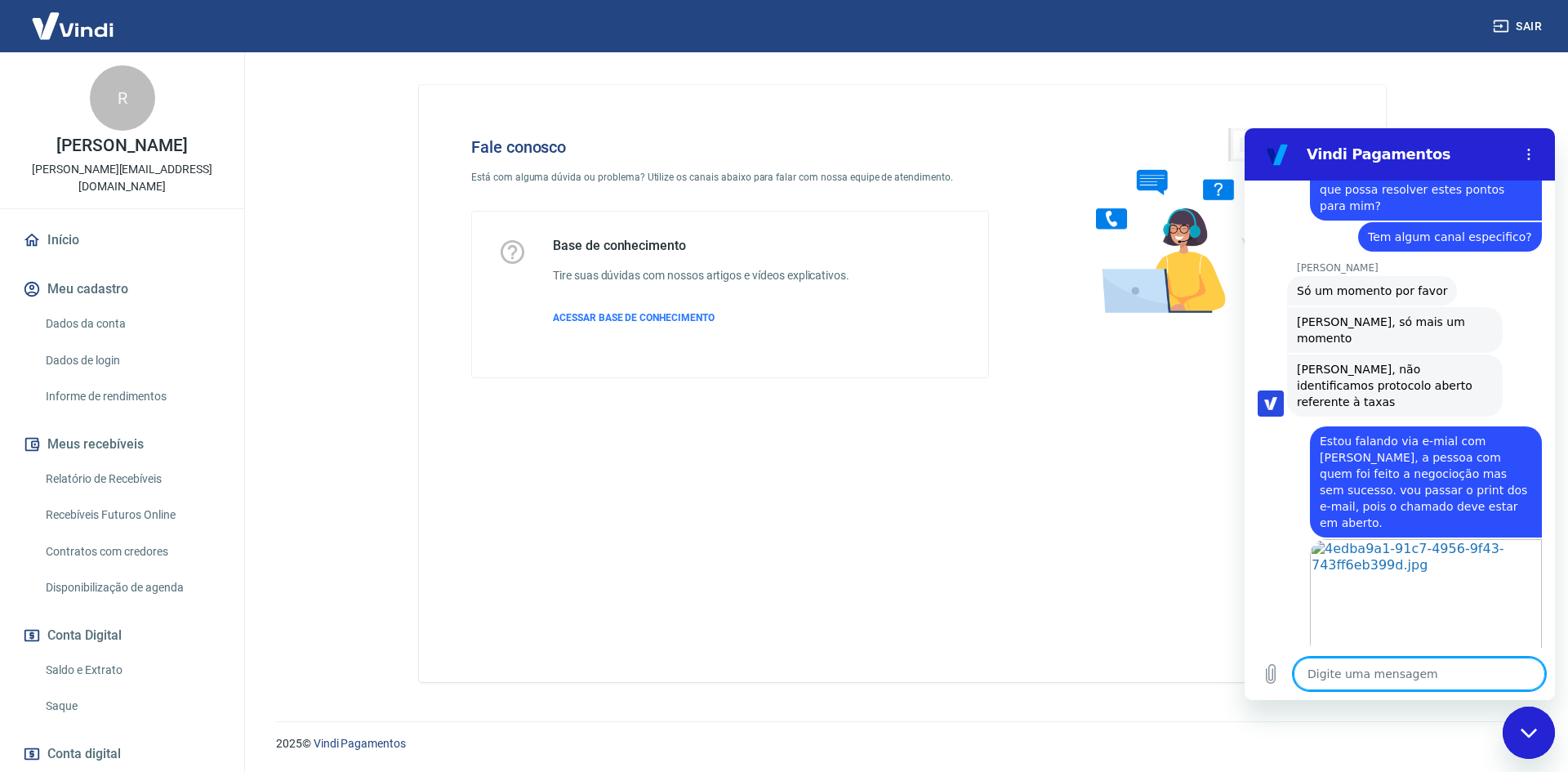
scroll to position [2040, 0]
click at [1386, 672] on textarea at bounding box center [1419, 673] width 252 height 33
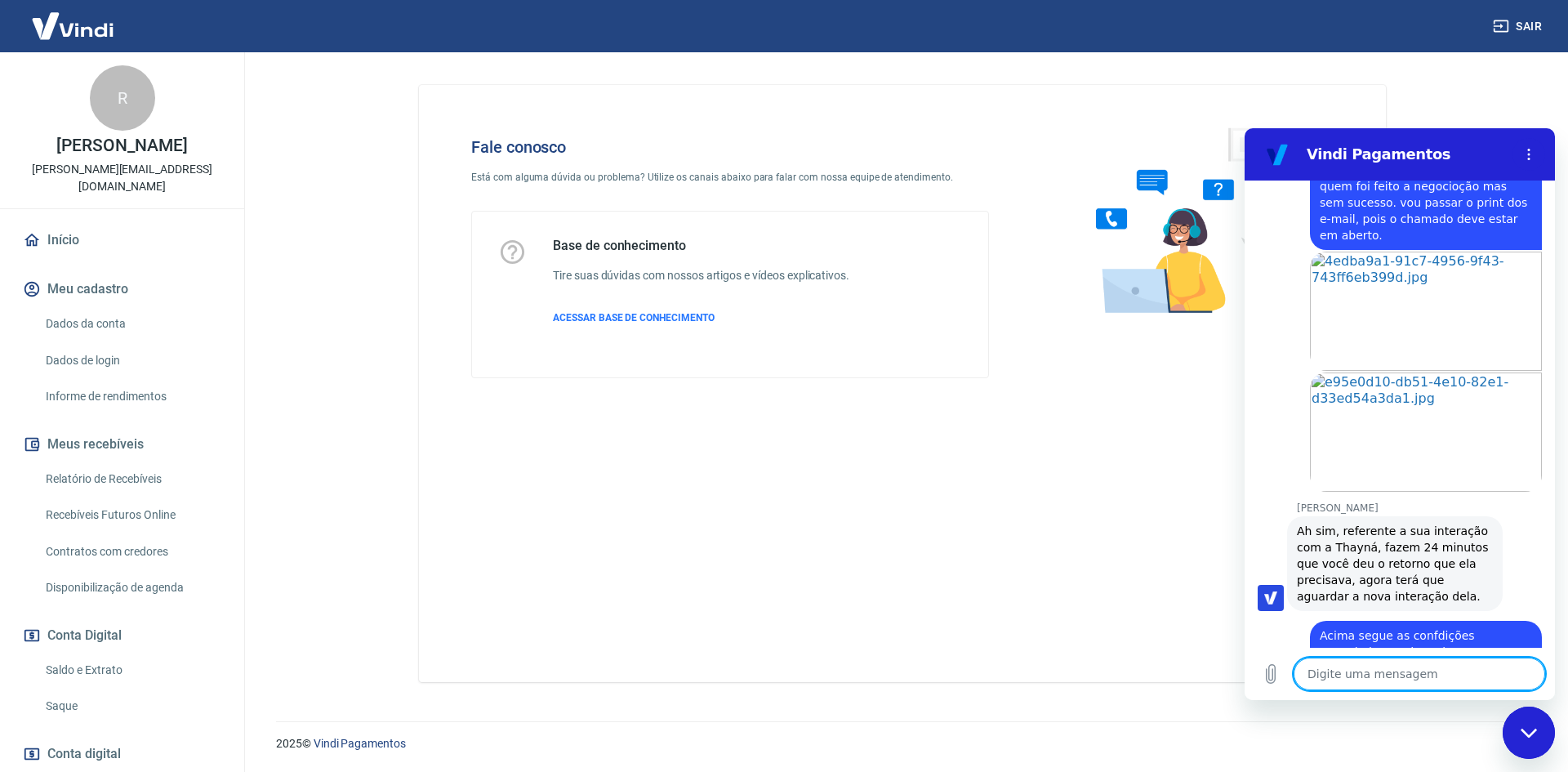
scroll to position [2329, 0]
click at [1273, 674] on icon "Carregar arquivo" at bounding box center [1271, 674] width 9 height 19
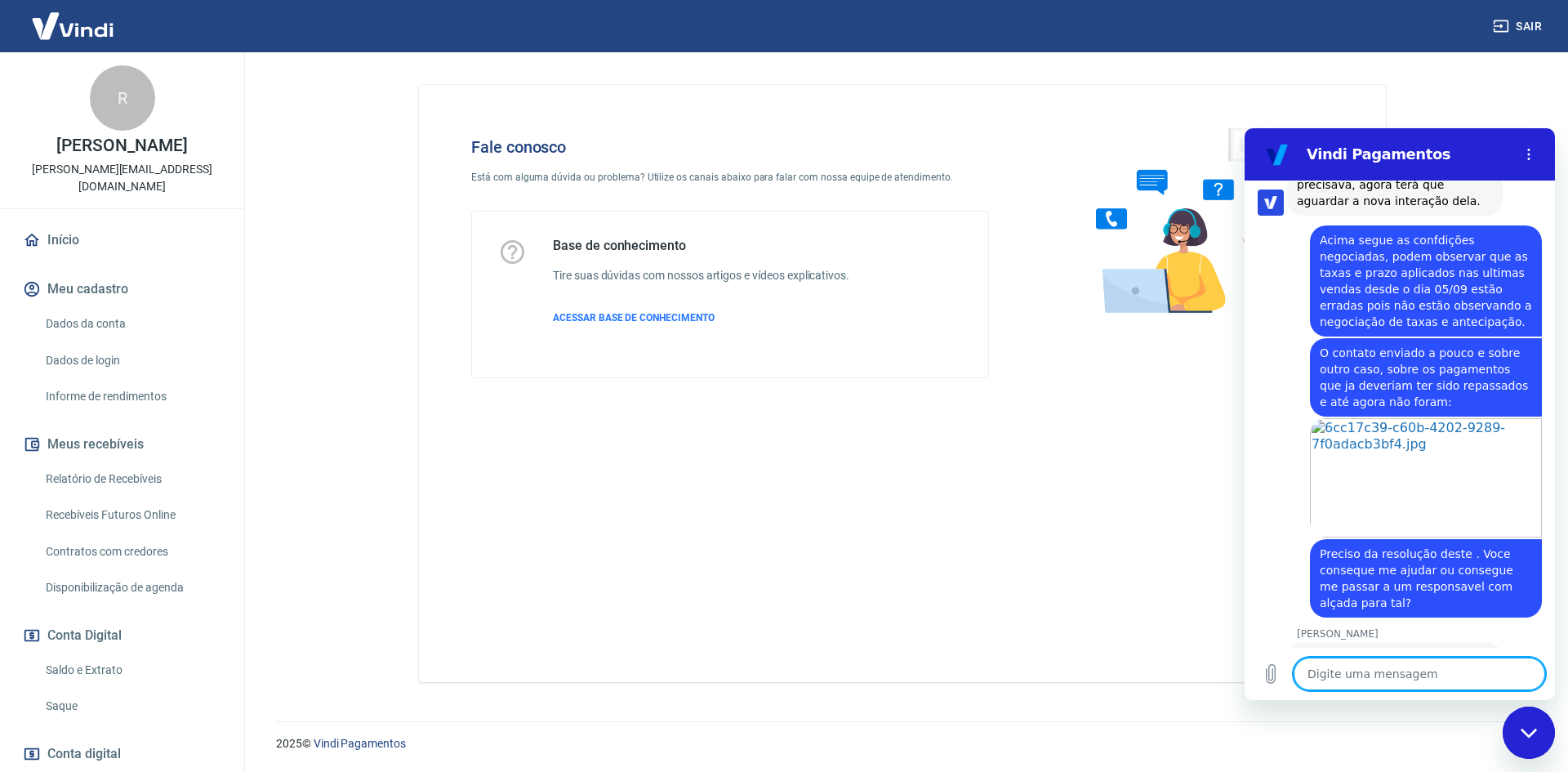
scroll to position [2791, 0]
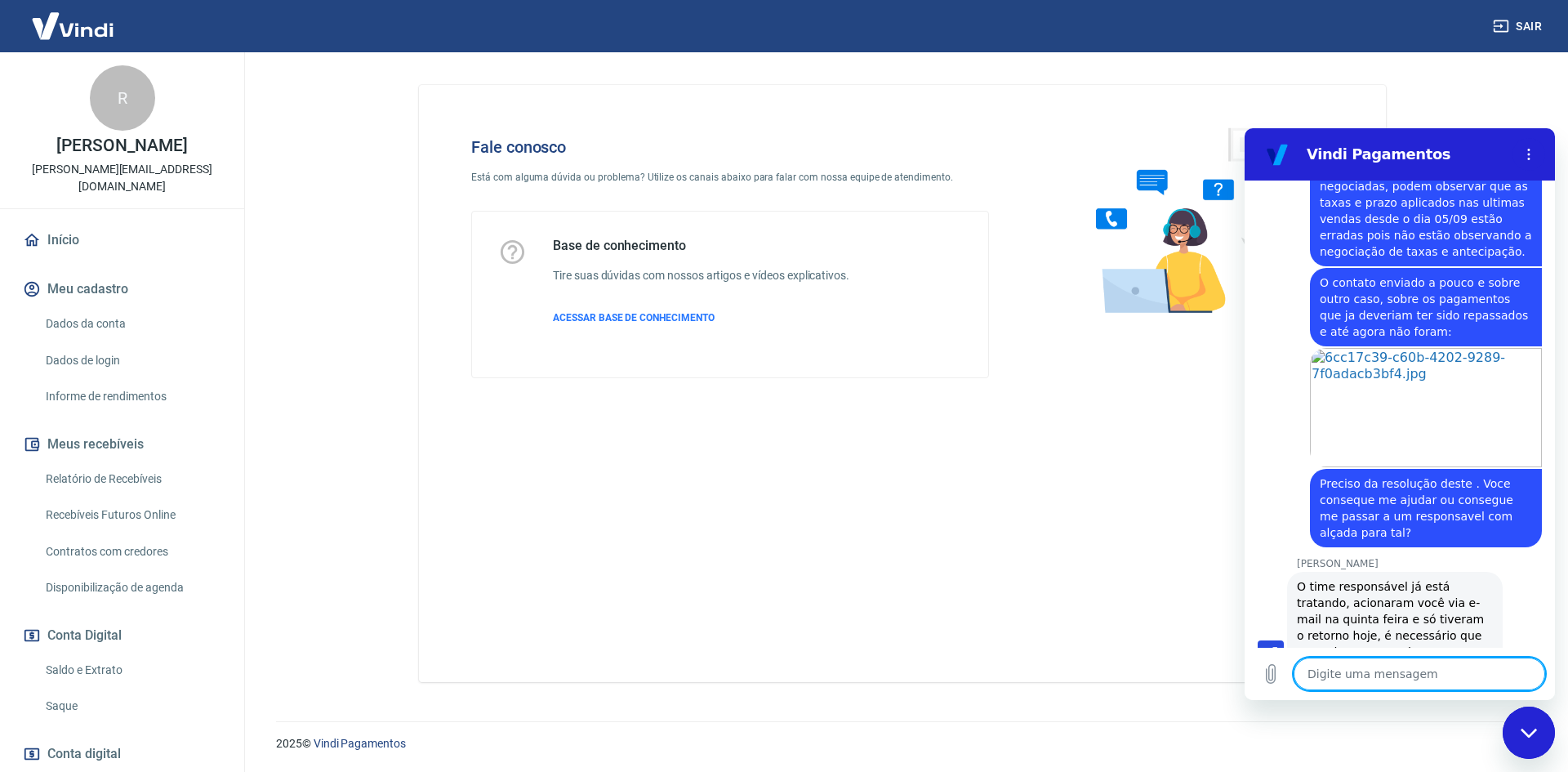
click at [1382, 769] on span "O protocolo que está em andamento é o 1688657" at bounding box center [1395, 785] width 196 height 33
click at [1416, 769] on span "O protocolo que está em andamento é o 1688657" at bounding box center [1395, 785] width 196 height 33
click at [1415, 769] on span "O protocolo que está em andamento é o 1688657" at bounding box center [1395, 785] width 196 height 33
drag, startPoint x: 1380, startPoint y: 612, endPoint x: 1426, endPoint y: 613, distance: 46.0
click at [1426, 769] on span "O protocolo que está em andamento é o 1688657" at bounding box center [1395, 785] width 196 height 33
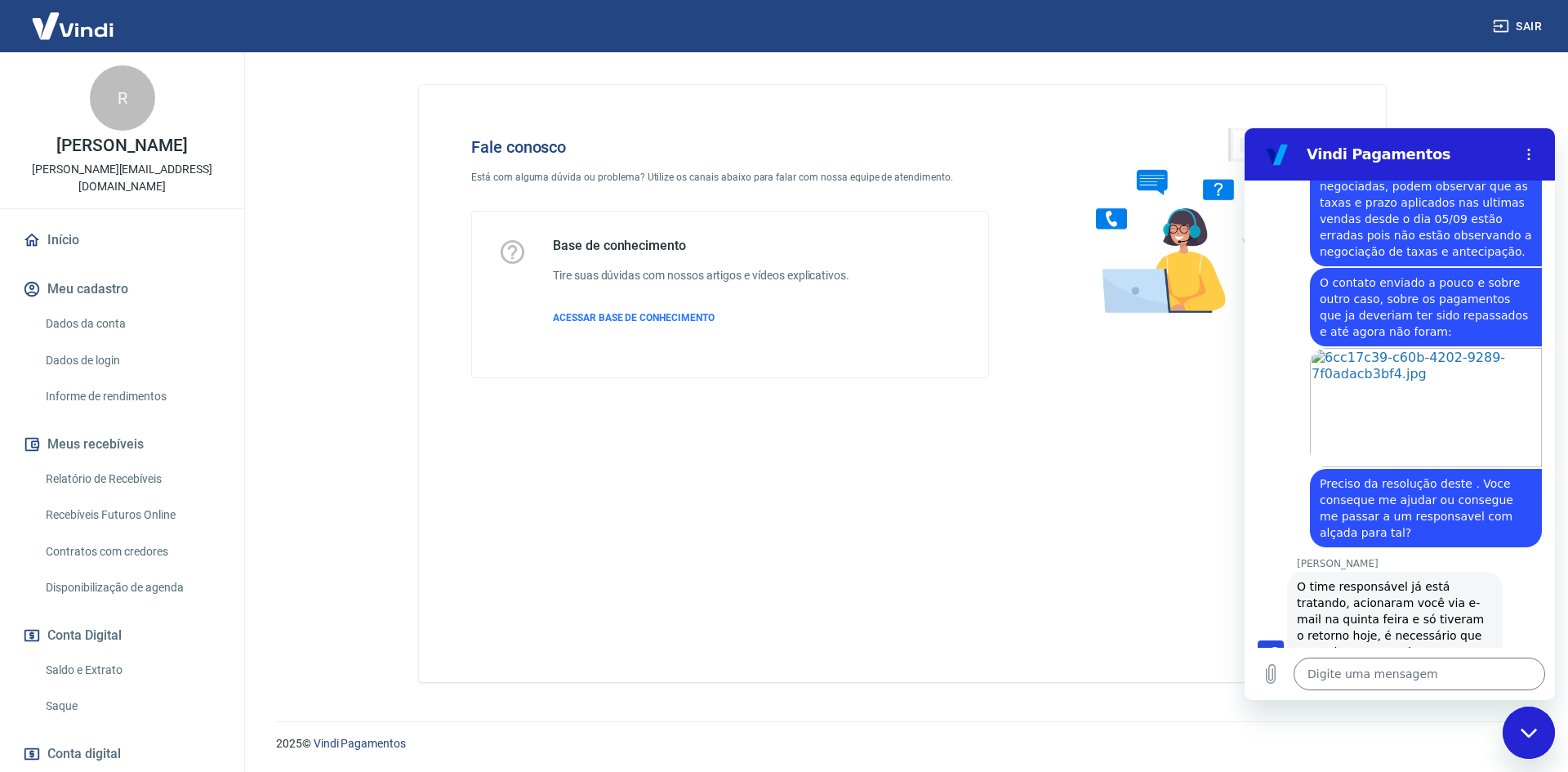
copy span "1688657"
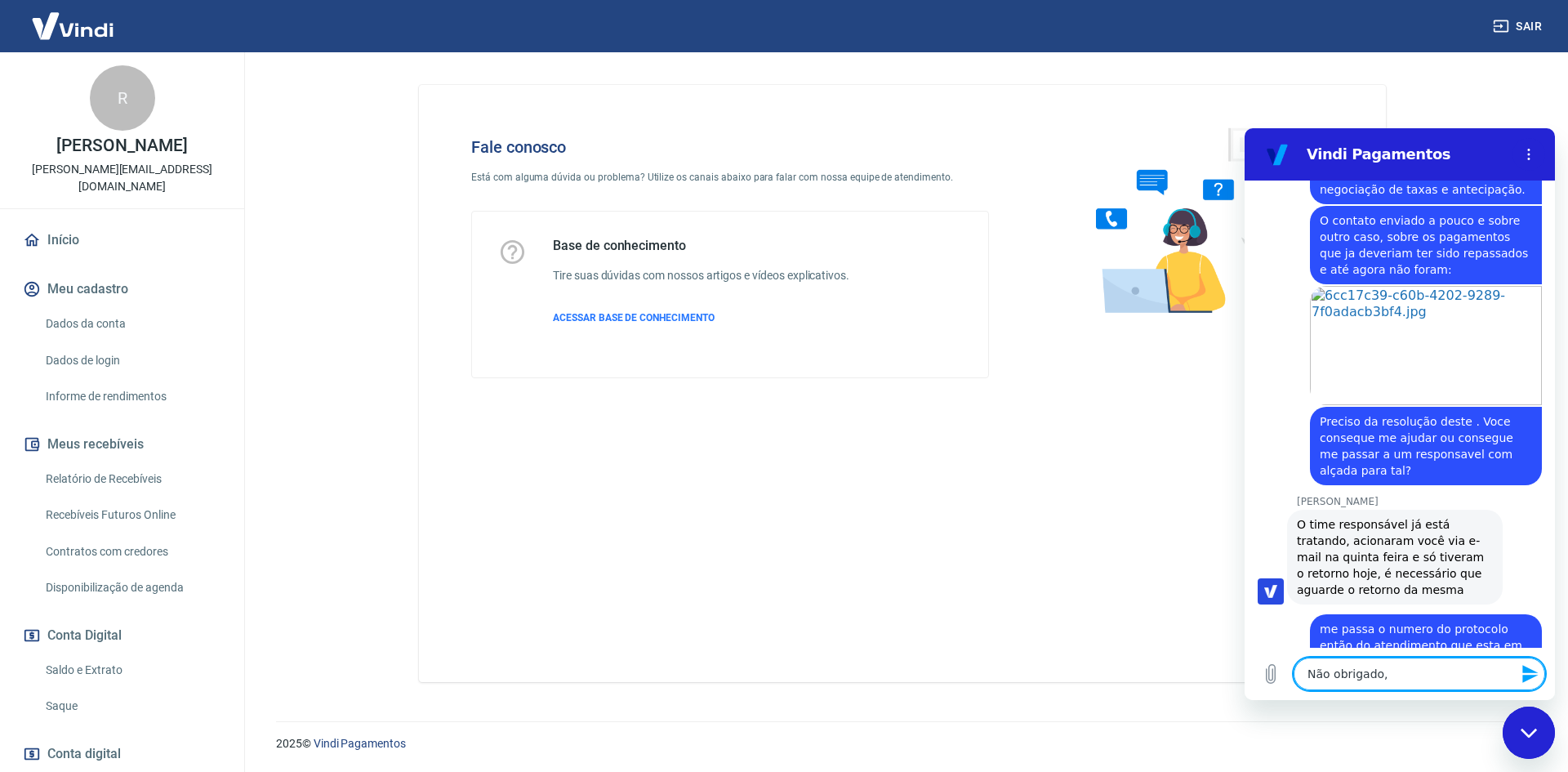
click at [1532, 668] on icon "Enviar mensagem" at bounding box center [1531, 673] width 20 height 20
click at [1532, 668] on textarea "Não obrigado," at bounding box center [1419, 673] width 252 height 33
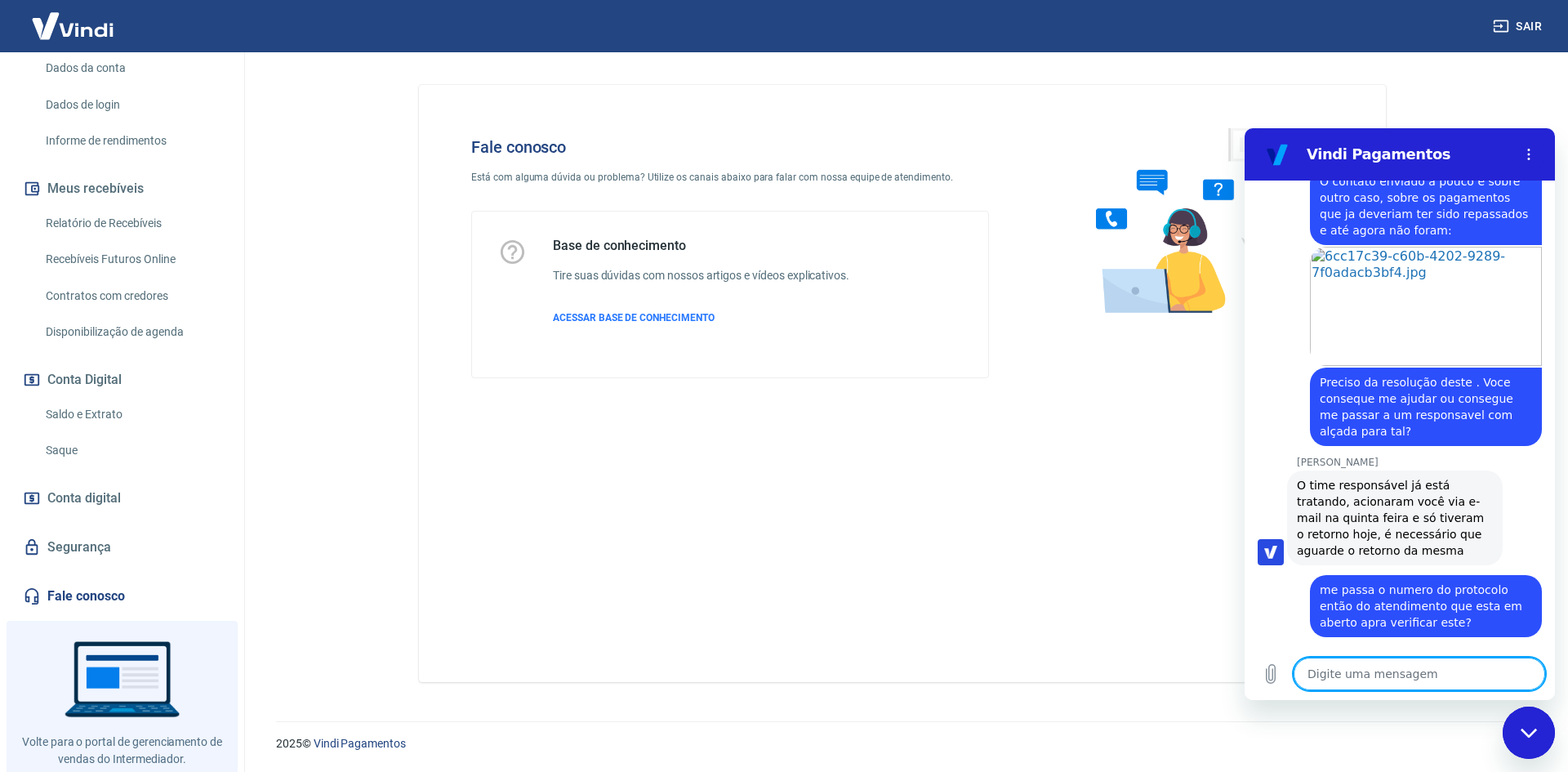
scroll to position [279, 0]
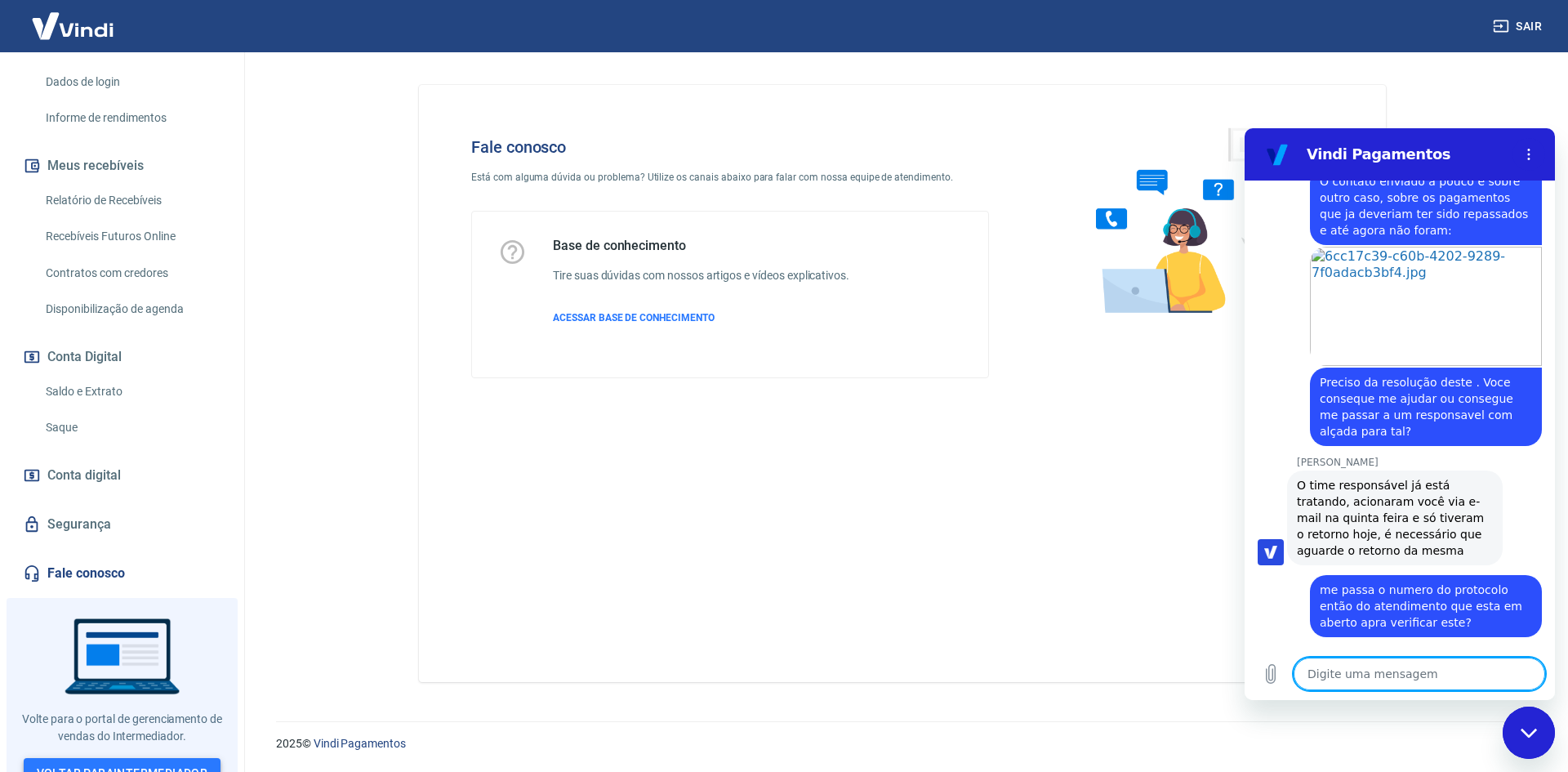
click at [110, 758] on link "Voltar para Intermediador" at bounding box center [122, 773] width 198 height 30
